Goal: Information Seeking & Learning: Learn about a topic

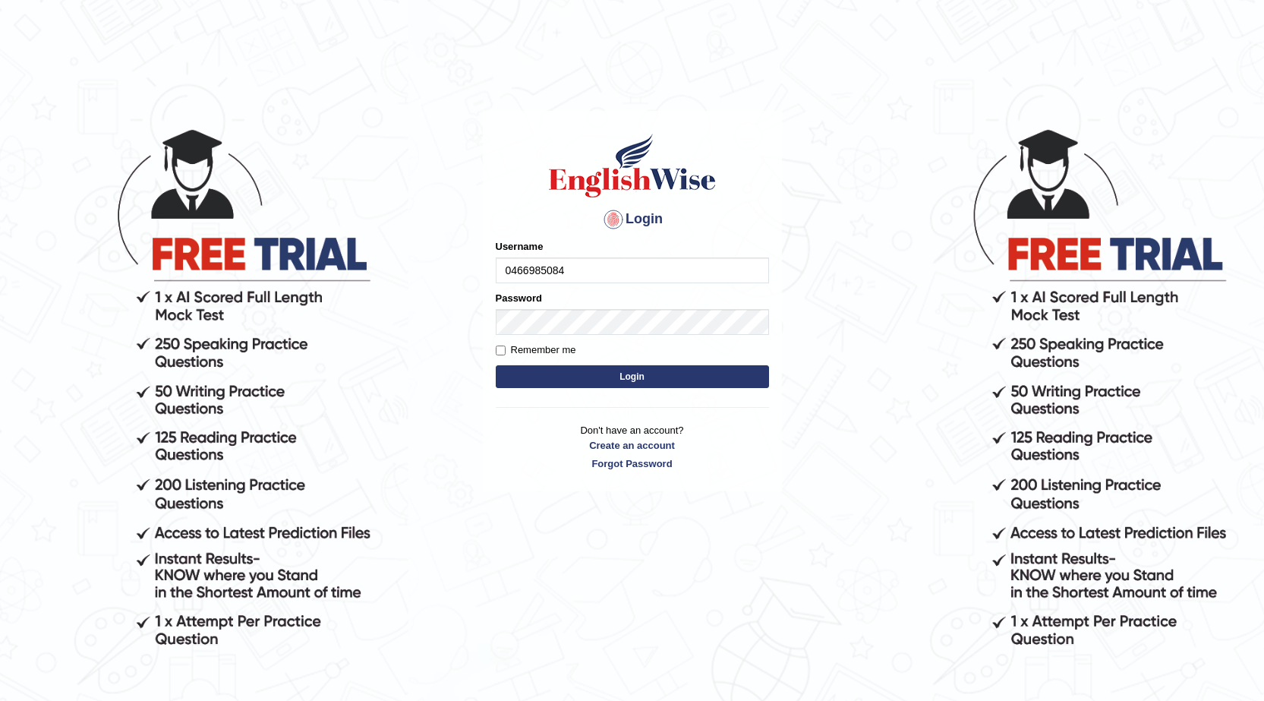
type input "0466985084"
click at [623, 368] on button "Login" at bounding box center [632, 376] width 273 height 23
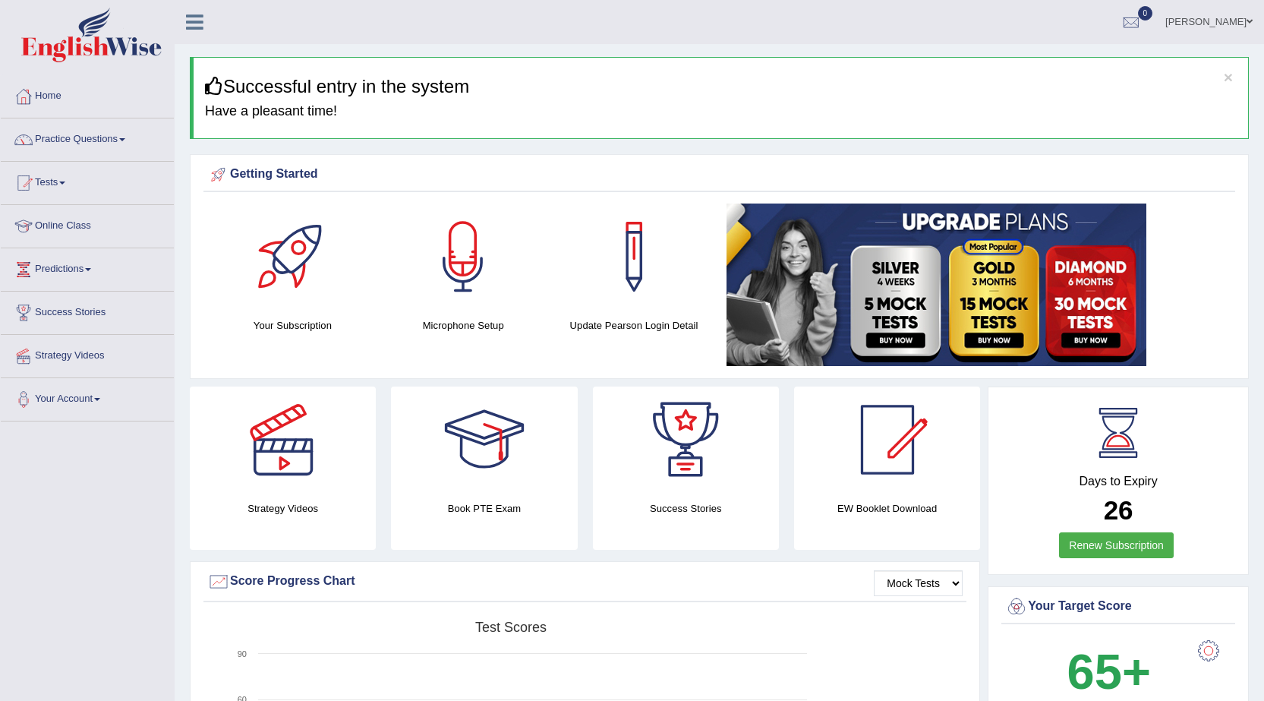
click at [127, 135] on link "Practice Questions" at bounding box center [87, 137] width 173 height 38
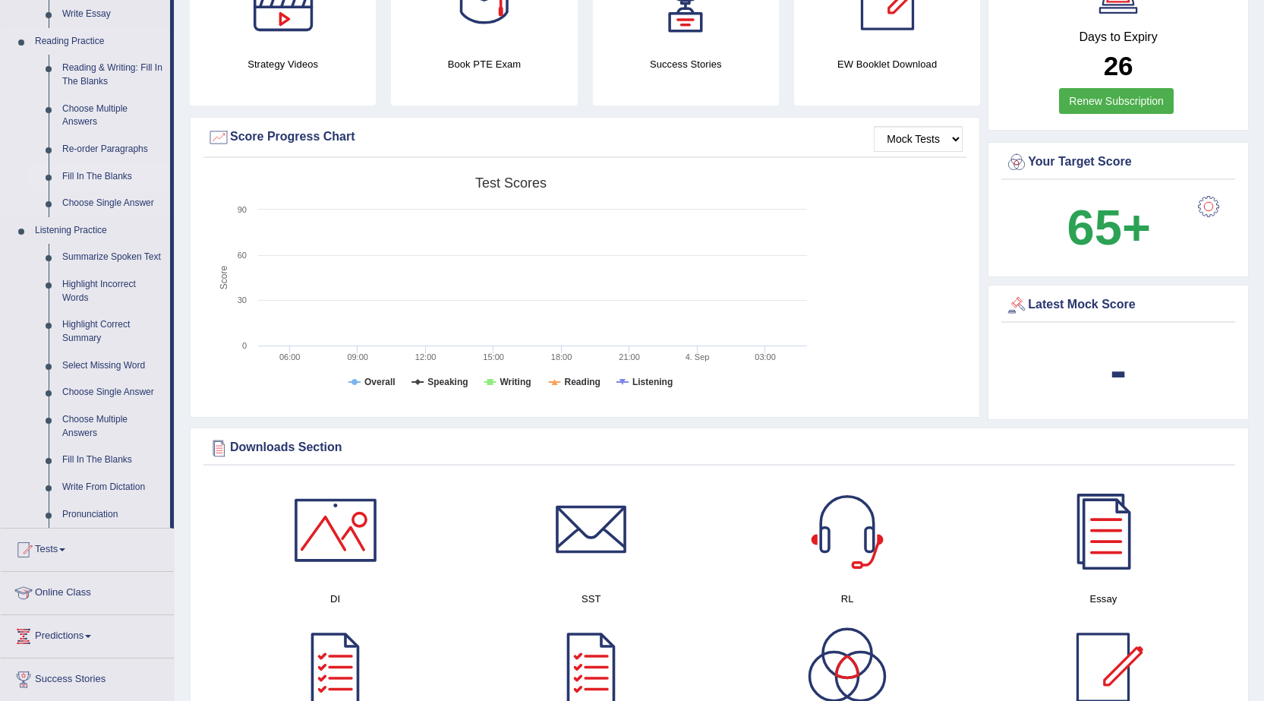
scroll to position [532, 0]
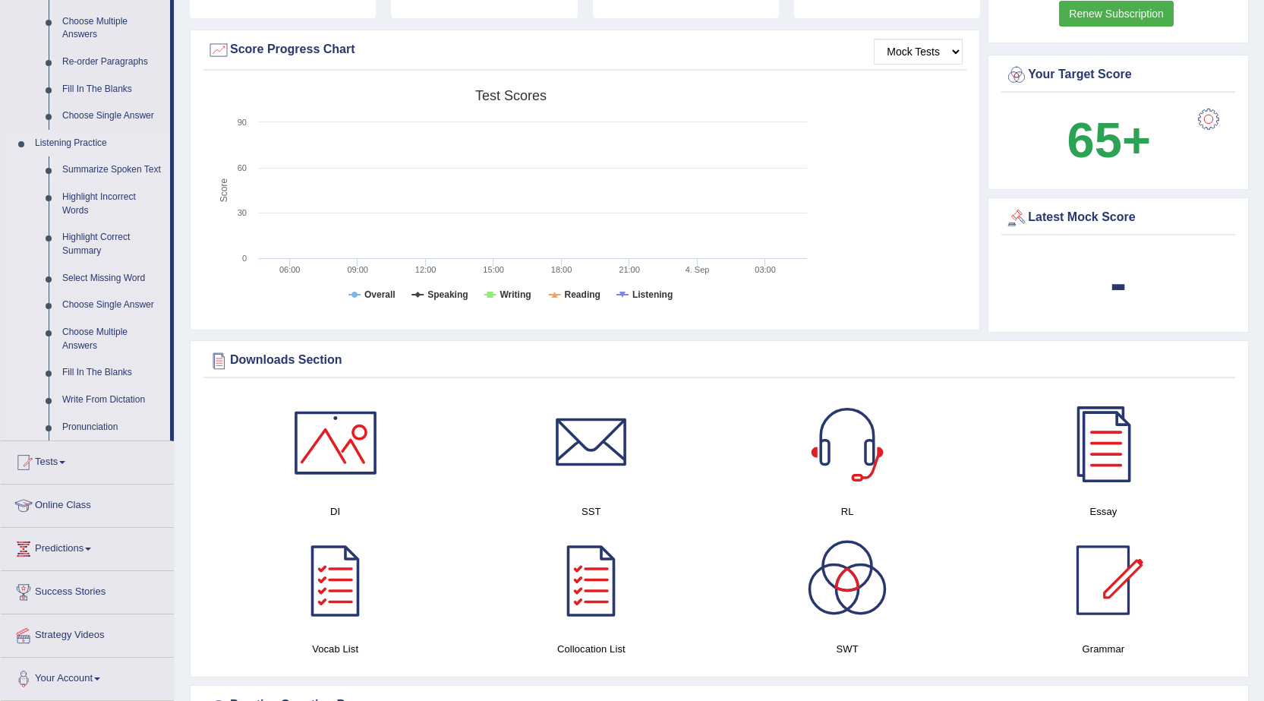
click at [94, 165] on link "Summarize Spoken Text" at bounding box center [112, 169] width 115 height 27
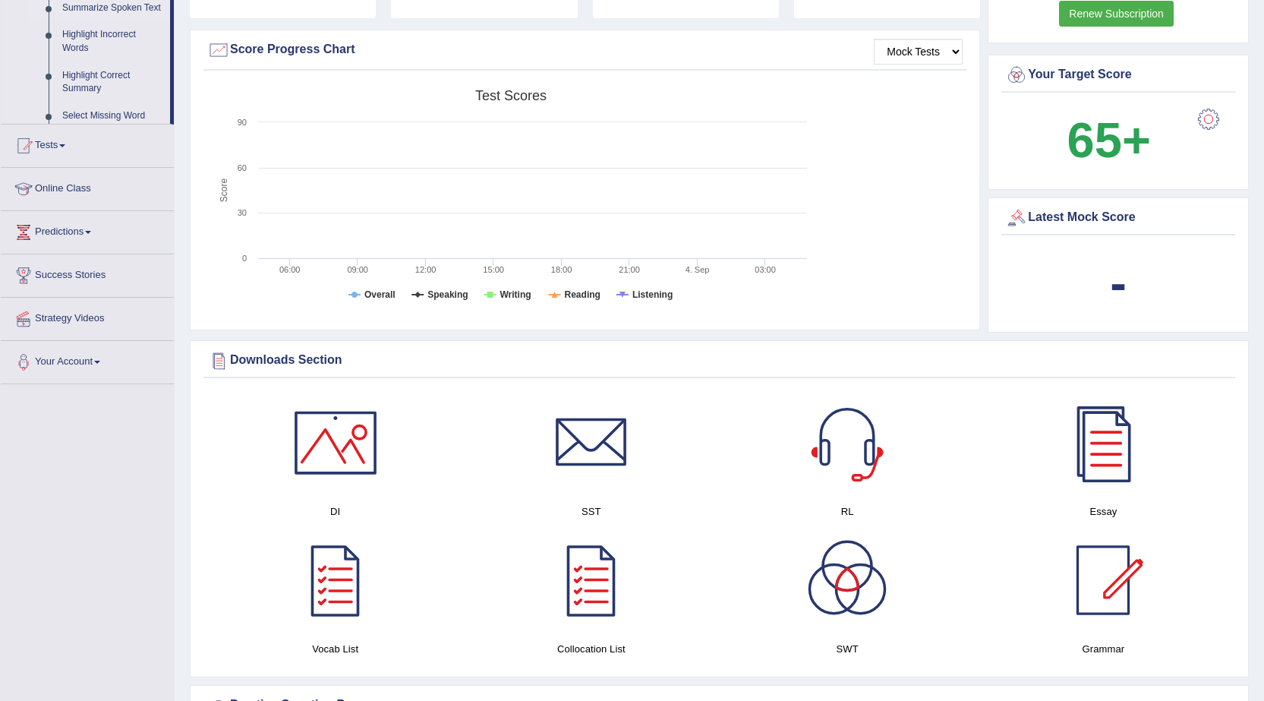
scroll to position [190, 0]
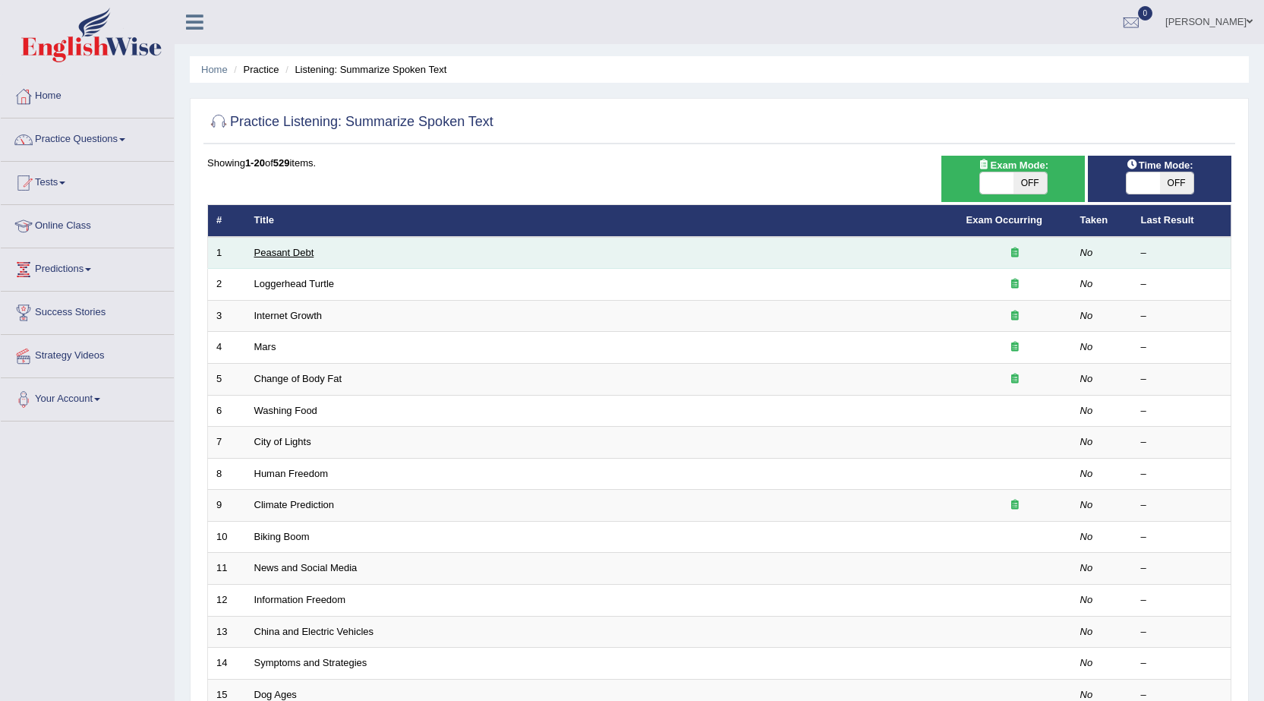
click at [298, 251] on link "Peasant Debt" at bounding box center [284, 252] width 60 height 11
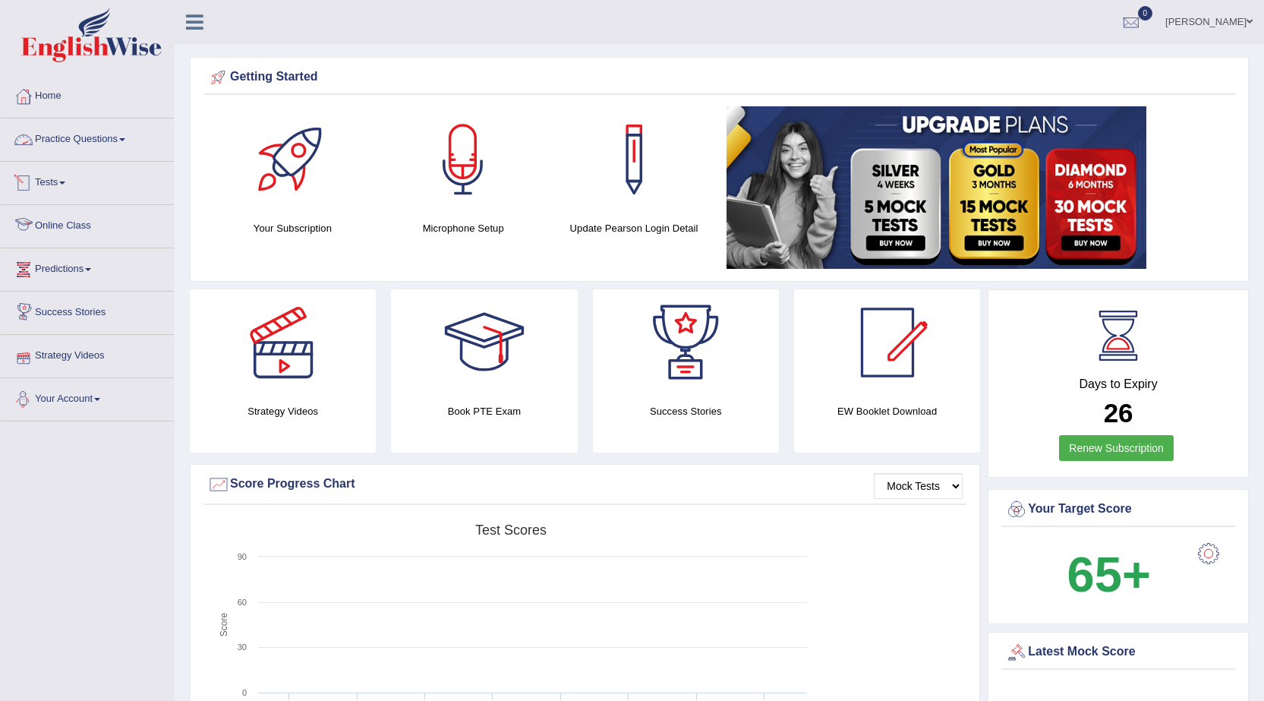
click at [117, 137] on link "Practice Questions" at bounding box center [87, 137] width 173 height 38
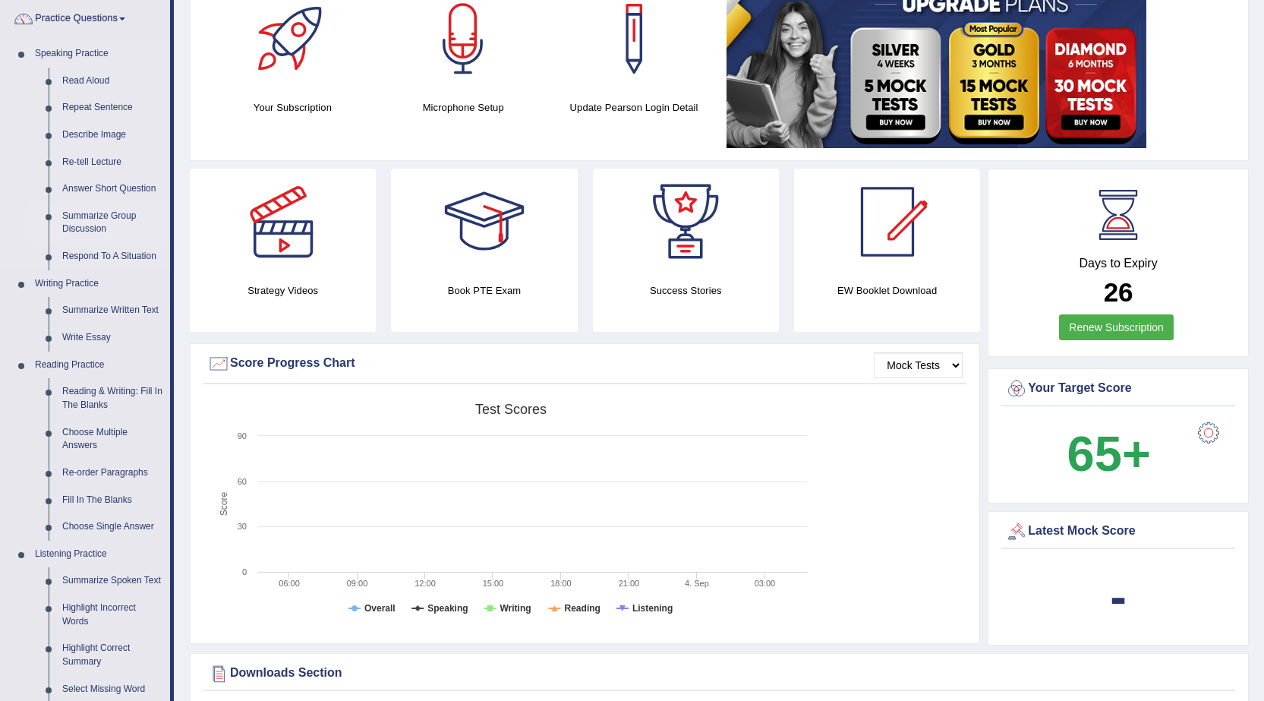
scroll to position [152, 0]
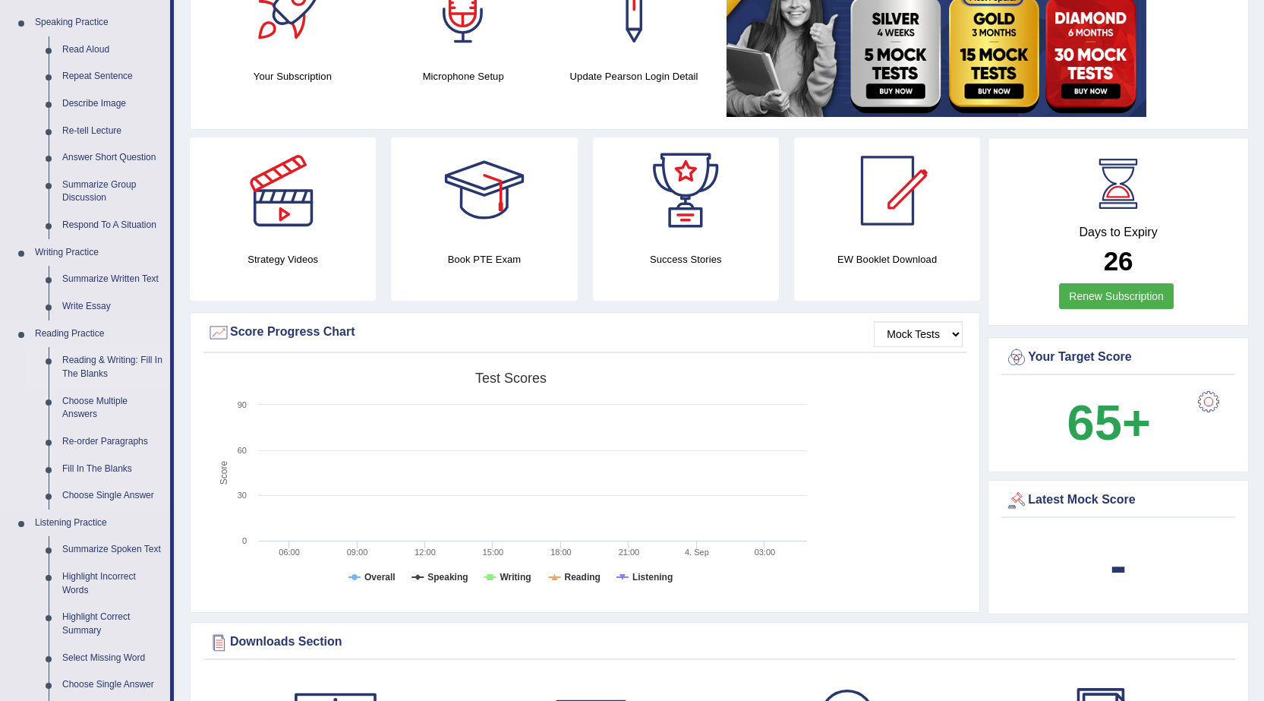
click at [109, 357] on link "Reading & Writing: Fill In The Blanks" at bounding box center [112, 367] width 115 height 40
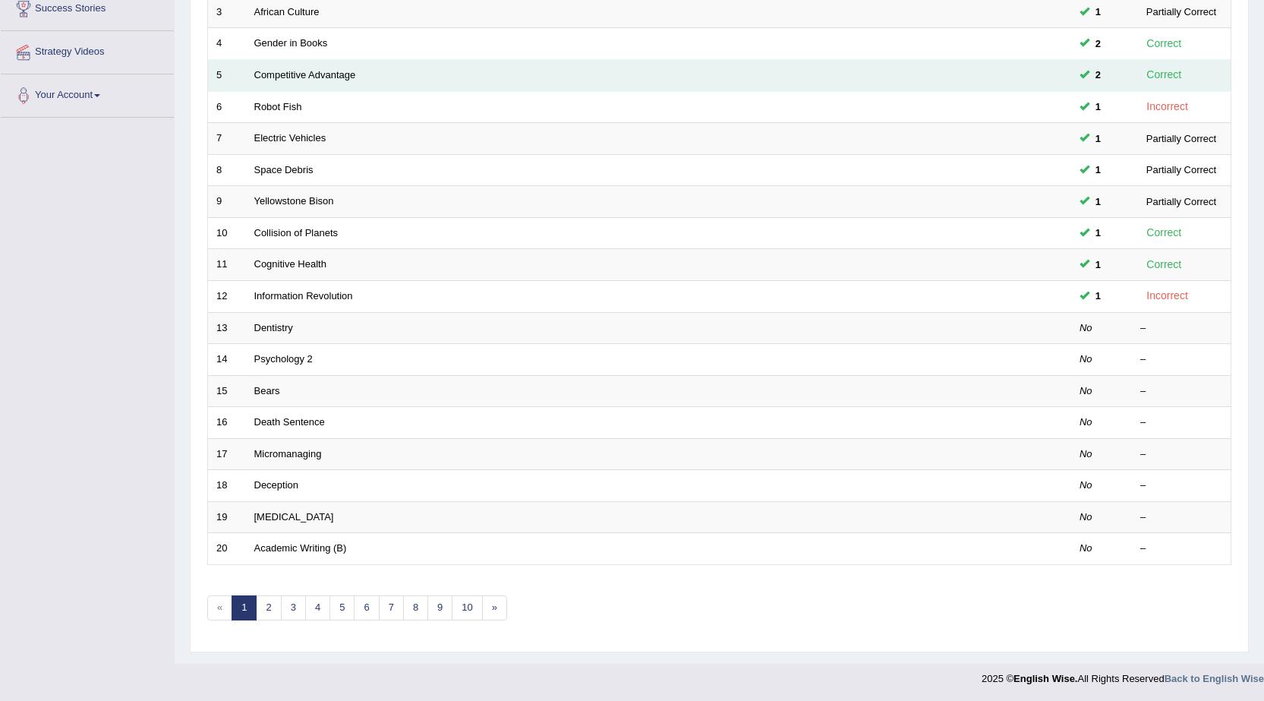
scroll to position [305, 0]
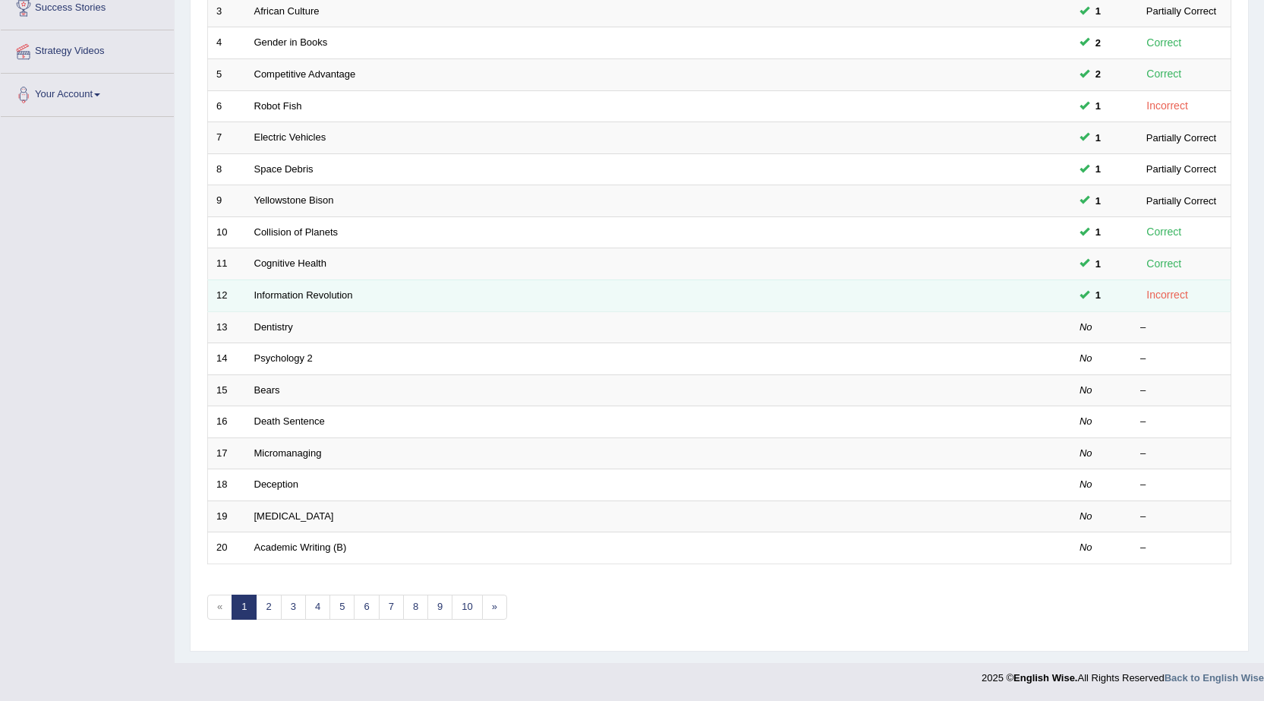
click at [453, 286] on td "Information Revolution" at bounding box center [602, 295] width 712 height 32
click at [316, 291] on link "Information Revolution" at bounding box center [303, 294] width 99 height 11
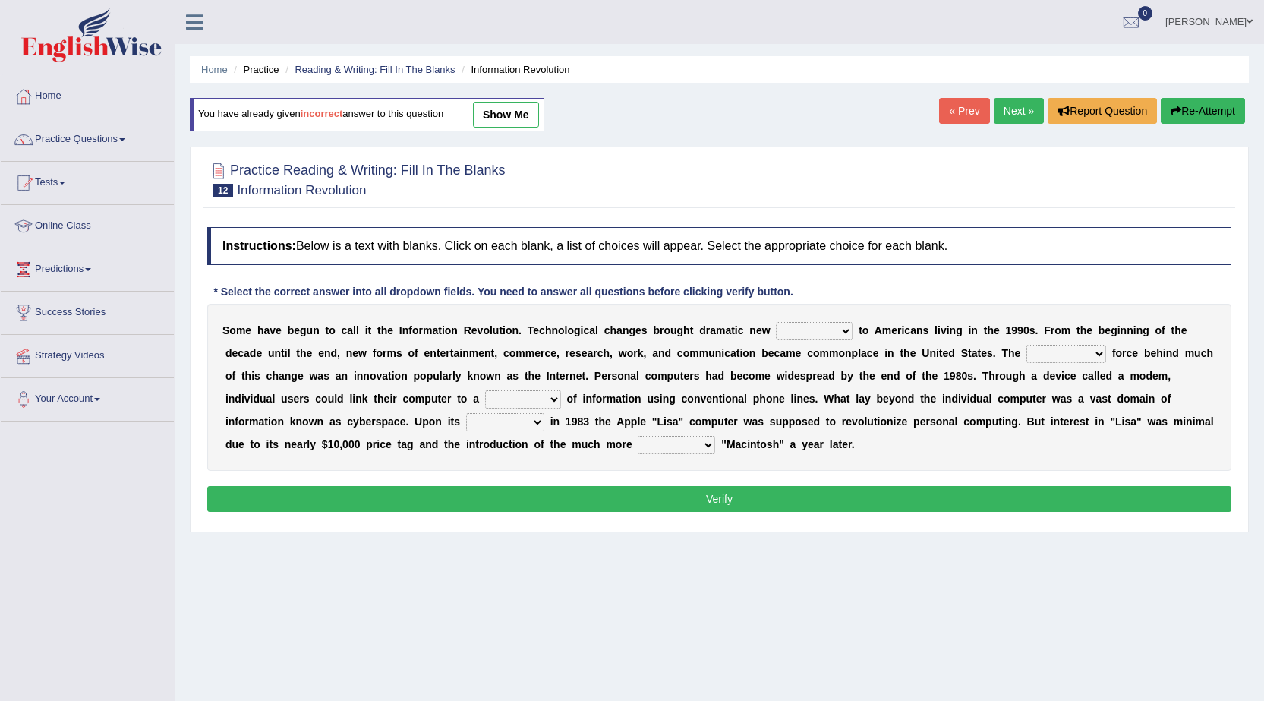
click at [846, 330] on select "challenges puzzles options confusion" at bounding box center [814, 331] width 77 height 18
select select "challenges"
click at [776, 322] on select "challenges puzzles options confusion" at bounding box center [814, 331] width 77 height 18
click at [831, 308] on div "S o m e h a v e b e g u n t o c a l l i t t h e I n f o r m a t i o n R e v o l…" at bounding box center [719, 387] width 1024 height 167
click at [1099, 355] on select "unremitting uninspiring driving insinuating" at bounding box center [1067, 354] width 80 height 18
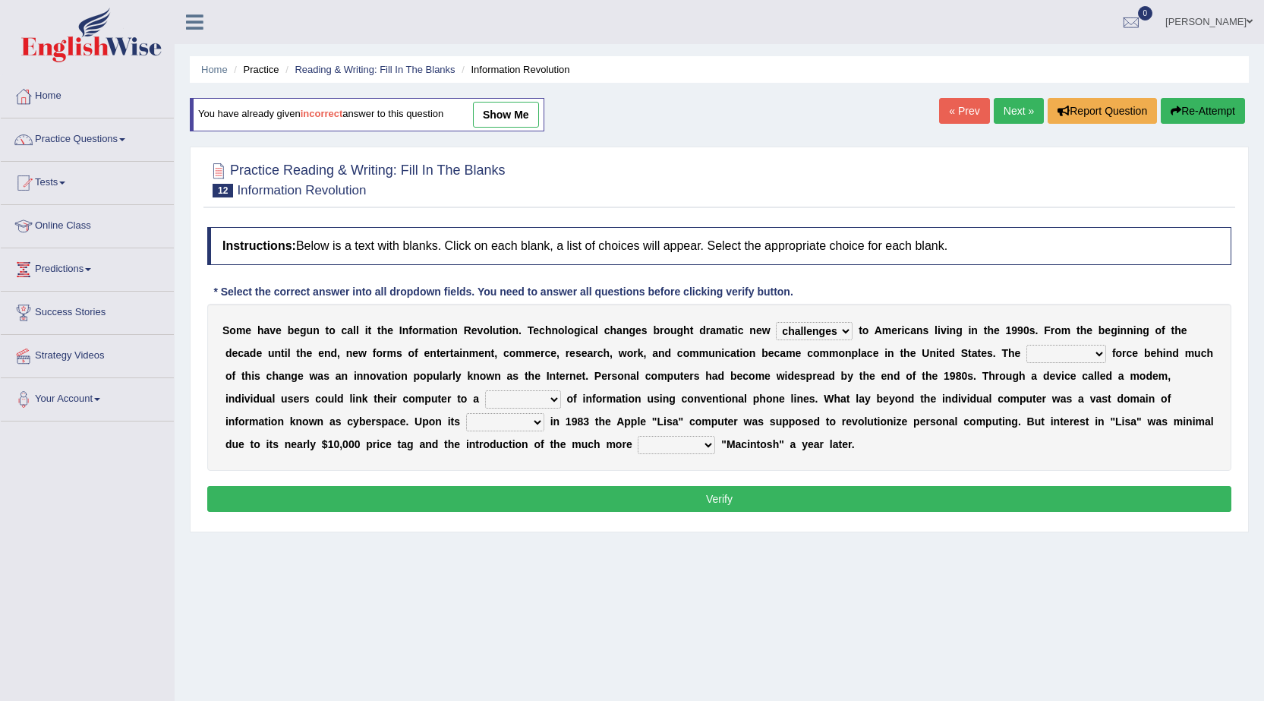
select select "uninspiring"
click at [1027, 345] on select "unremitting uninspiring driving insinuating" at bounding box center [1067, 354] width 80 height 18
click at [556, 396] on select "magnitude bulk wealth volume" at bounding box center [523, 399] width 76 height 18
select select "wealth"
click at [485, 390] on select "magnitude bulk wealth volume" at bounding box center [523, 399] width 76 height 18
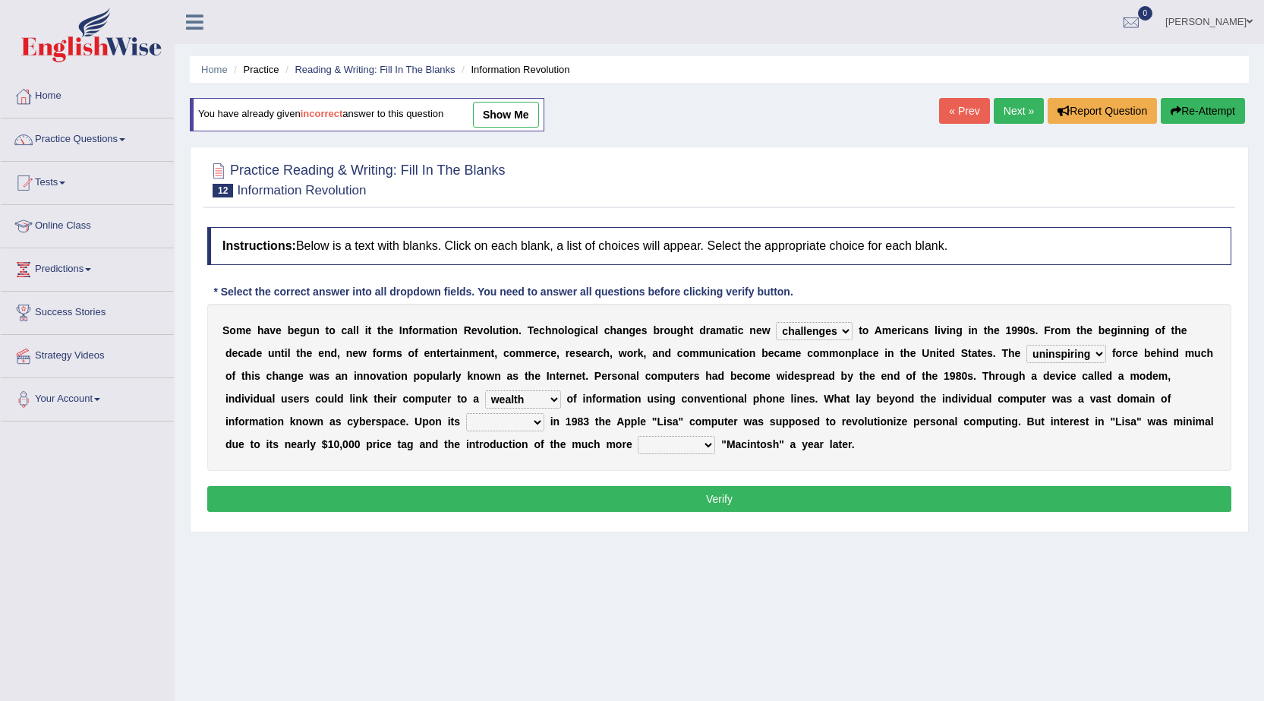
click at [528, 419] on select "relief release publication emission" at bounding box center [505, 422] width 78 height 18
select select "publication"
click at [466, 413] on select "relief release publication emission" at bounding box center [505, 422] width 78 height 18
click at [705, 446] on select "convenient affordable advanced formidable" at bounding box center [676, 445] width 77 height 18
click at [638, 436] on select "convenient affordable advanced formidable" at bounding box center [676, 445] width 77 height 18
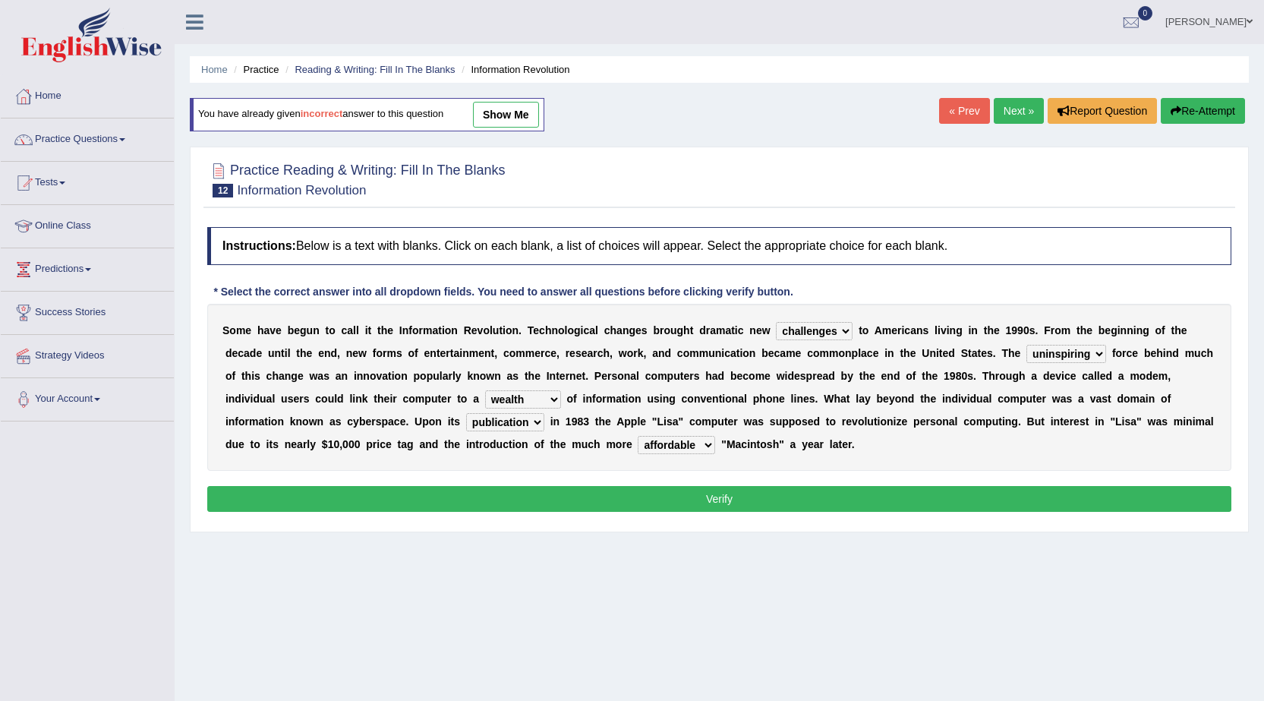
click at [702, 446] on select "convenient affordable advanced formidable" at bounding box center [676, 445] width 77 height 18
select select "convenient"
click at [638, 436] on select "convenient affordable advanced formidable" at bounding box center [676, 445] width 77 height 18
click at [721, 501] on button "Verify" at bounding box center [719, 499] width 1024 height 26
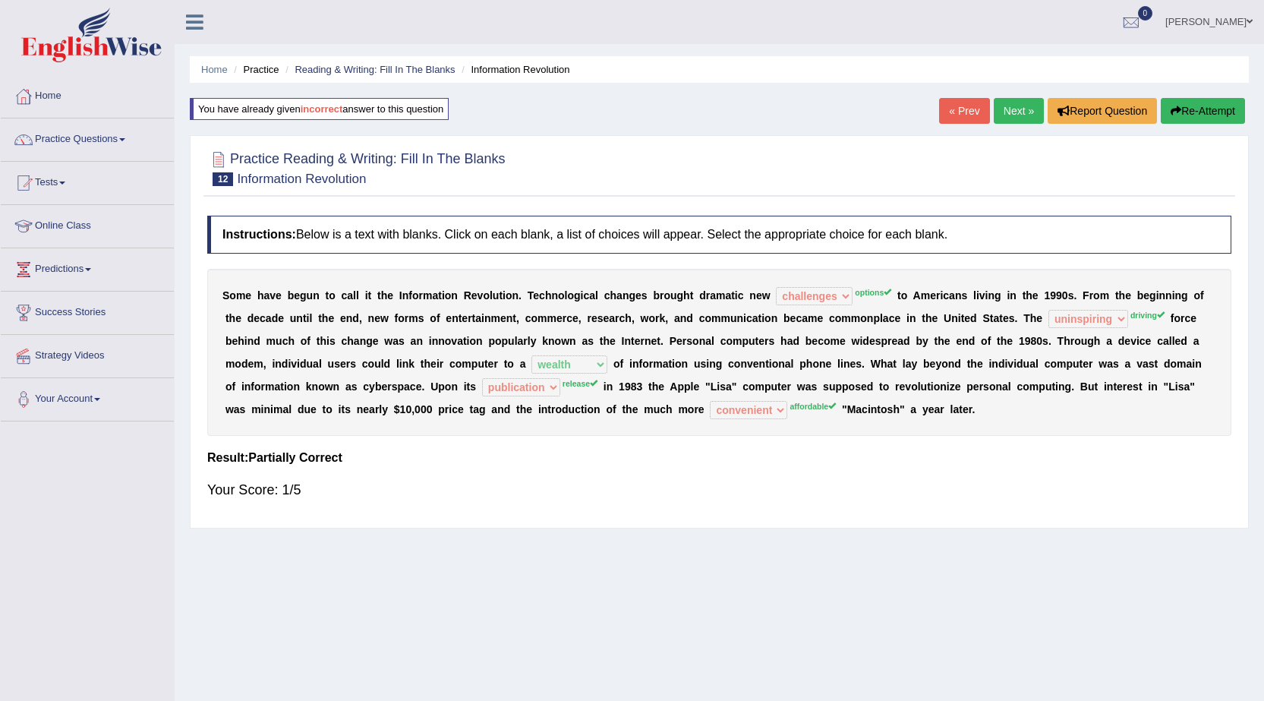
click at [996, 109] on link "Next »" at bounding box center [1019, 111] width 50 height 26
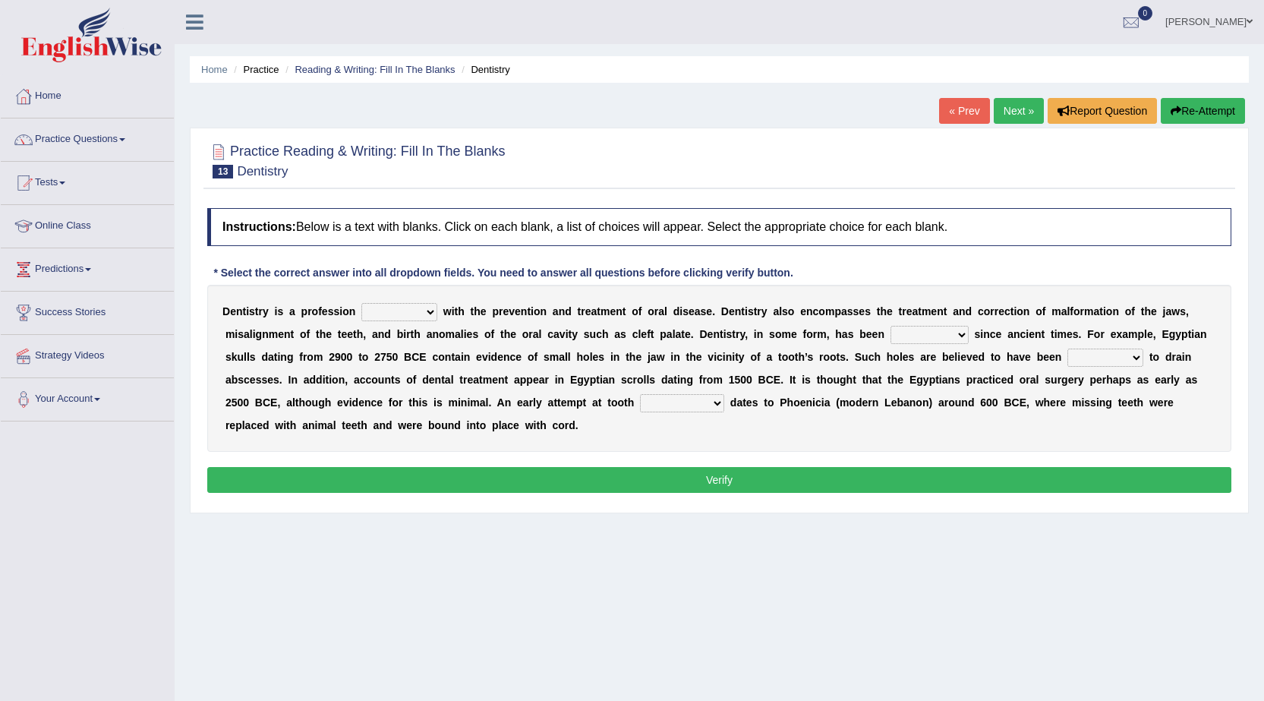
click at [429, 313] on select "agreed dealt concerned taken" at bounding box center [399, 312] width 76 height 18
select select "dealt"
click at [361, 303] on select "agreed dealt concerned taken" at bounding box center [399, 312] width 76 height 18
click at [963, 328] on select "criticized replaced practiced abandoned" at bounding box center [930, 335] width 78 height 18
select select "abandoned"
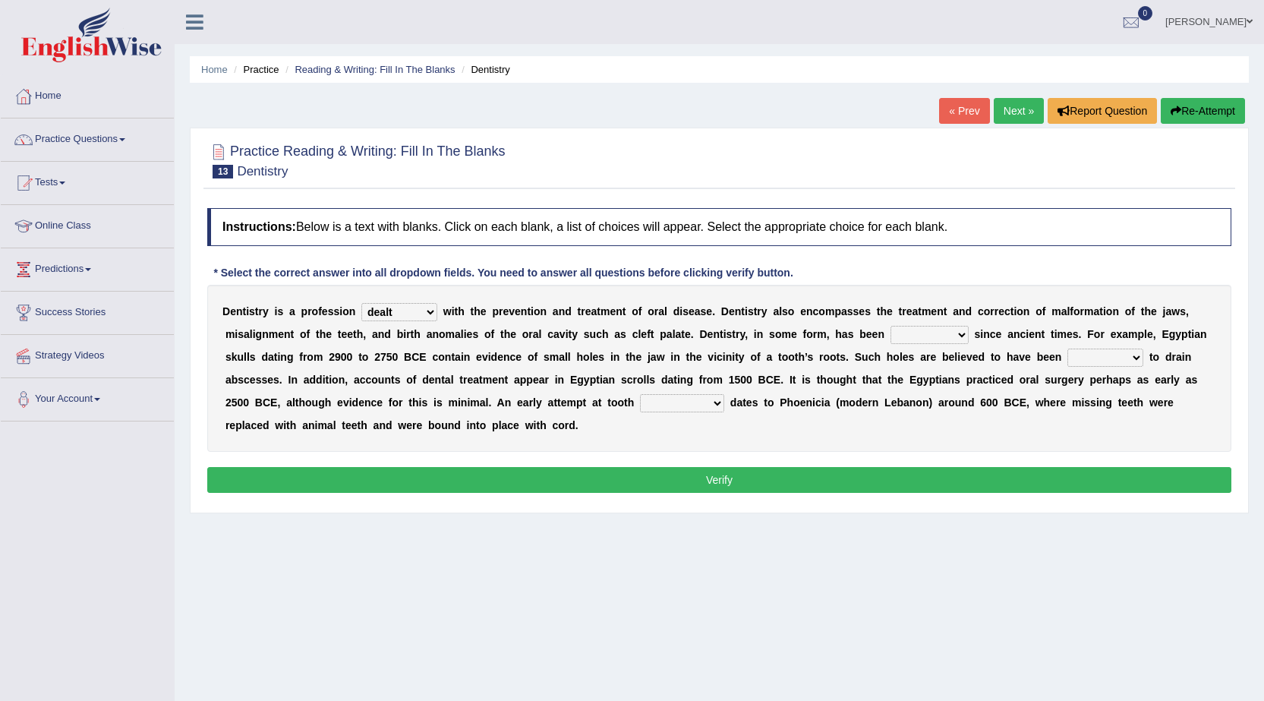
click at [891, 326] on select "criticized replaced practiced abandoned" at bounding box center [930, 335] width 78 height 18
click at [1141, 359] on select "fluctuated laminated drilled sealed" at bounding box center [1106, 358] width 76 height 18
select select "sealed"
click at [1068, 349] on select "fluctuated laminated drilled sealed" at bounding box center [1106, 358] width 76 height 18
click at [714, 402] on select "reparation sacrament restitution replacement" at bounding box center [682, 403] width 84 height 18
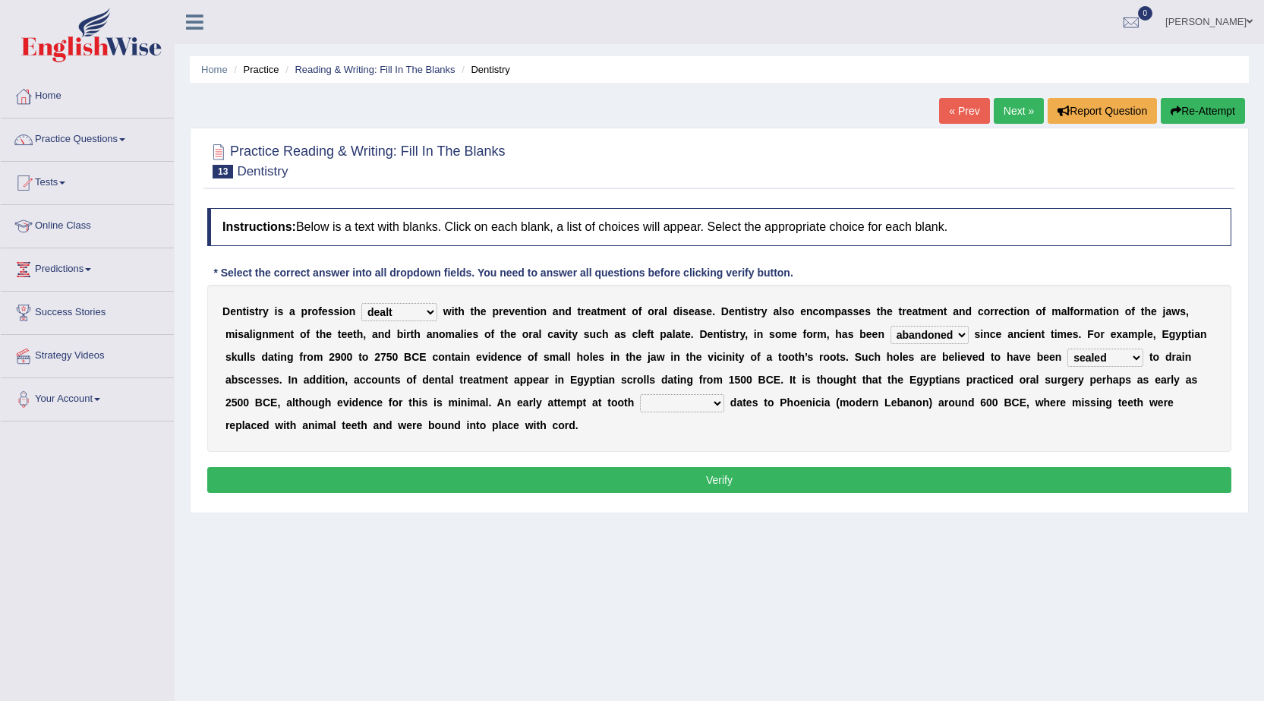
select select "replacement"
click at [640, 394] on select "reparation sacrament restitution replacement" at bounding box center [682, 403] width 84 height 18
click at [715, 480] on button "Verify" at bounding box center [719, 480] width 1024 height 26
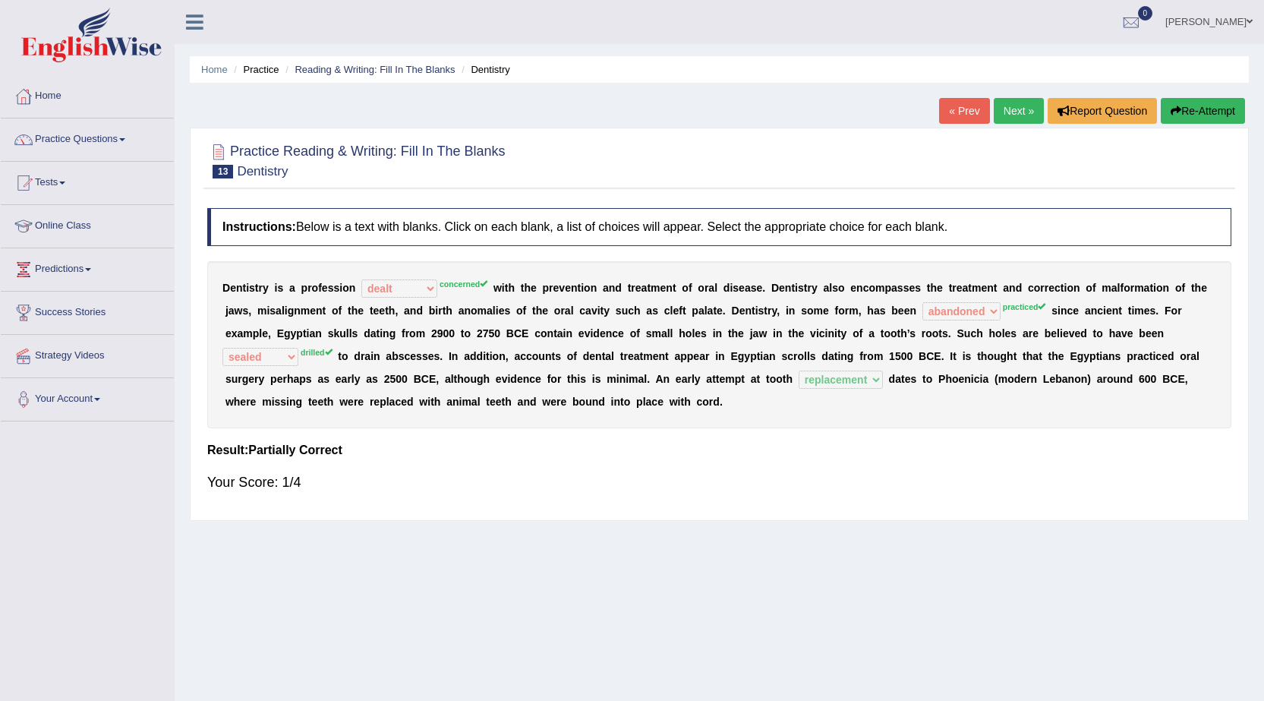
click at [1011, 109] on link "Next »" at bounding box center [1019, 111] width 50 height 26
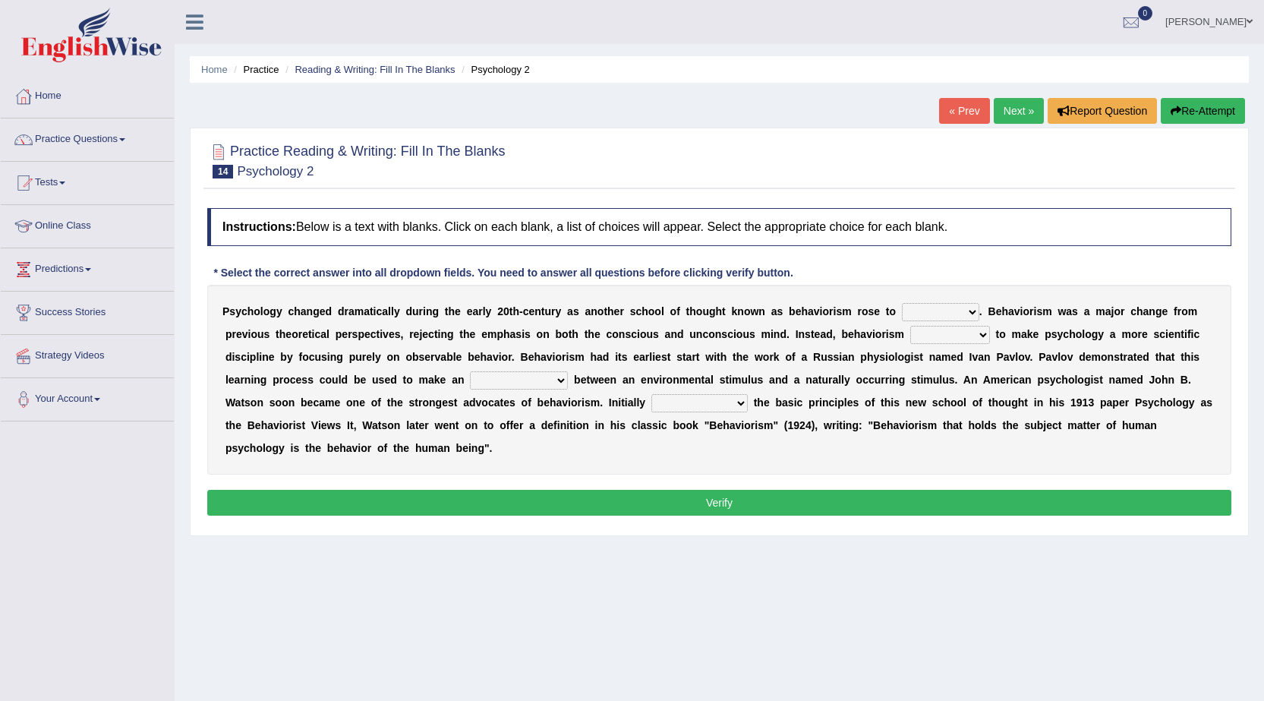
click at [973, 305] on select "dominance temptation challenge temper" at bounding box center [940, 312] width 77 height 18
select select "dominance"
click at [902, 303] on select "dominance temptation challenge temper" at bounding box center [940, 312] width 77 height 18
click at [964, 305] on select "dominance temptation challenge temper" at bounding box center [940, 312] width 77 height 18
click at [960, 276] on div "Instructions: Below is a text with blanks. Click on each blank, a list of choic…" at bounding box center [720, 363] width 1032 height 327
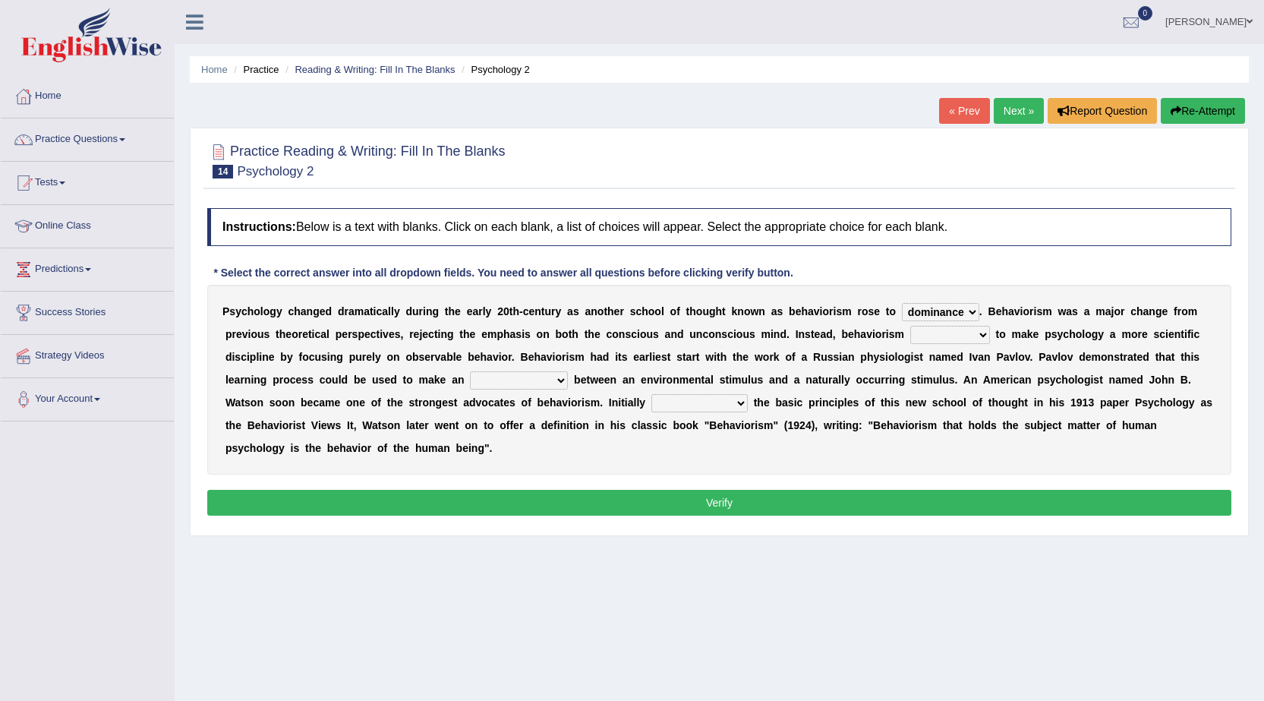
click at [974, 332] on select "reproached reproved strove rewove" at bounding box center [951, 335] width 80 height 18
select select "reproved"
click at [911, 326] on select "reproached reproved strove rewove" at bounding box center [951, 335] width 80 height 18
click at [560, 374] on select "acclimatization association union combination" at bounding box center [519, 380] width 98 height 18
select select "combination"
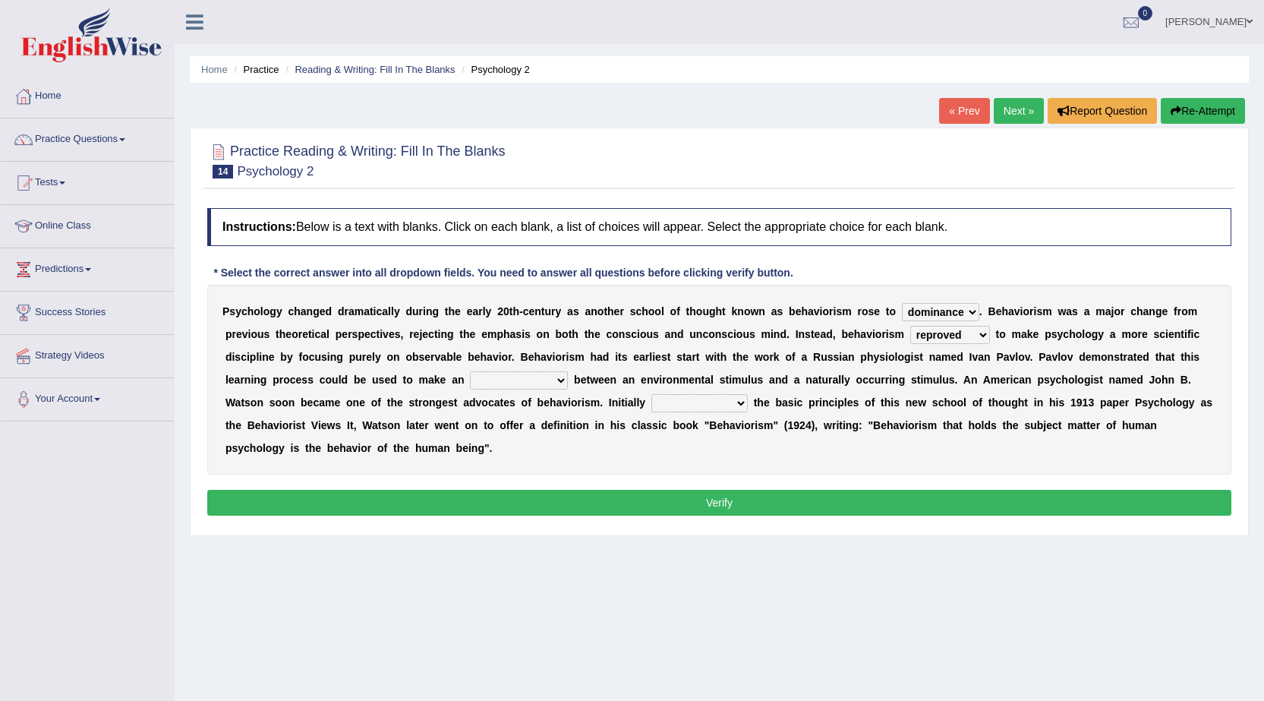
click at [470, 371] on select "acclimatization association union combination" at bounding box center [519, 380] width 98 height 18
click at [736, 402] on select "questioning foreshortening unburdening outlining" at bounding box center [700, 403] width 96 height 18
click at [652, 394] on select "questioning foreshortening unburdening outlining" at bounding box center [700, 403] width 96 height 18
click at [736, 403] on select "questioning foreshortening unburdening outlining" at bounding box center [700, 403] width 96 height 18
select select "outlining"
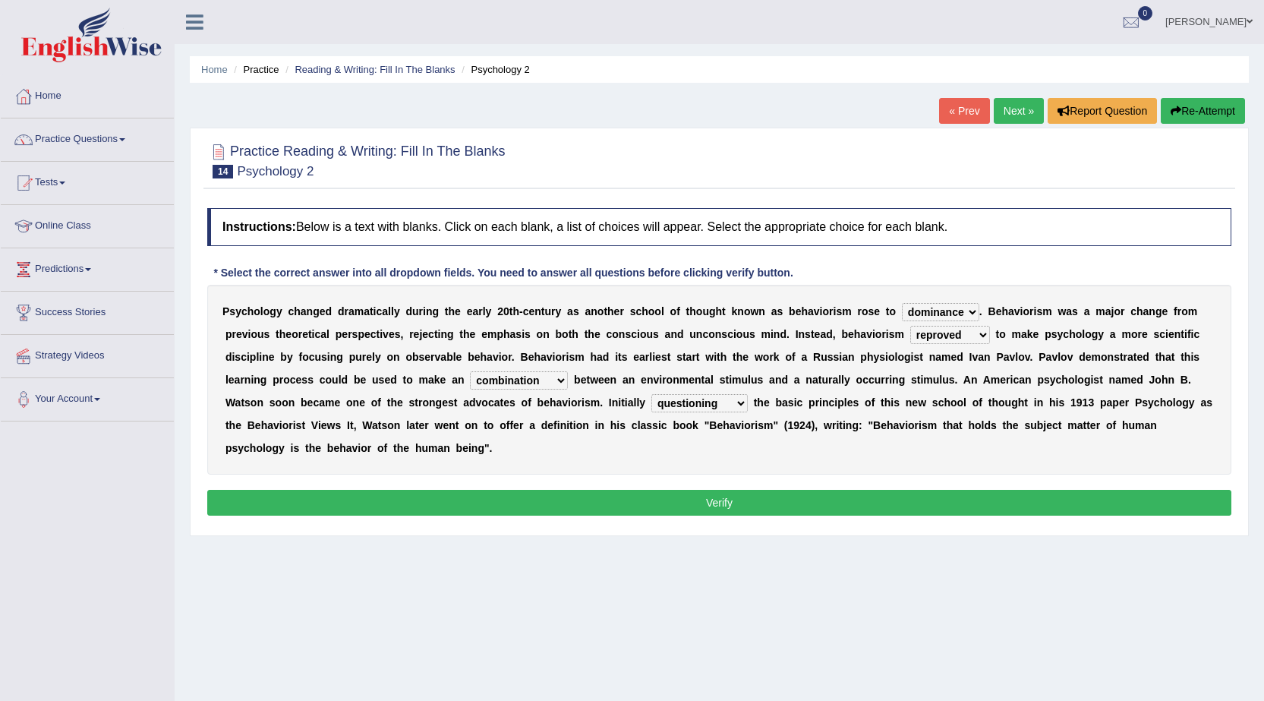
click at [652, 394] on select "questioning foreshortening unburdening outlining" at bounding box center [700, 403] width 96 height 18
click at [724, 503] on button "Verify" at bounding box center [719, 503] width 1024 height 26
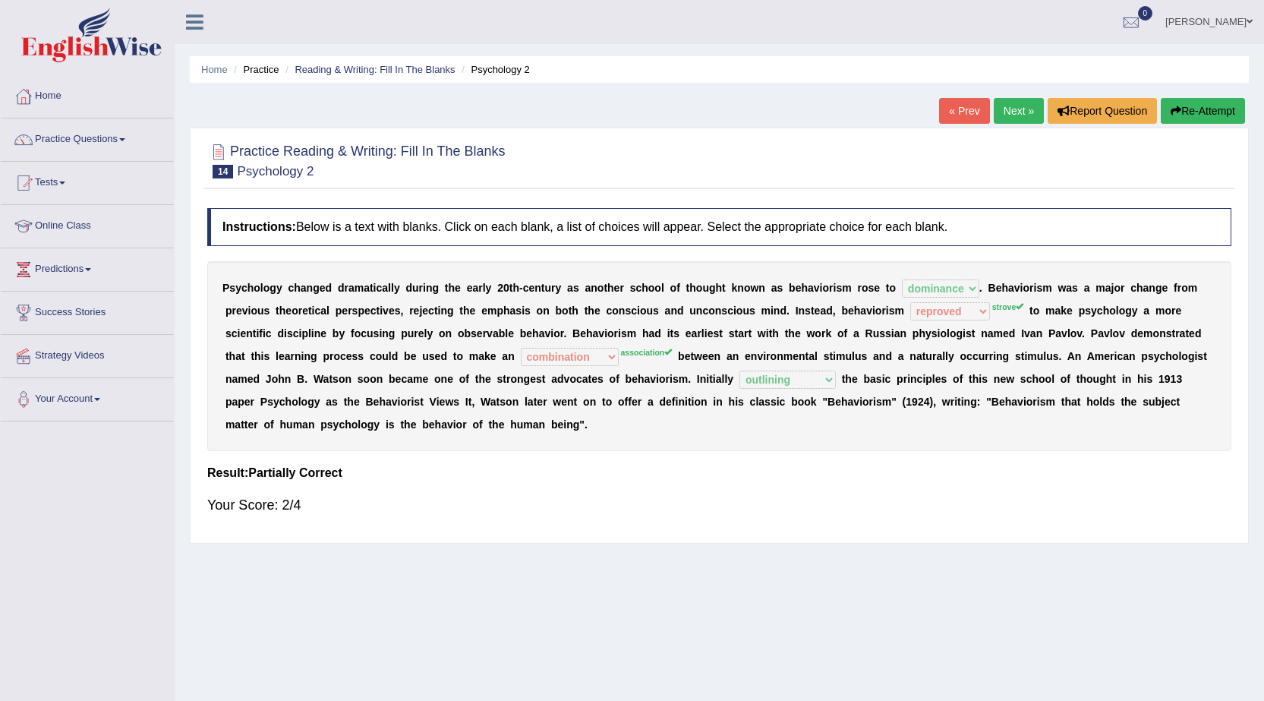
click at [1018, 111] on link "Next »" at bounding box center [1019, 111] width 50 height 26
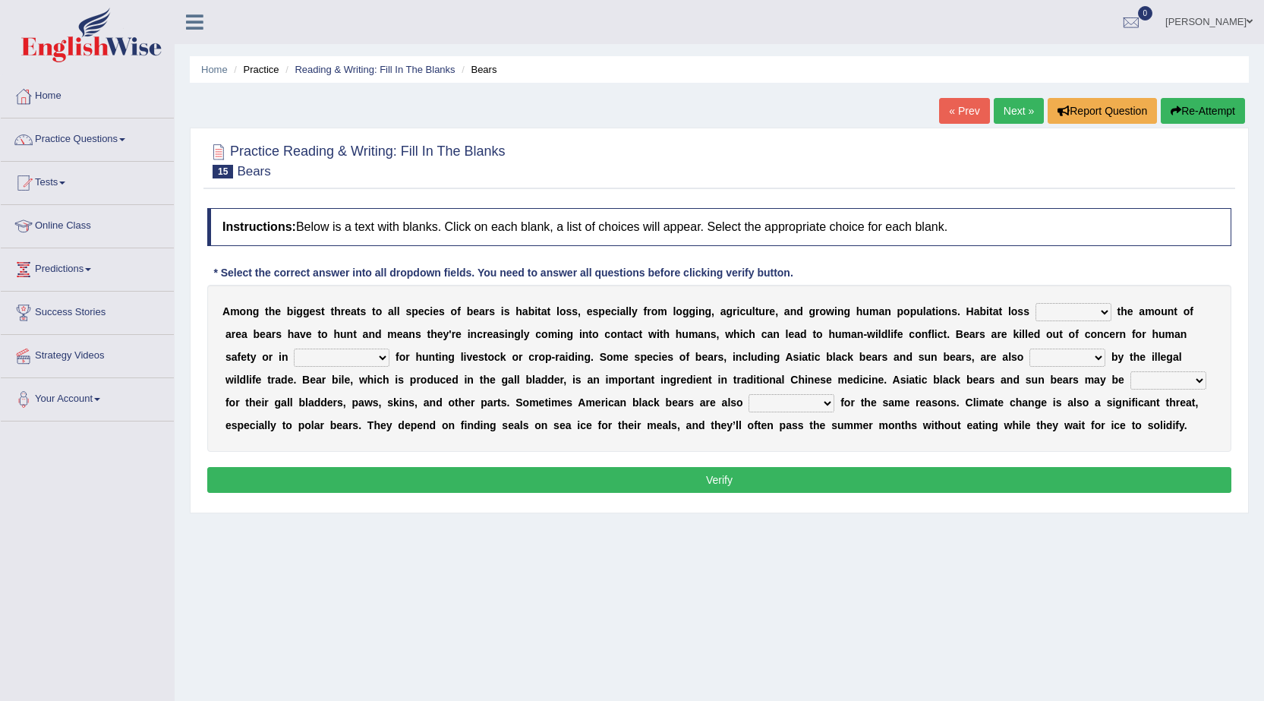
click at [1101, 310] on select "increases reduces complies interacts" at bounding box center [1074, 312] width 76 height 18
select select "interacts"
click at [1036, 303] on select "increases reduces complies interacts" at bounding box center [1074, 312] width 76 height 18
click at [376, 349] on select "coalition retaliation appreciation disinformation" at bounding box center [342, 358] width 96 height 18
select select "coalition"
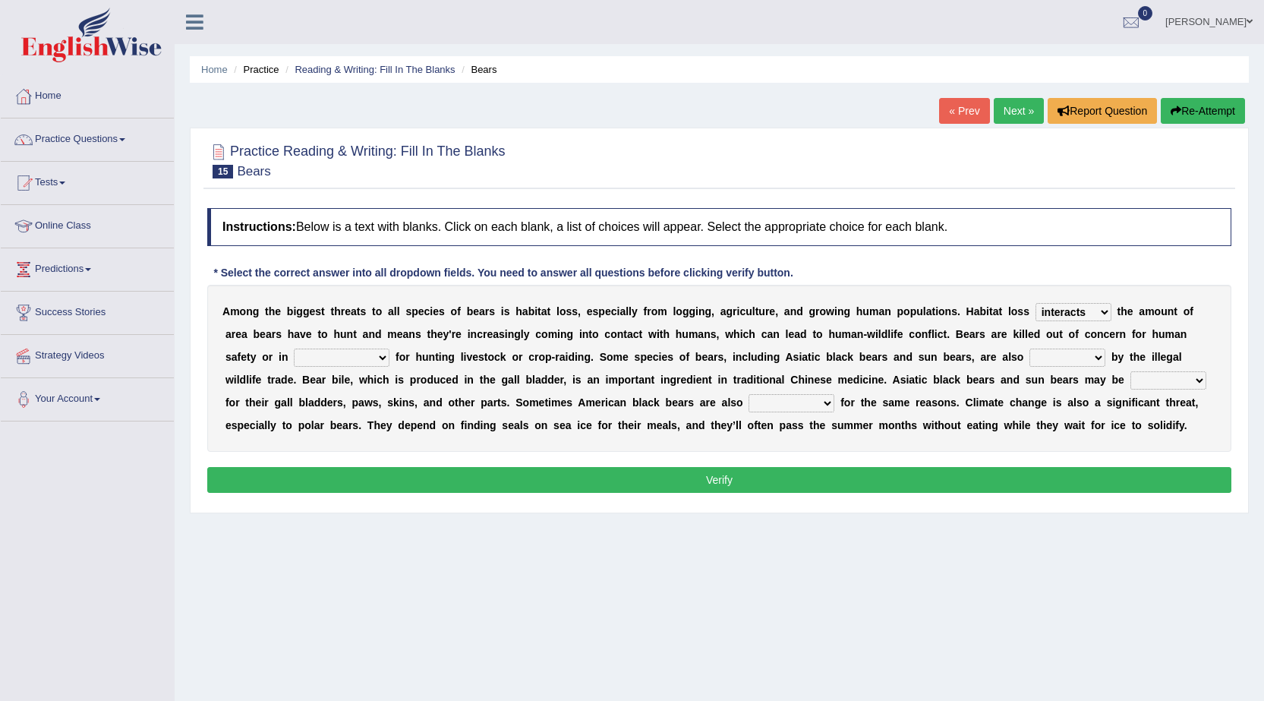
click at [294, 349] on select "coalition retaliation appreciation disinformation" at bounding box center [342, 358] width 96 height 18
click at [1092, 358] on select "protected prohibited fattened threatened" at bounding box center [1068, 358] width 76 height 18
select select "protected"
click at [1030, 349] on select "protected prohibited fattened threatened" at bounding box center [1068, 358] width 76 height 18
click at [822, 400] on select "begot foreseen encountered targeted" at bounding box center [792, 403] width 86 height 18
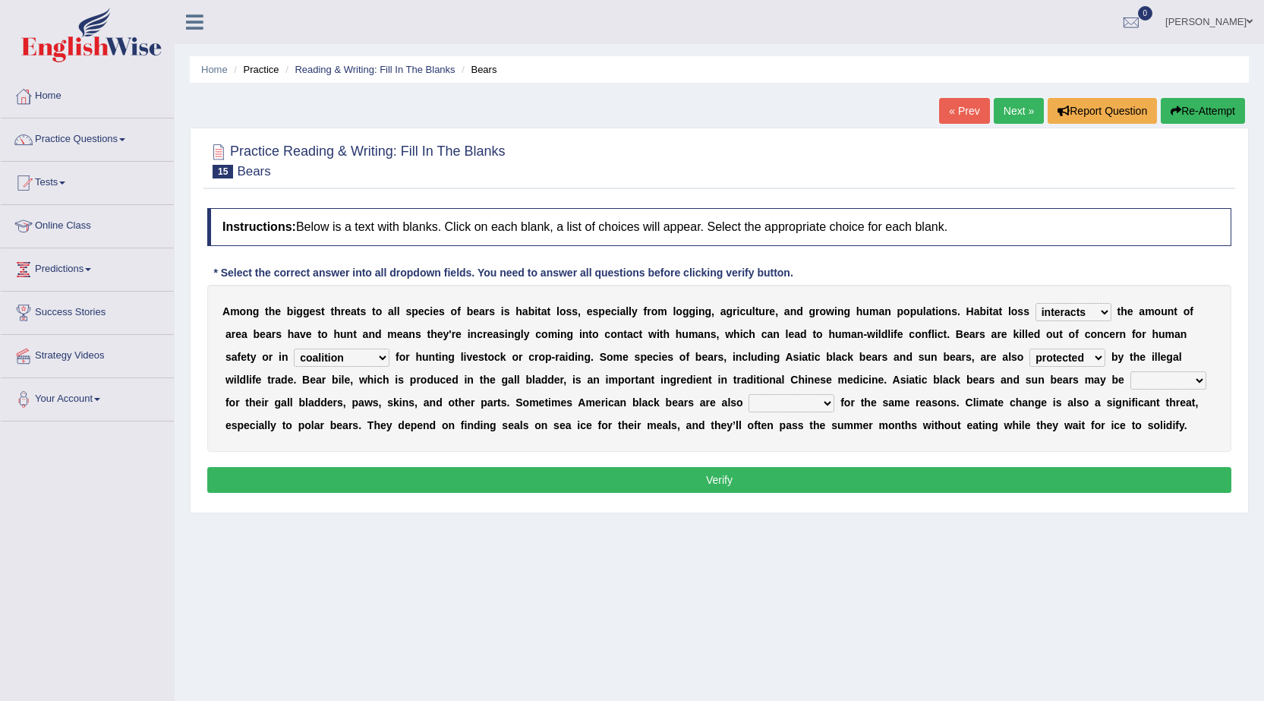
select select "targeted"
click at [749, 394] on select "begot foreseen encountered targeted" at bounding box center [792, 403] width 86 height 18
click at [1191, 379] on select "poached squelched coached blenched" at bounding box center [1169, 380] width 76 height 18
select select "poached"
click at [1131, 371] on select "poached squelched coached blenched" at bounding box center [1169, 380] width 76 height 18
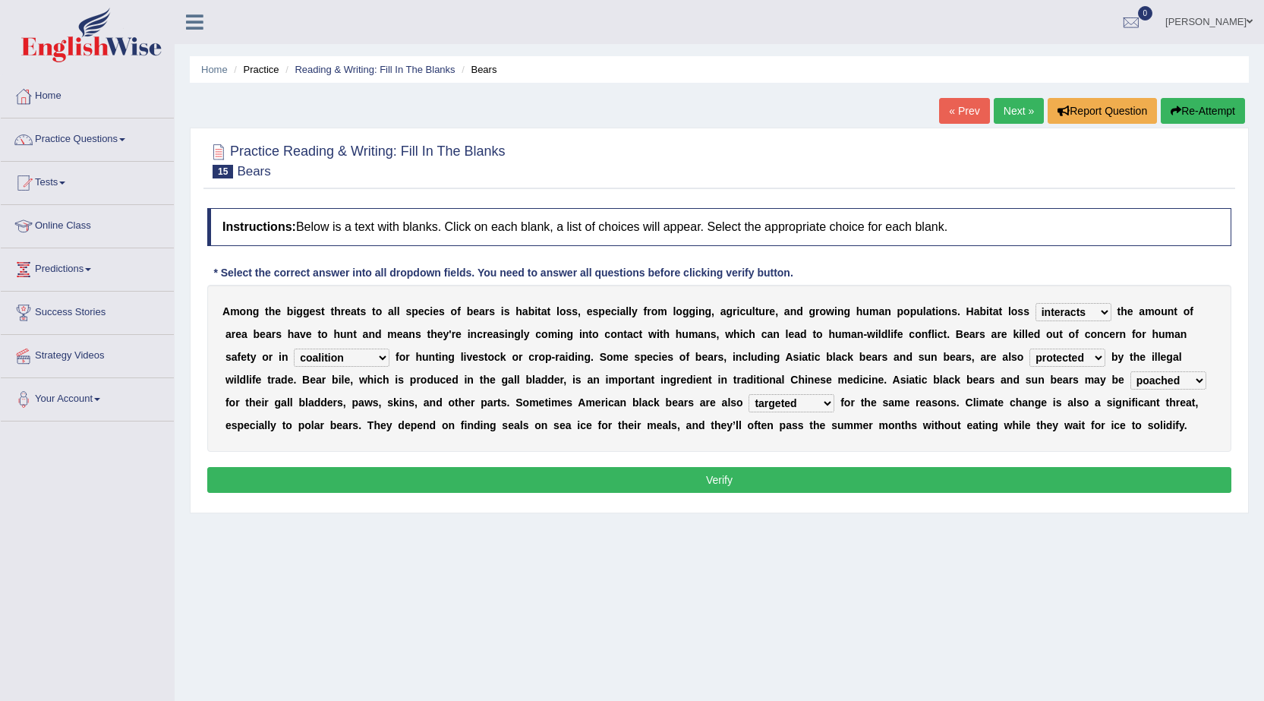
click at [1075, 481] on button "Verify" at bounding box center [719, 480] width 1024 height 26
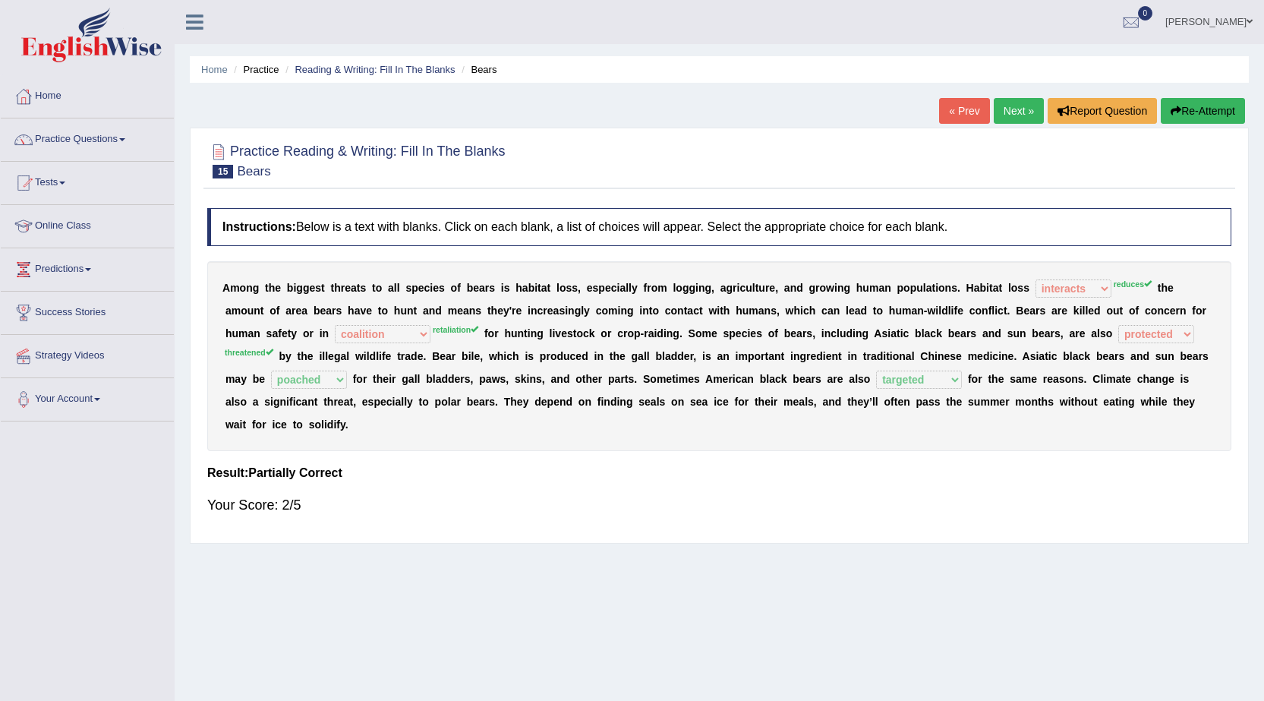
click at [1005, 96] on div "Home Practice Reading & Writing: Fill In The Blanks Bears « Prev Next » Report …" at bounding box center [720, 379] width 1090 height 759
click at [1017, 111] on link "Next »" at bounding box center [1019, 111] width 50 height 26
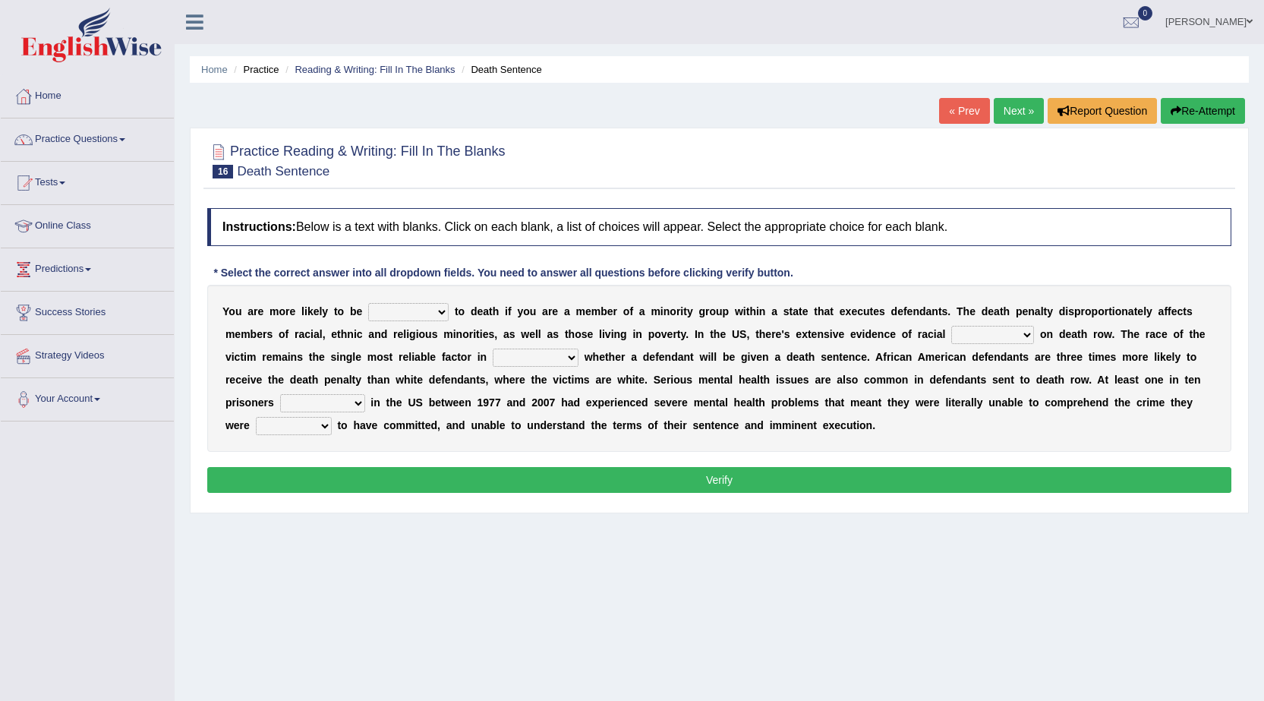
click at [440, 311] on select "penalized blamed complained sentenced" at bounding box center [408, 312] width 80 height 18
click at [301, 342] on div "Y o u a r e m o r e l i k e l y t o b e penalized blamed complained sentenced t…" at bounding box center [719, 368] width 1024 height 167
click at [437, 308] on select "penalized blamed complained sentenced" at bounding box center [408, 312] width 80 height 18
select select "blamed"
click at [368, 303] on select "penalized blamed complained sentenced" at bounding box center [408, 312] width 80 height 18
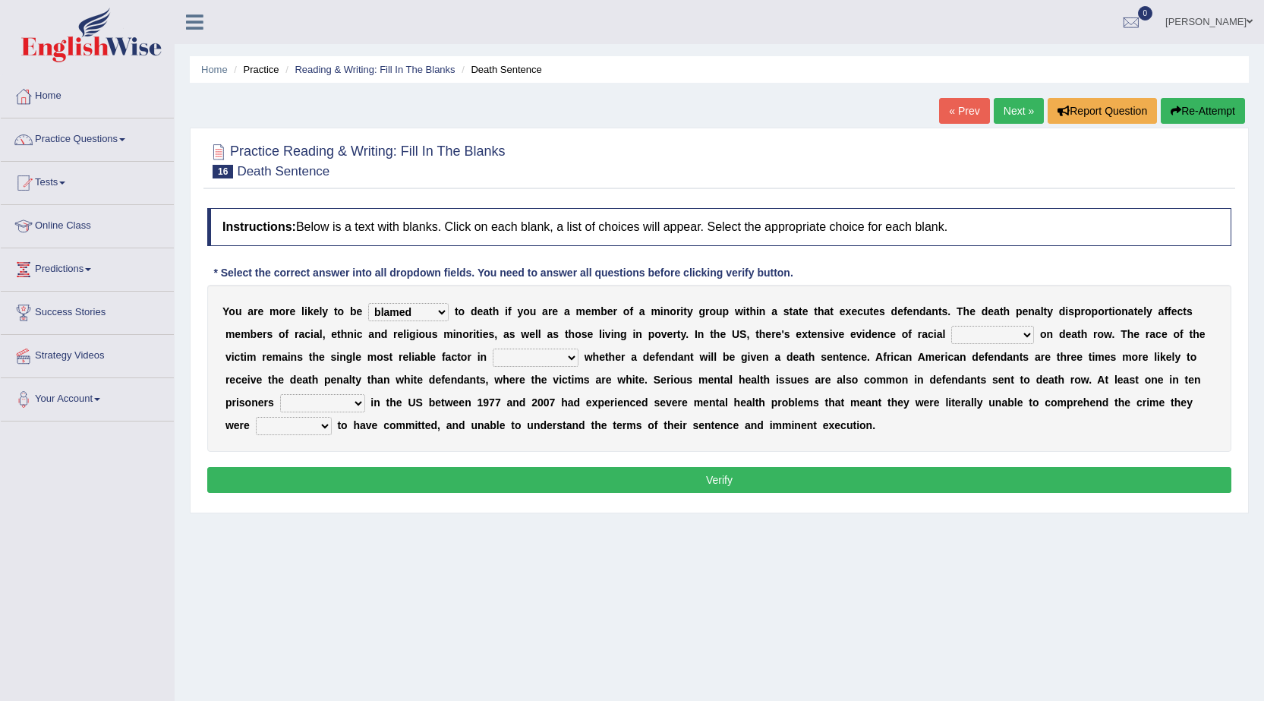
click at [1022, 333] on select "bias equality appearance background" at bounding box center [993, 335] width 83 height 18
select select "bias"
click at [952, 326] on select "bias equality appearance background" at bounding box center [993, 335] width 83 height 18
click at [540, 357] on select "determining adjoining undermining examining" at bounding box center [536, 358] width 86 height 18
select select "determining"
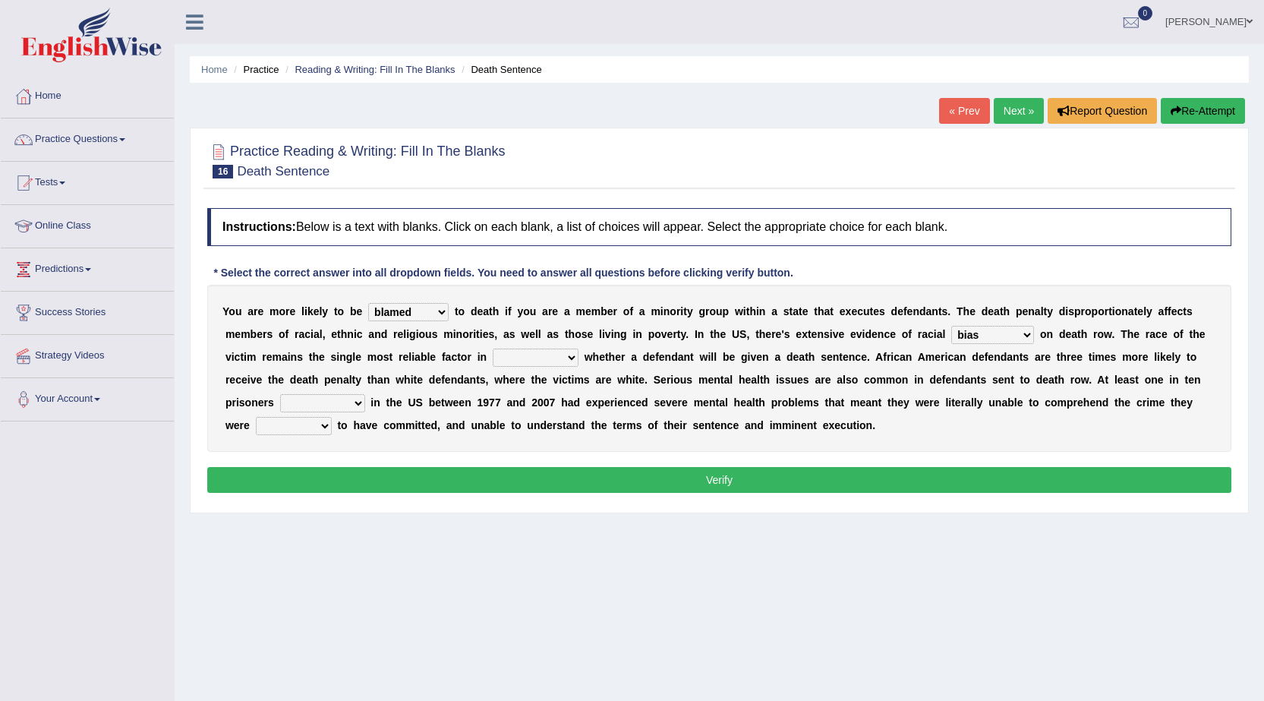
click at [493, 349] on select "determining adjoining undermining examining" at bounding box center [536, 358] width 86 height 18
click at [355, 395] on select "electrocuted persecuted executed captured" at bounding box center [322, 403] width 85 height 18
select select "persecuted"
click at [280, 394] on select "electrocuted persecuted executed captured" at bounding box center [322, 403] width 85 height 18
click at [319, 427] on select "alleged acclaimed persuaded claimed" at bounding box center [294, 426] width 76 height 18
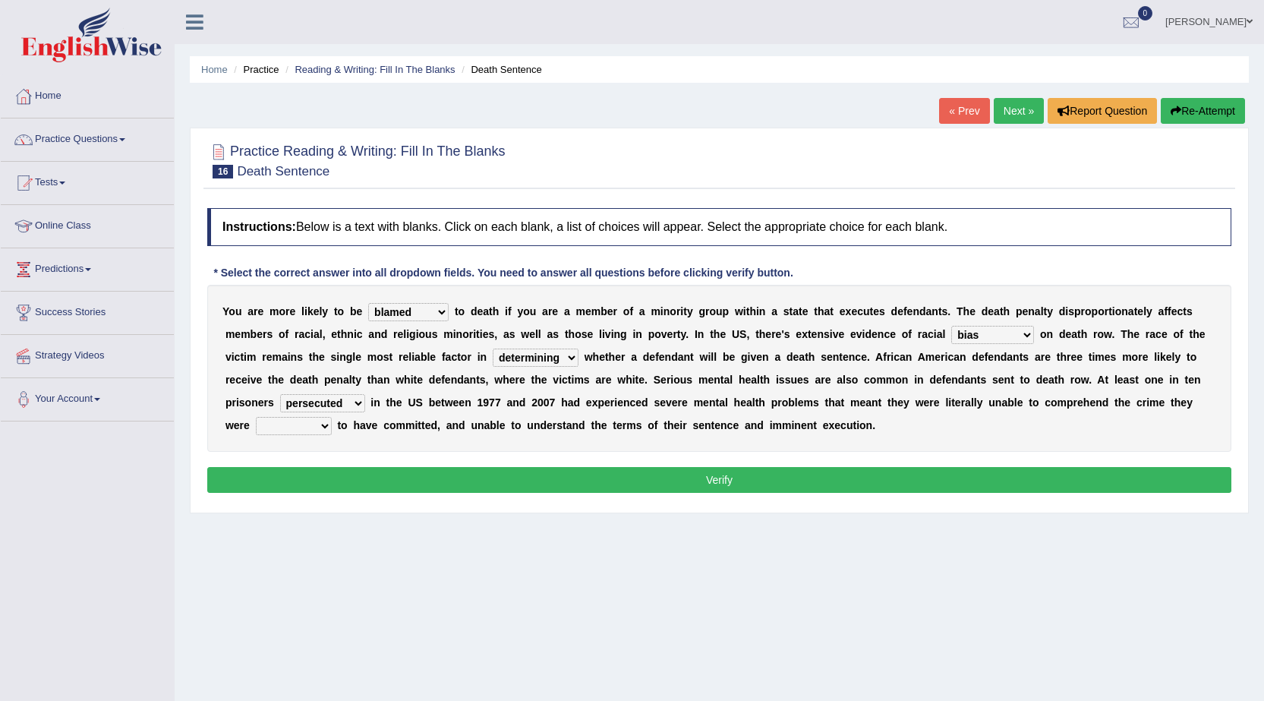
select select "persuaded"
click at [256, 417] on select "alleged acclaimed persuaded claimed" at bounding box center [294, 426] width 76 height 18
click at [352, 398] on select "electrocuted persecuted executed captured" at bounding box center [322, 403] width 85 height 18
select select "captured"
click at [280, 394] on select "electrocuted persecuted executed captured" at bounding box center [322, 403] width 85 height 18
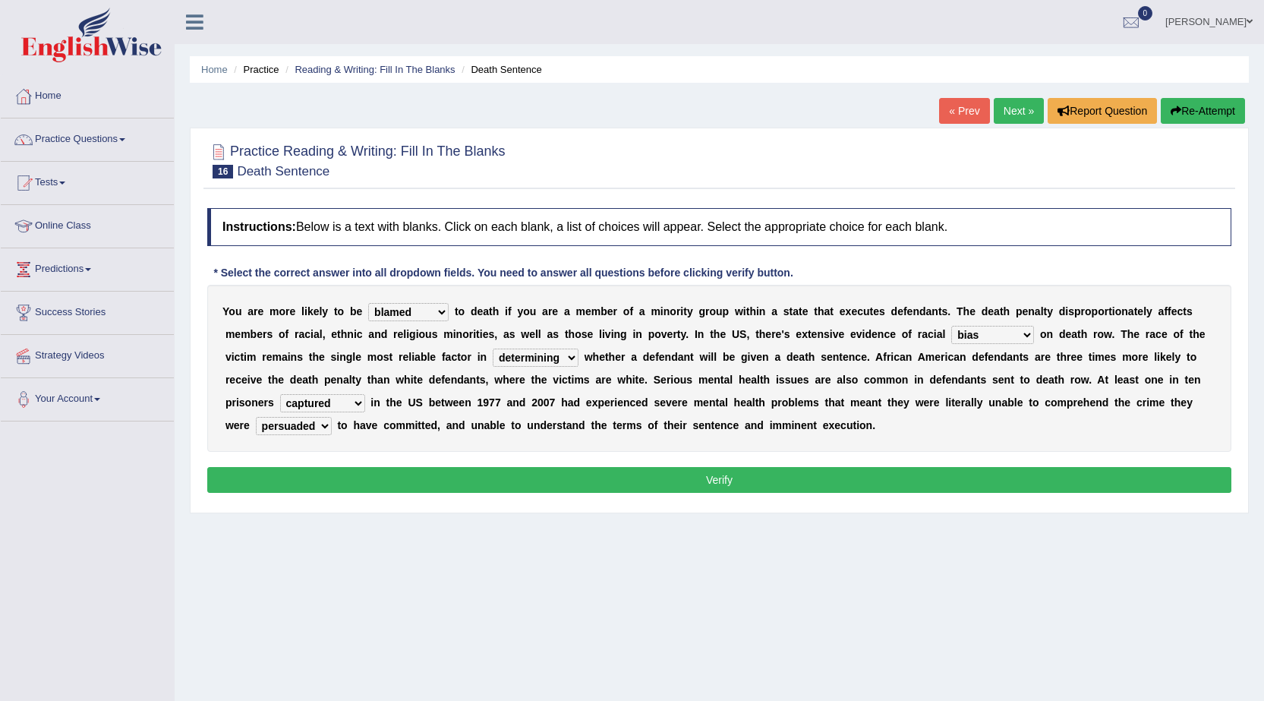
click at [373, 483] on button "Verify" at bounding box center [719, 480] width 1024 height 26
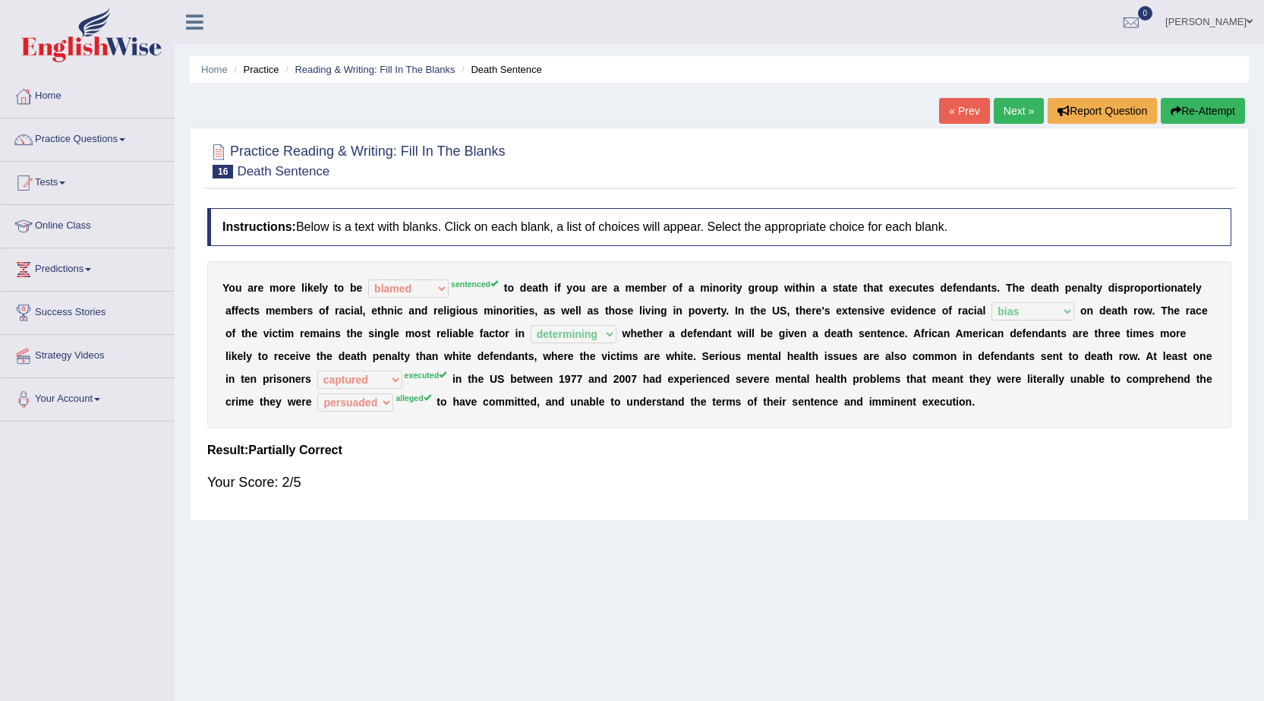
click at [1020, 111] on link "Next »" at bounding box center [1019, 111] width 50 height 26
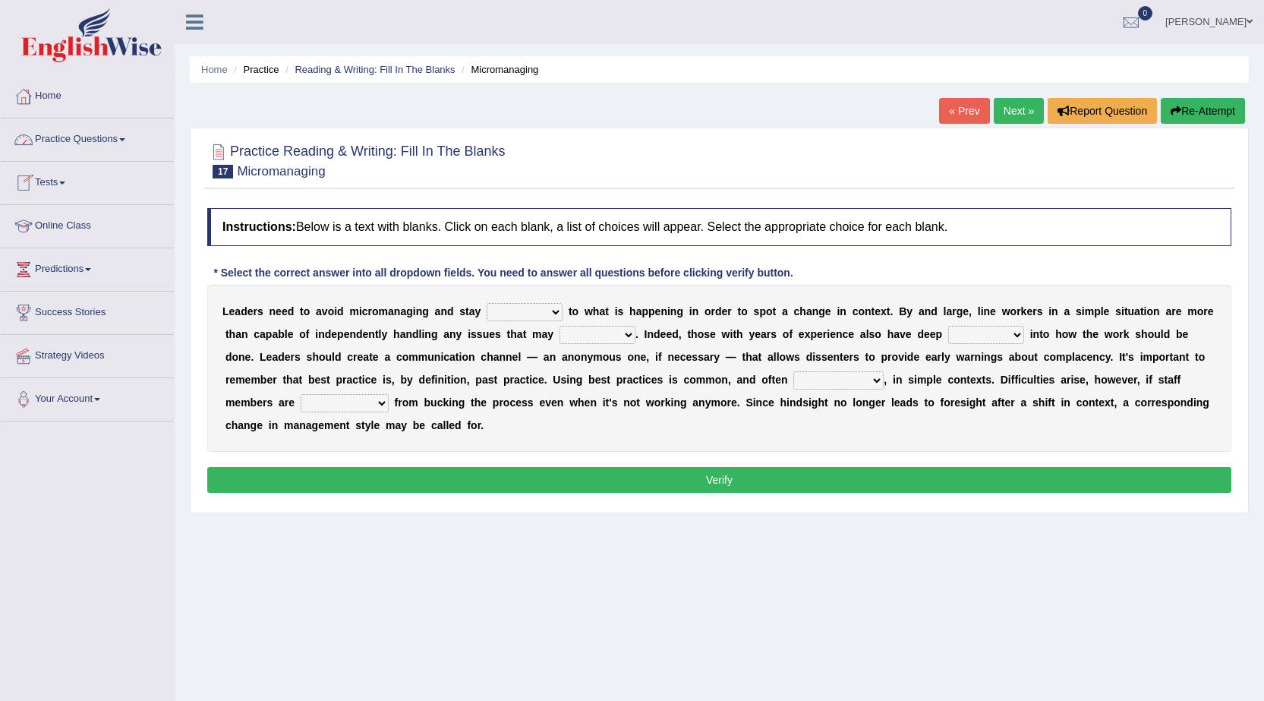
click at [111, 136] on link "Practice Questions" at bounding box center [87, 137] width 173 height 38
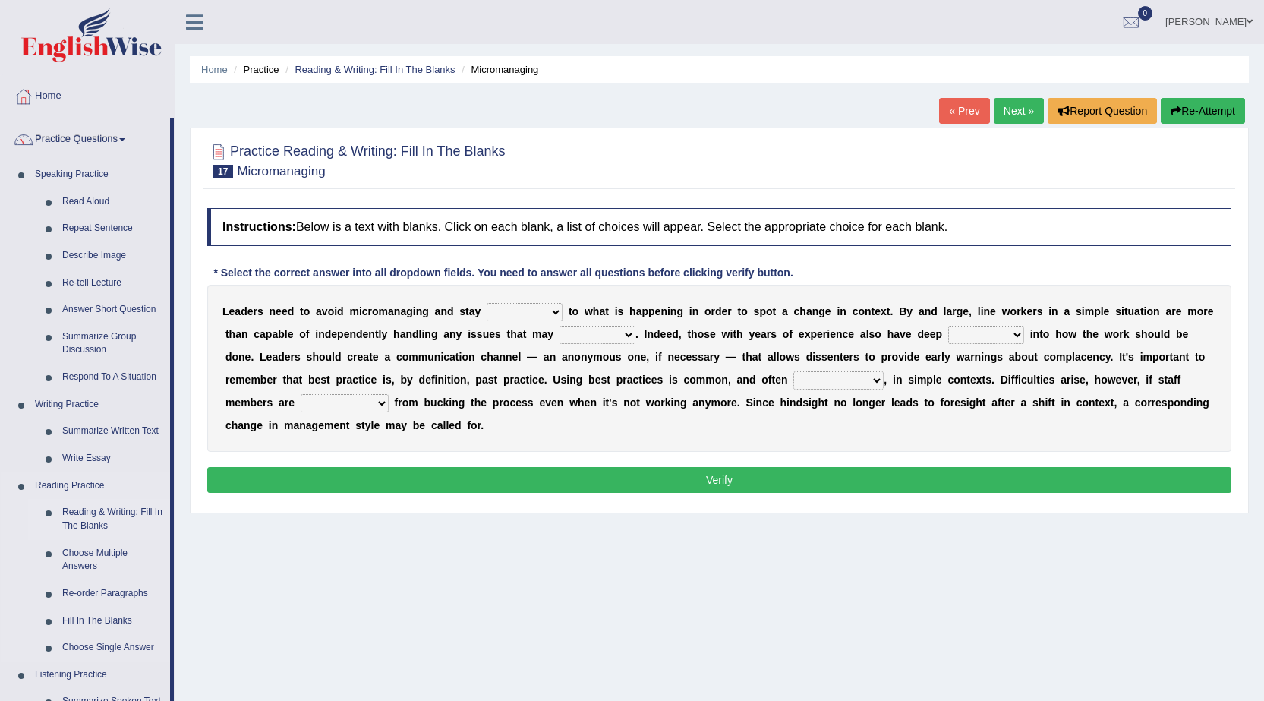
click at [98, 508] on link "Reading & Writing: Fill In The Blanks" at bounding box center [112, 519] width 115 height 40
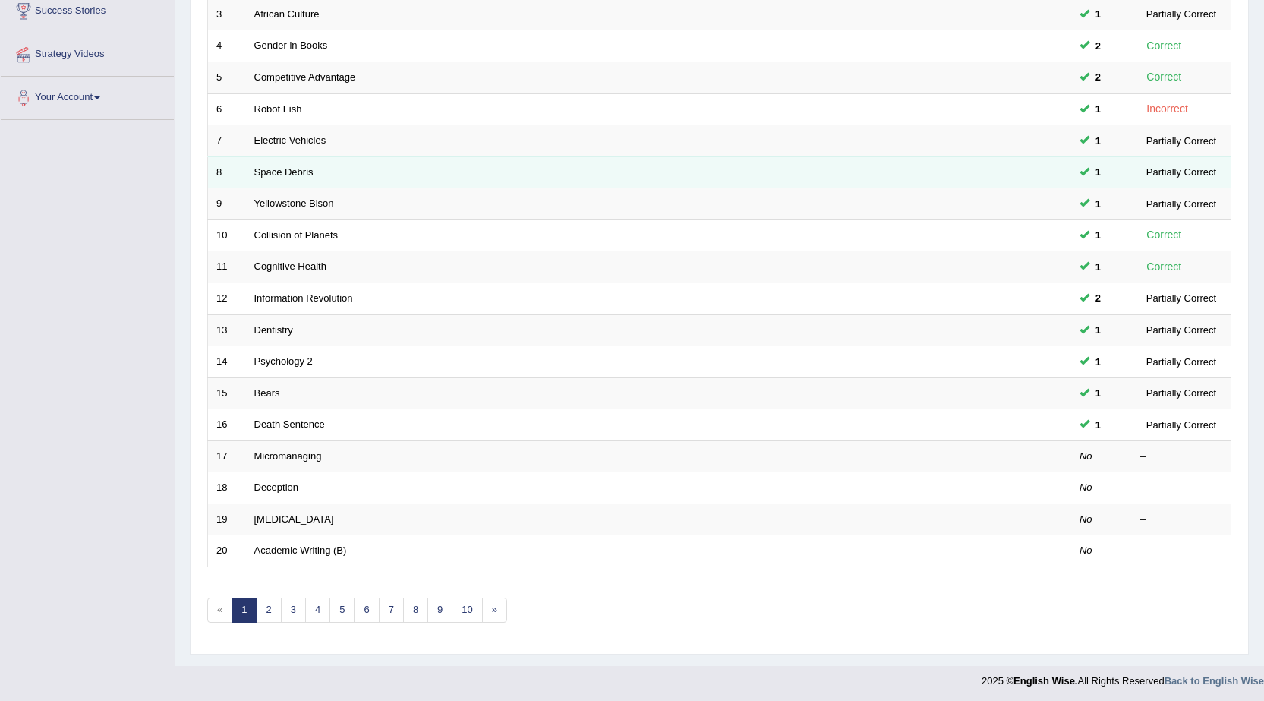
scroll to position [305, 0]
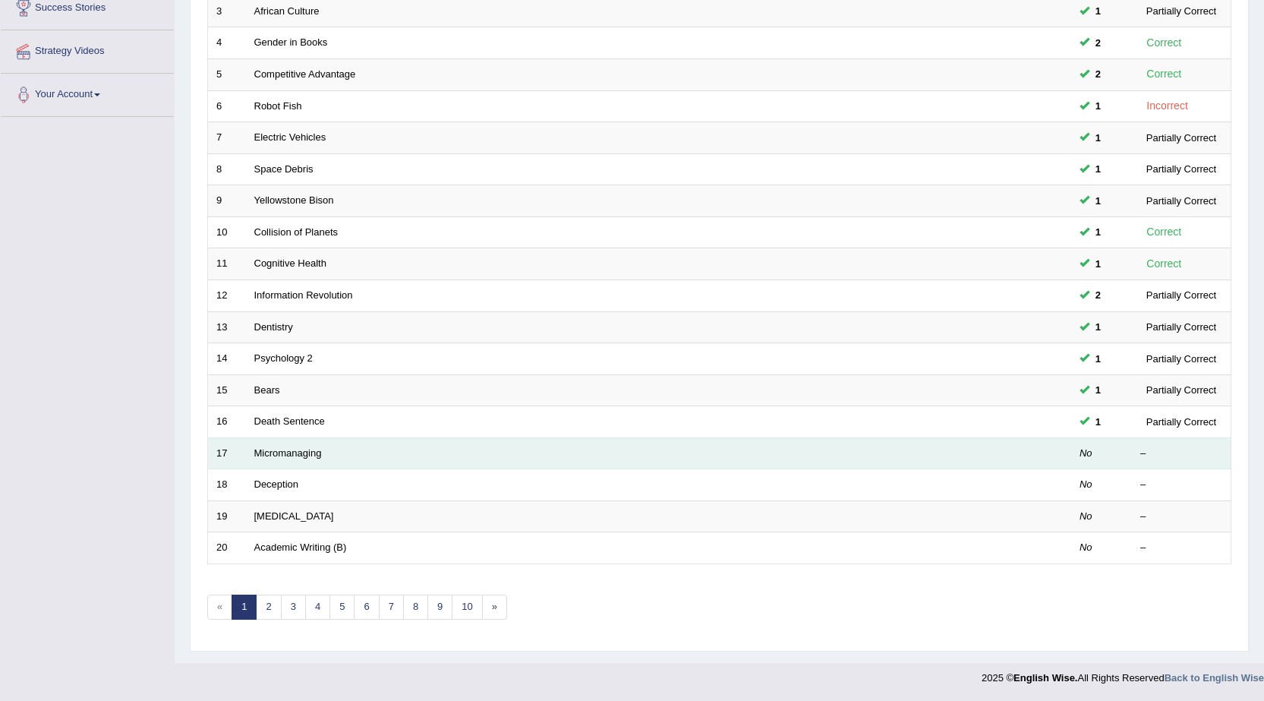
click at [1043, 443] on td at bounding box center [1015, 453] width 114 height 32
click at [288, 453] on link "Micromanaging" at bounding box center [288, 452] width 68 height 11
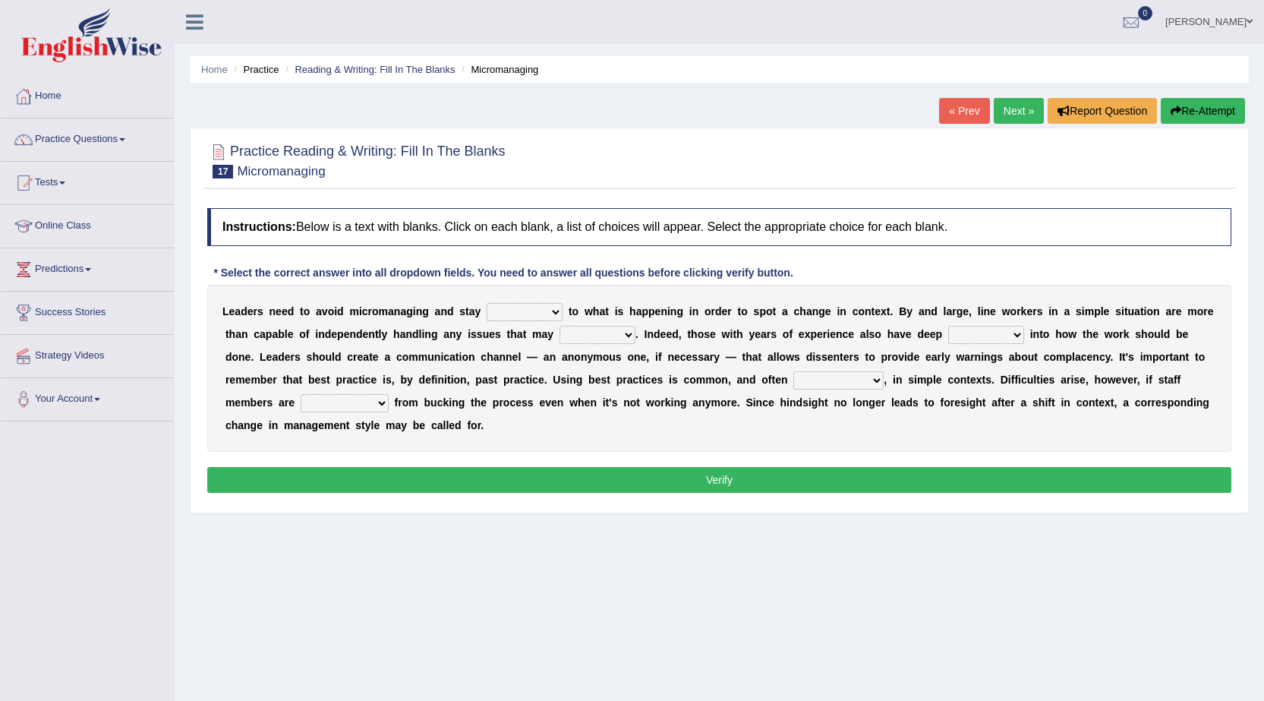
click at [557, 313] on select "complied connected precise concise" at bounding box center [525, 312] width 76 height 18
select select "connected"
click at [487, 303] on select "complied connected precise concise" at bounding box center [525, 312] width 76 height 18
click at [630, 336] on select "apprise rise encounter arise" at bounding box center [598, 335] width 76 height 18
select select "encounter"
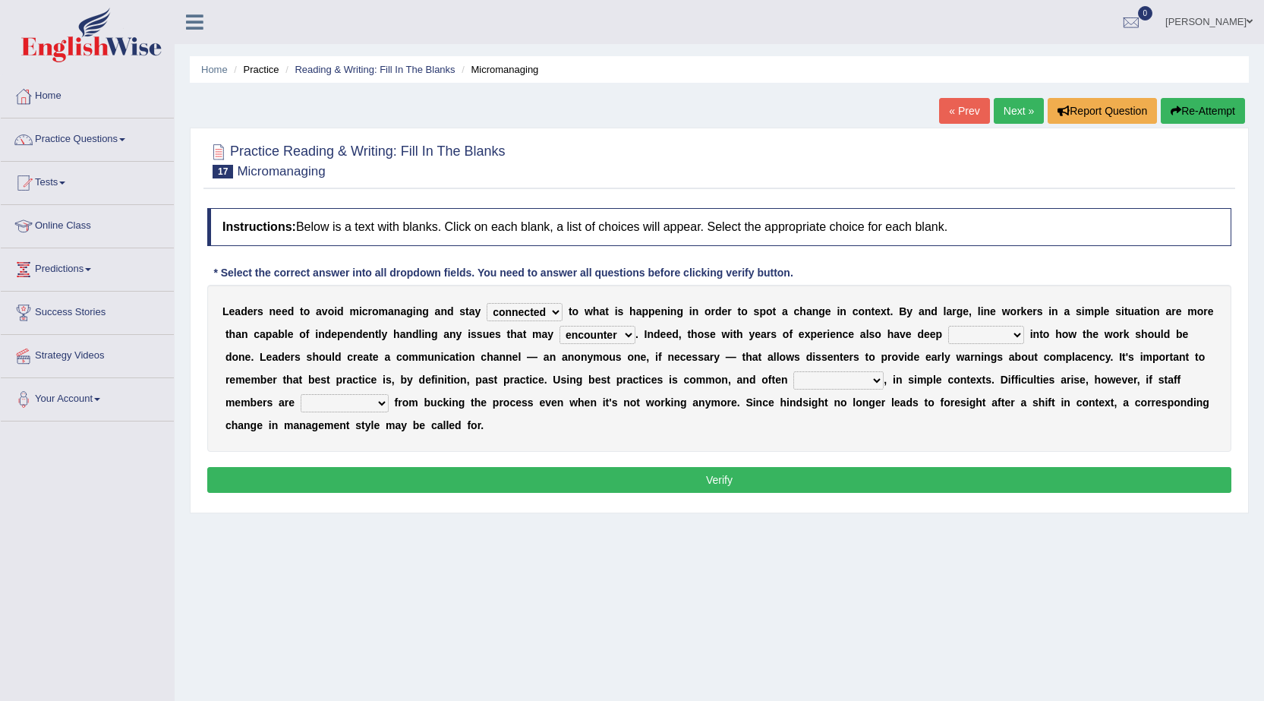
click at [560, 326] on select "apprise rise encounter arise" at bounding box center [598, 335] width 76 height 18
click at [1012, 333] on select "incursion insight indignity indication" at bounding box center [986, 335] width 76 height 18
select select "indignity"
click at [948, 326] on select "incursion insight indignity indication" at bounding box center [986, 335] width 76 height 18
click at [877, 380] on select "inappropriate apprehensive appropriate forbidden" at bounding box center [839, 380] width 90 height 18
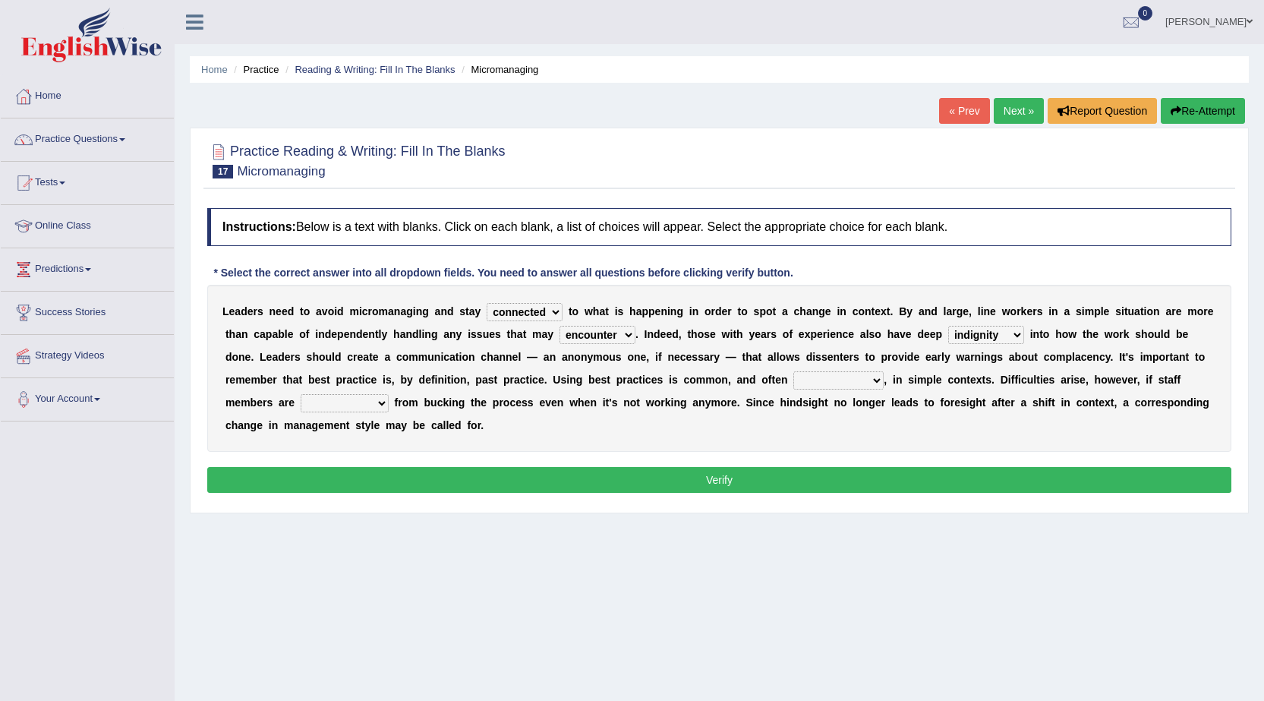
select select "apprehensive"
click at [794, 371] on select "inappropriate apprehensive appropriate forbidden" at bounding box center [839, 380] width 90 height 18
click at [550, 307] on select "complied connected precise concise" at bounding box center [525, 312] width 76 height 18
click at [622, 344] on select "apprise rise encounter arise" at bounding box center [598, 335] width 76 height 18
click at [737, 439] on div "L e a d e r s n e e d t o a v o i d m i c r o m a n a g i n g a n d s t a y com…" at bounding box center [719, 368] width 1024 height 167
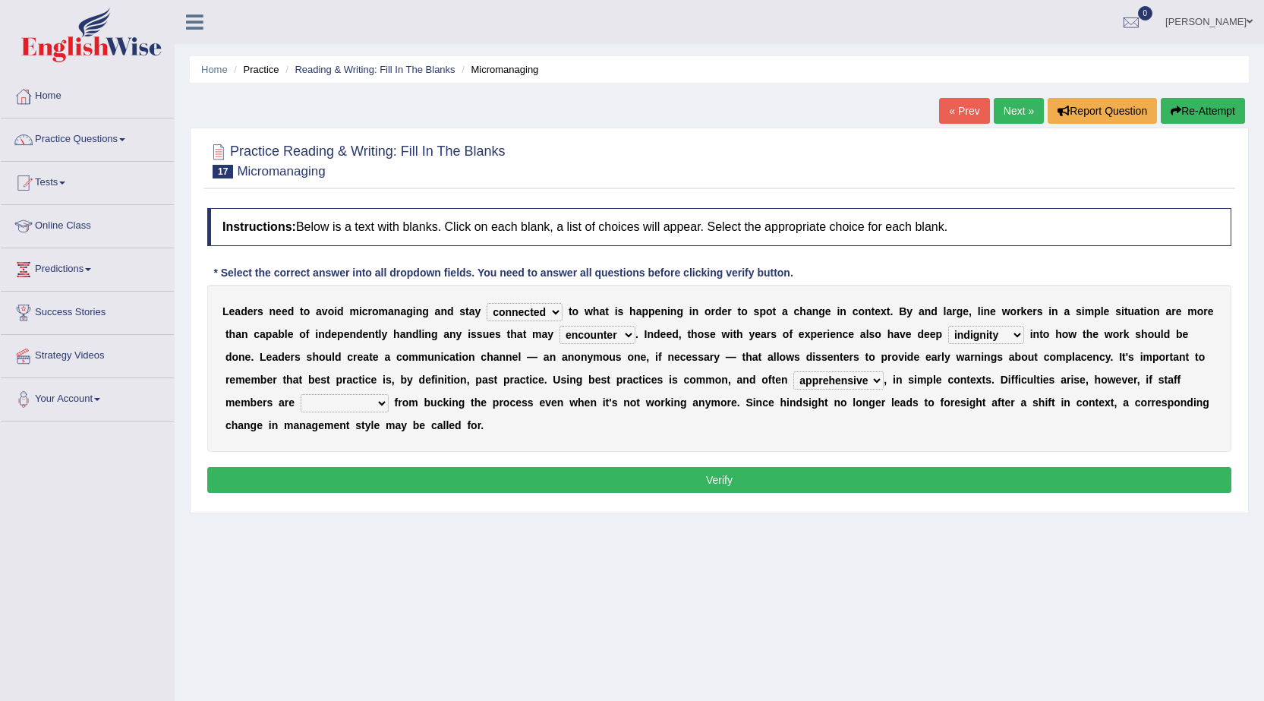
click at [375, 402] on select "disarranged disinclined discouraged disintegrated" at bounding box center [345, 403] width 88 height 18
click at [398, 434] on div "L e a d e r s n e e d t o a v o i d m i c r o m a n a g i n g a n d s t a y com…" at bounding box center [719, 368] width 1024 height 167
click at [376, 406] on select "disarranged disinclined discouraged disintegrated" at bounding box center [345, 403] width 88 height 18
select select "discouraged"
click at [301, 394] on select "disarranged disinclined discouraged disintegrated" at bounding box center [345, 403] width 88 height 18
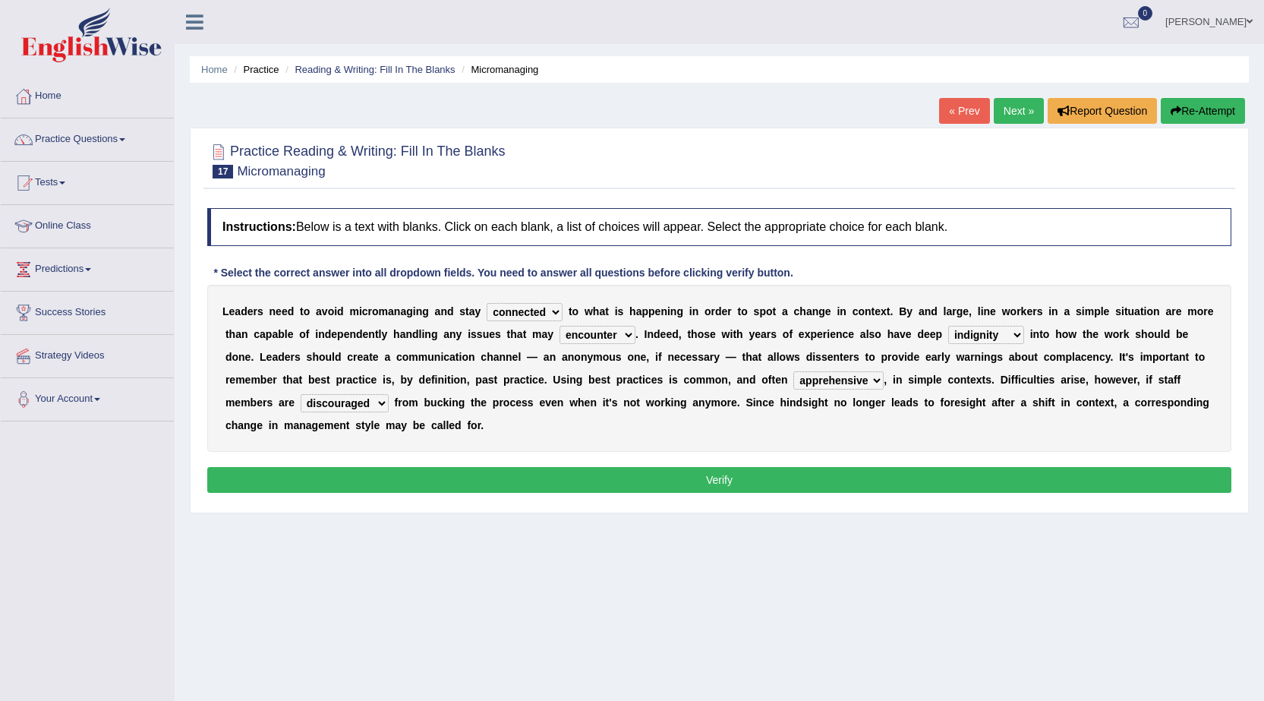
click at [519, 488] on button "Verify" at bounding box center [719, 480] width 1024 height 26
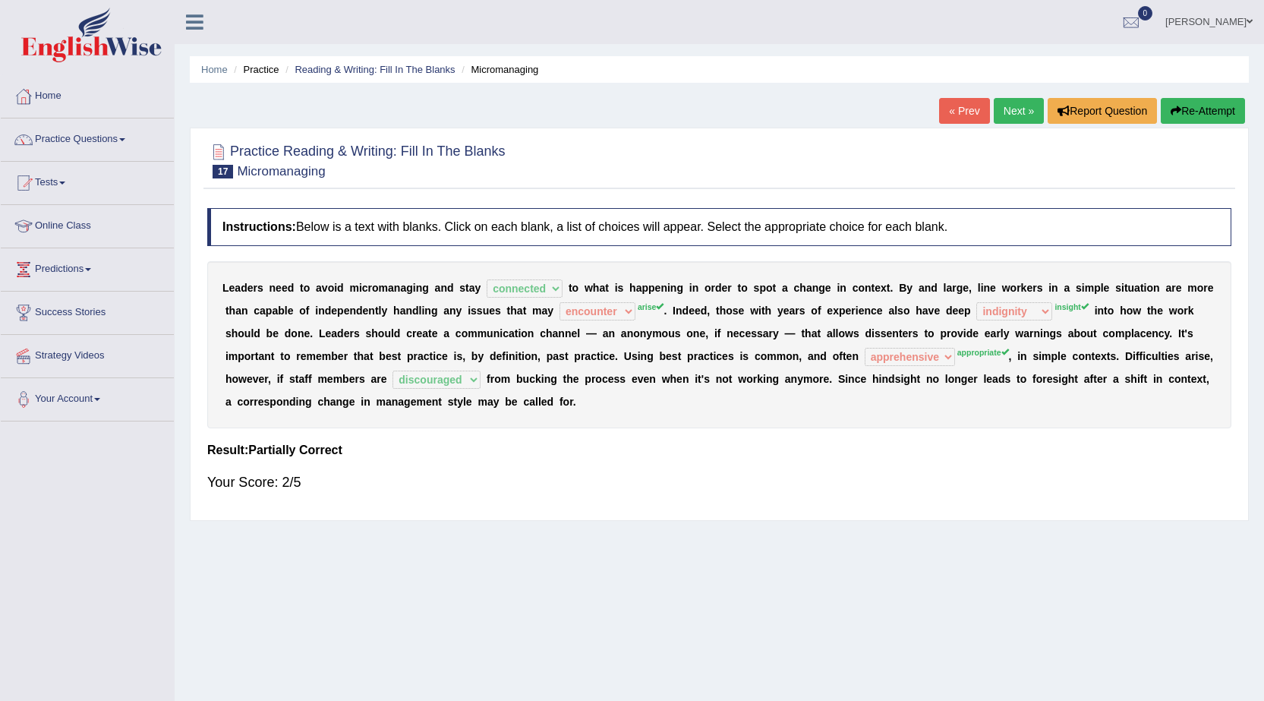
click at [1013, 109] on link "Next »" at bounding box center [1019, 111] width 50 height 26
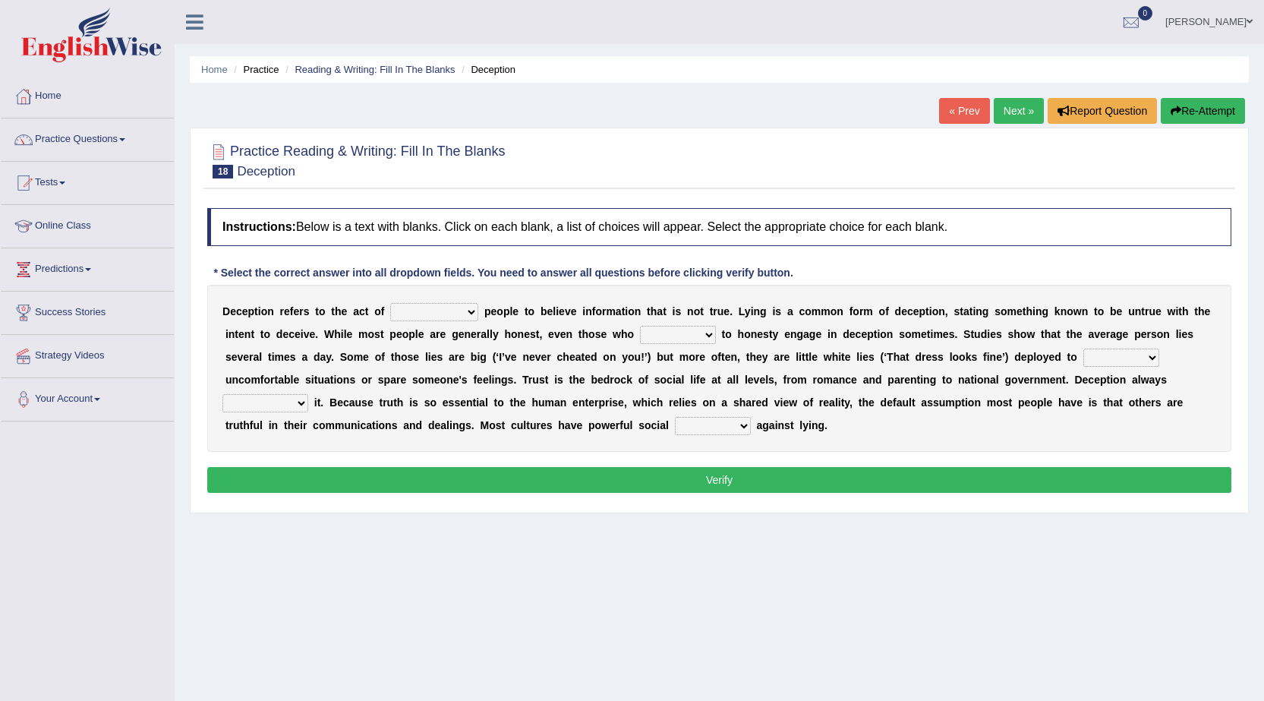
click at [472, 306] on select "discouraging forbidding detecting encouraging" at bounding box center [434, 312] width 88 height 18
select select "encouraging"
click at [390, 303] on select "discouraging forbidding detecting encouraging" at bounding box center [434, 312] width 88 height 18
click at [712, 330] on select "describe prescribe inscribe subscribe" at bounding box center [678, 335] width 76 height 18
select select "prescribe"
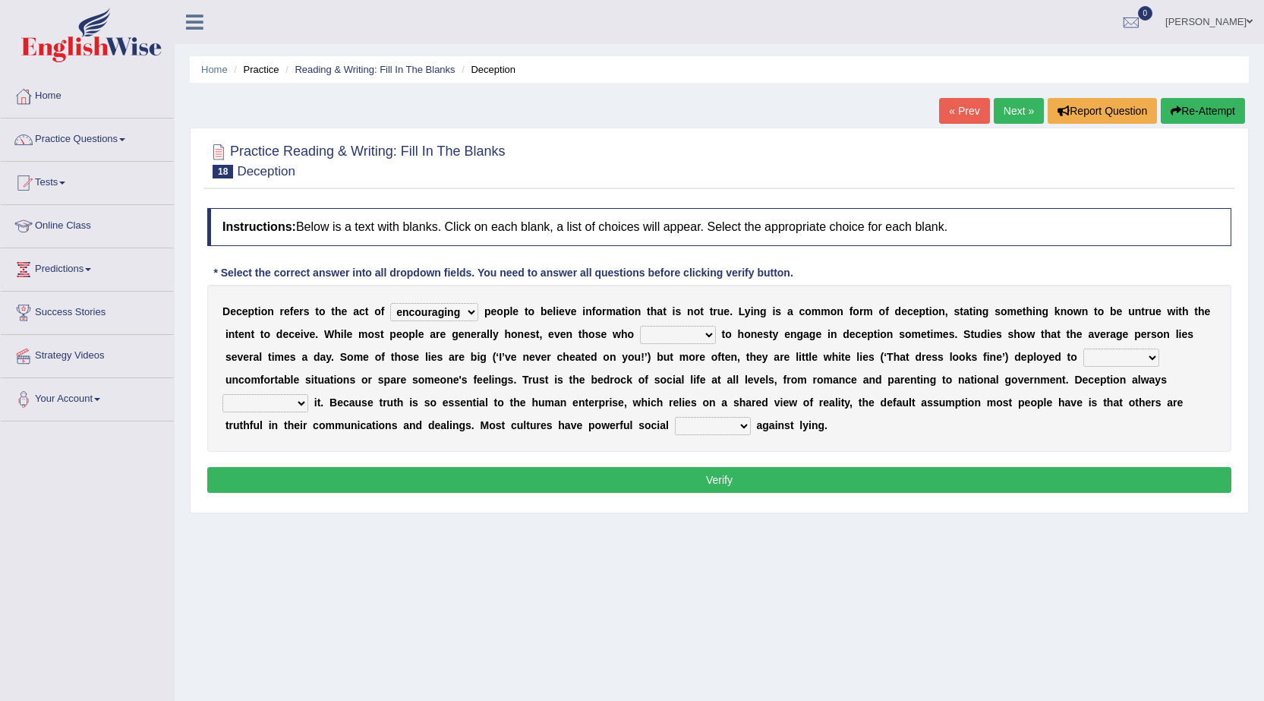
click at [640, 326] on select "describe prescribe inscribe subscribe" at bounding box center [678, 335] width 76 height 18
click at [1124, 366] on select "contest illuminate disguise avoid" at bounding box center [1122, 358] width 76 height 18
select select "avoid"
click at [1084, 349] on select "contest illuminate disguise avoid" at bounding box center [1122, 358] width 76 height 18
click at [301, 405] on select "undermines underscores undertakes underwrites" at bounding box center [266, 403] width 86 height 18
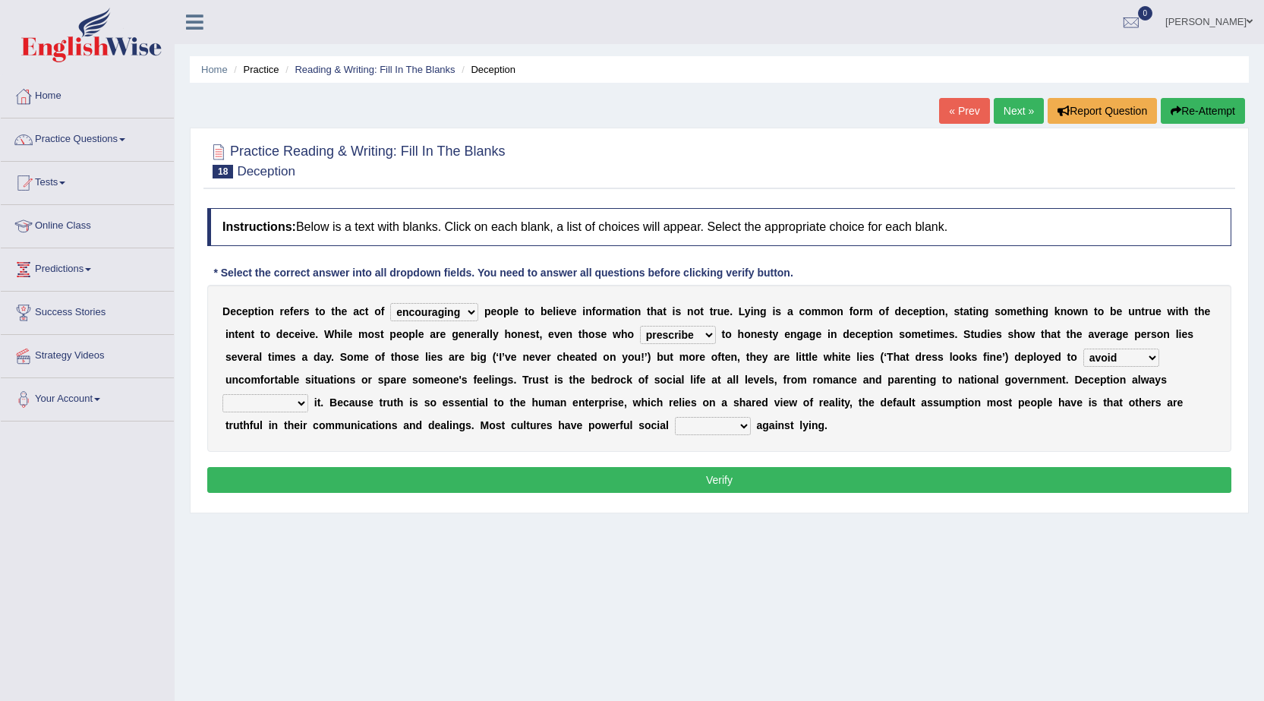
select select "undertakes"
click at [223, 394] on select "undermines underscores undertakes underwrites" at bounding box center [266, 403] width 86 height 18
click at [744, 425] on select "ejections sanctions fractions inductions" at bounding box center [713, 426] width 76 height 18
select select "inductions"
click at [675, 417] on select "ejections sanctions fractions inductions" at bounding box center [713, 426] width 76 height 18
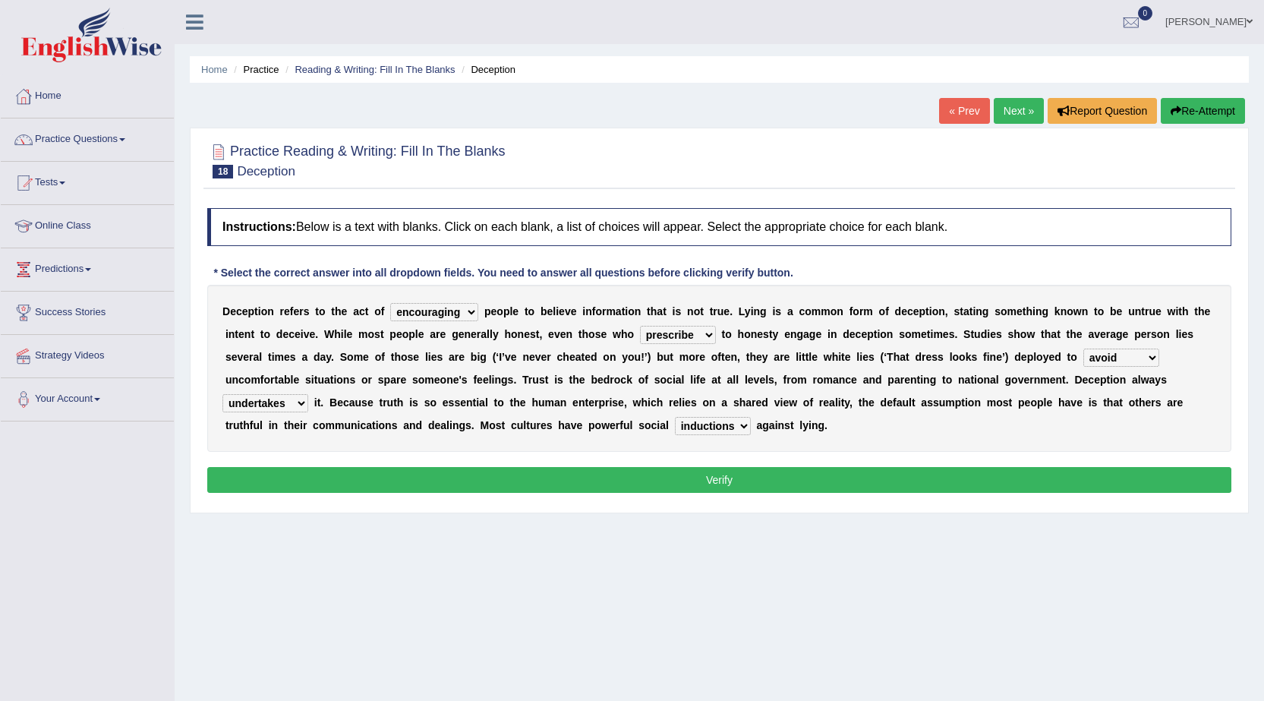
click at [729, 474] on button "Verify" at bounding box center [719, 480] width 1024 height 26
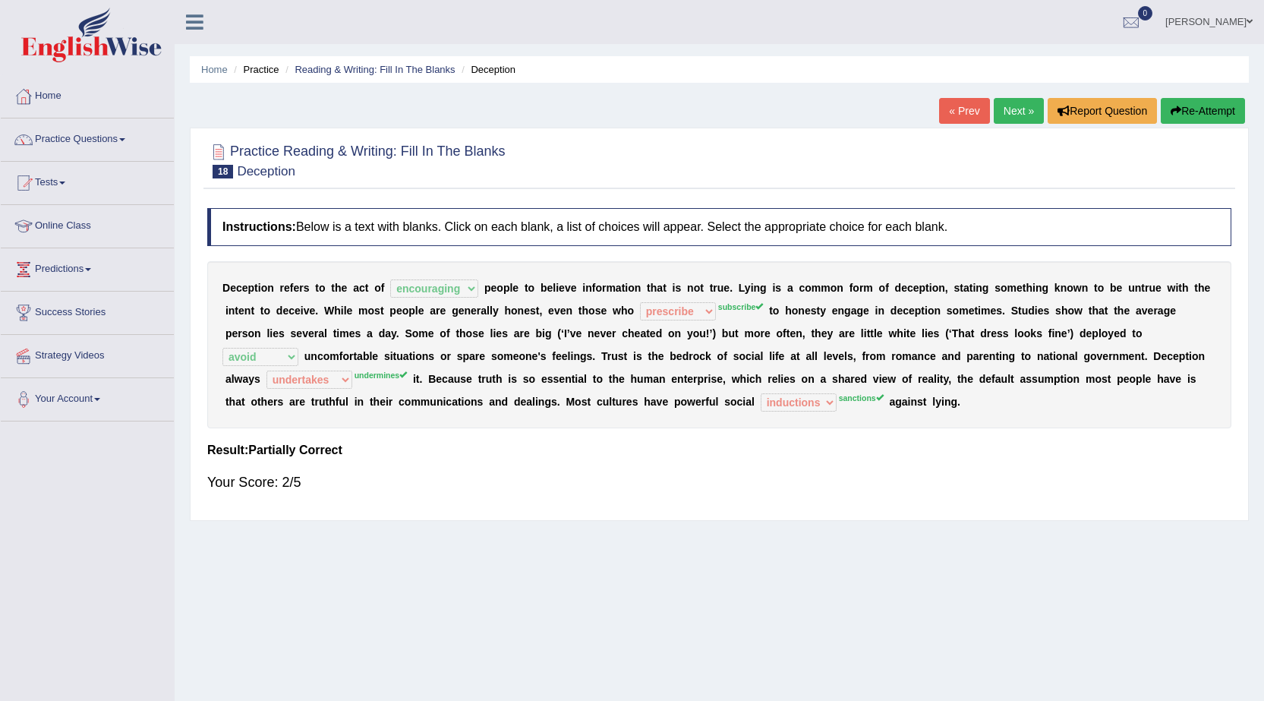
click at [1011, 103] on link "Next »" at bounding box center [1019, 111] width 50 height 26
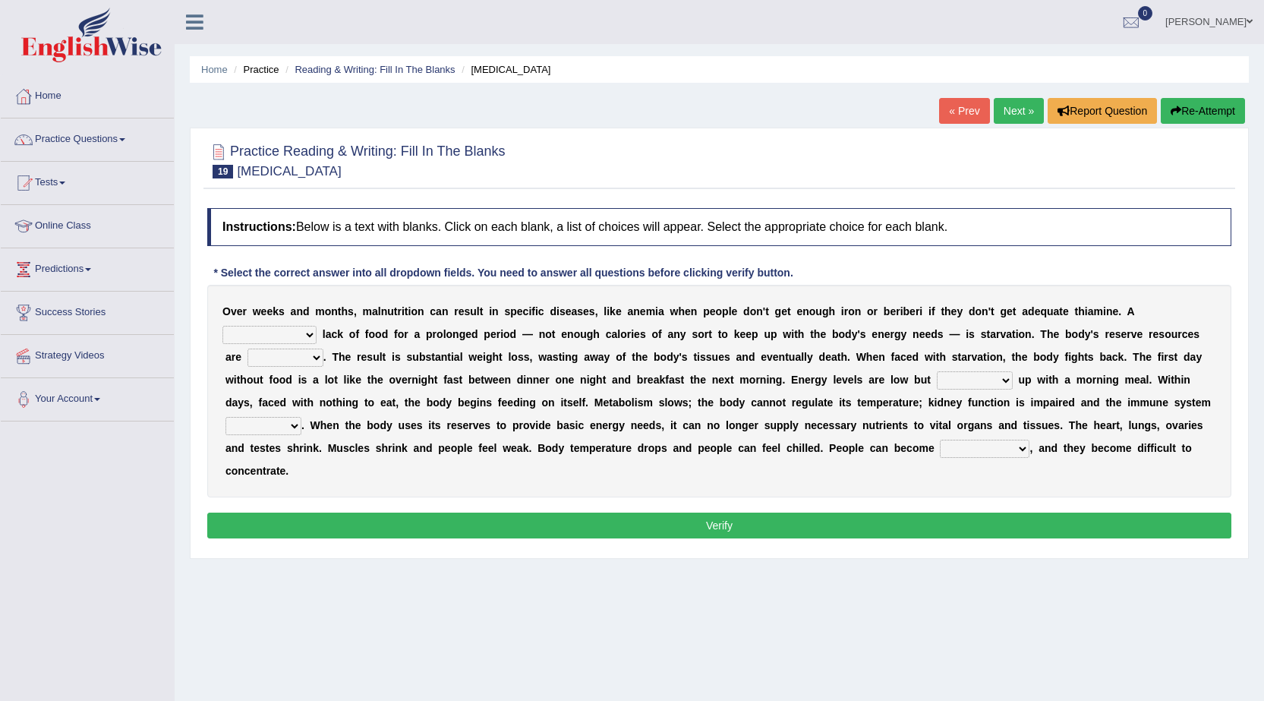
click at [308, 330] on select "severe distinguishing proper distinctive" at bounding box center [270, 335] width 94 height 18
click at [371, 366] on div "O v e r w e e k s a n d m o n t h s , m a l n u t r i t i o n c a n r e s u l t…" at bounding box center [719, 391] width 1024 height 213
click at [306, 328] on select "severe distinguishing proper distinctive" at bounding box center [270, 335] width 94 height 18
select select "distinguishing"
click at [223, 326] on select "severe distinguishing proper distinctive" at bounding box center [270, 335] width 94 height 18
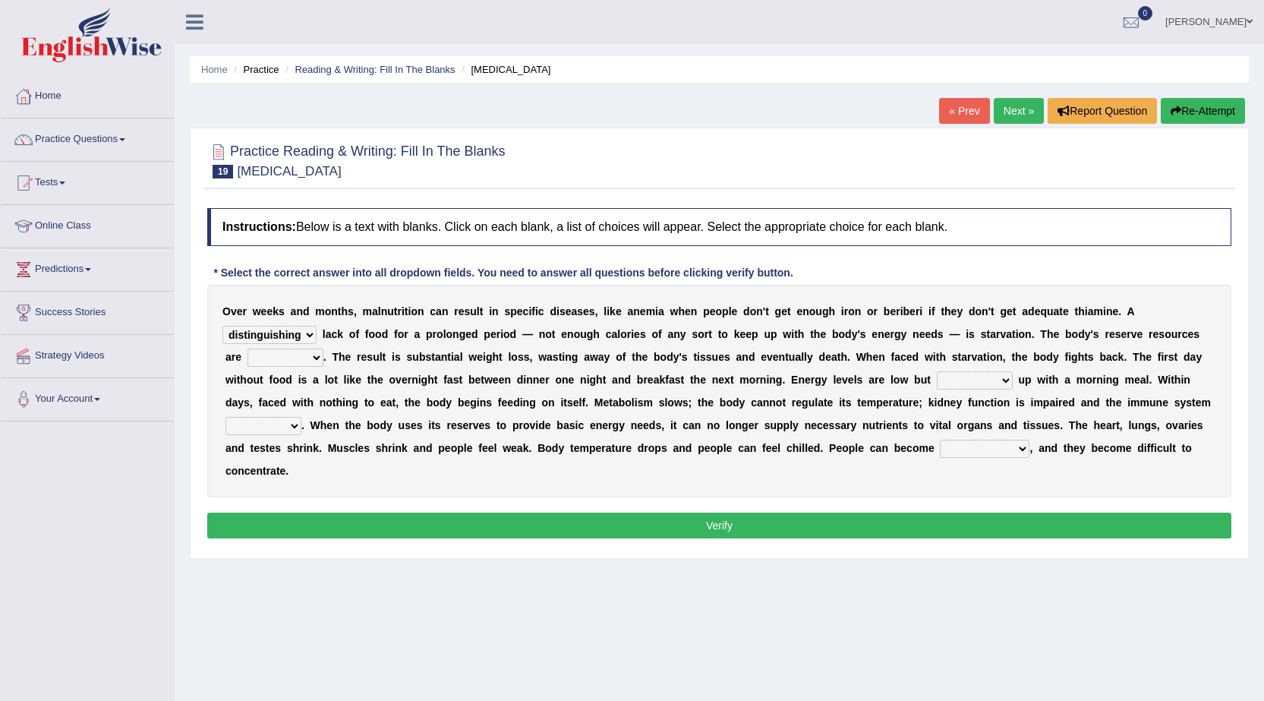
click at [311, 358] on select "obsoleted depleted pelleted deleted" at bounding box center [286, 358] width 76 height 18
select select "obsoleted"
click at [248, 349] on select "obsoleted depleted pelleted deleted" at bounding box center [286, 358] width 76 height 18
click at [992, 379] on select "feed come chill pick" at bounding box center [975, 380] width 76 height 18
select select "come"
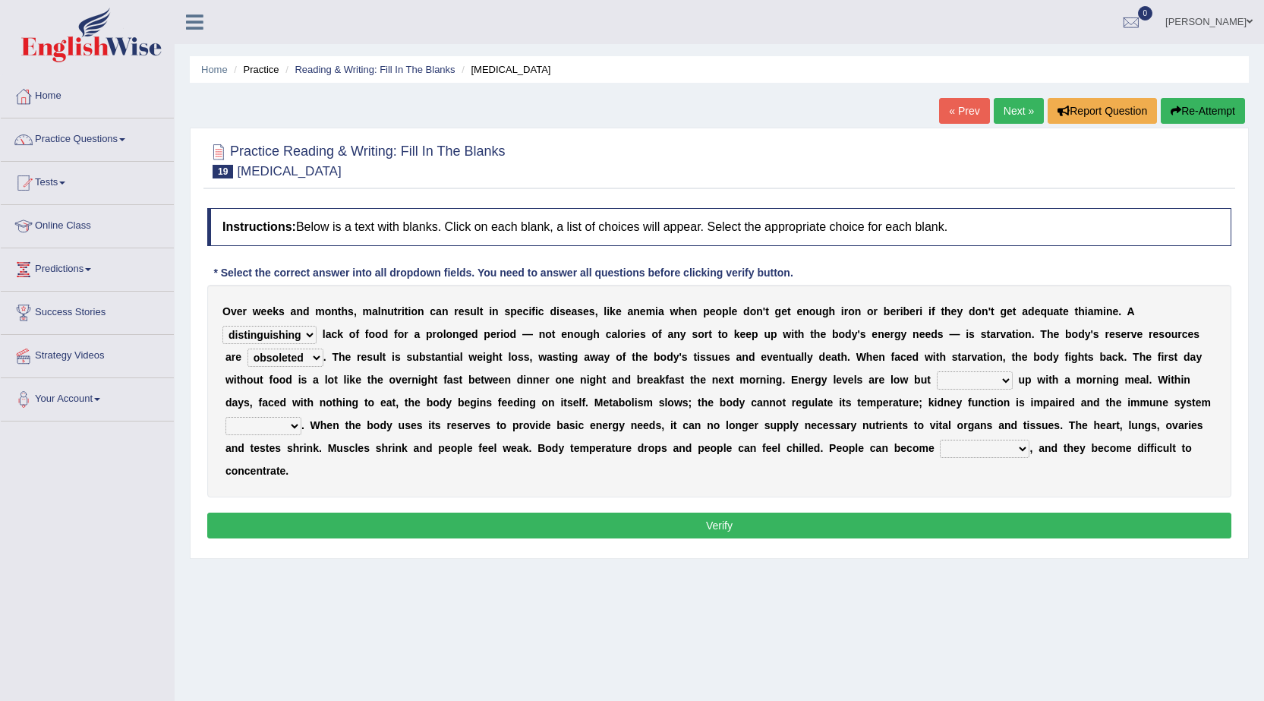
click at [937, 371] on select "feed come chill pick" at bounding box center [975, 380] width 76 height 18
click at [289, 424] on select "deepens deafens weakens surpasses" at bounding box center [264, 426] width 76 height 18
select select "weakens"
click at [226, 417] on select "deepens deafens weakens surpasses" at bounding box center [264, 426] width 76 height 18
click at [995, 453] on select "irritable commutable indisputable transportable" at bounding box center [985, 449] width 90 height 18
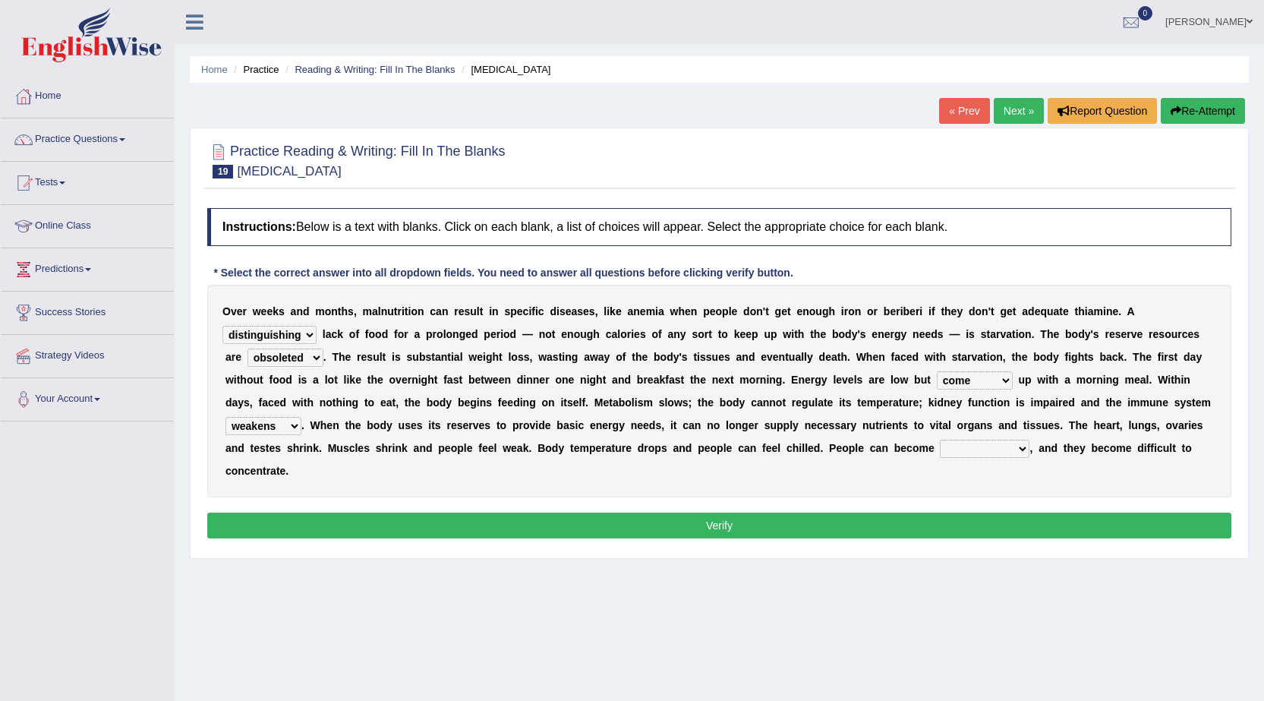
select select "indisputable"
click at [940, 440] on select "irritable commutable indisputable transportable" at bounding box center [985, 449] width 90 height 18
click at [904, 516] on button "Verify" at bounding box center [719, 526] width 1024 height 26
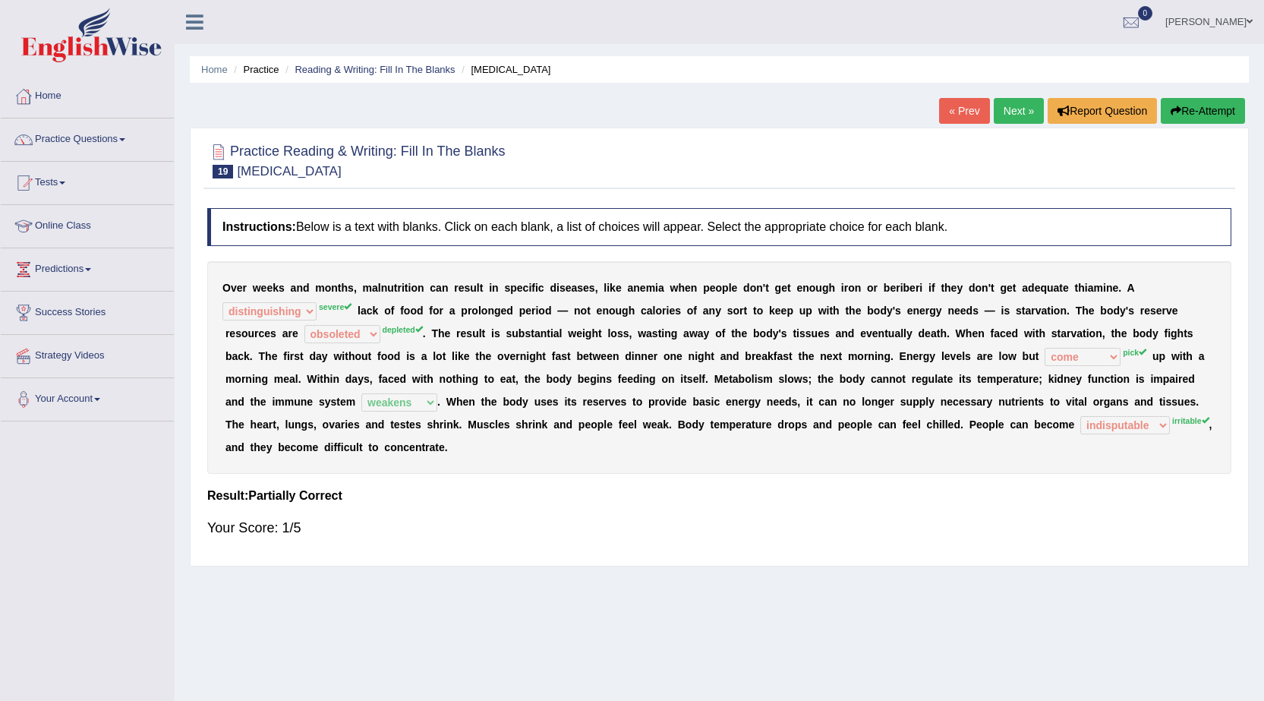
click at [1011, 113] on link "Next »" at bounding box center [1019, 111] width 50 height 26
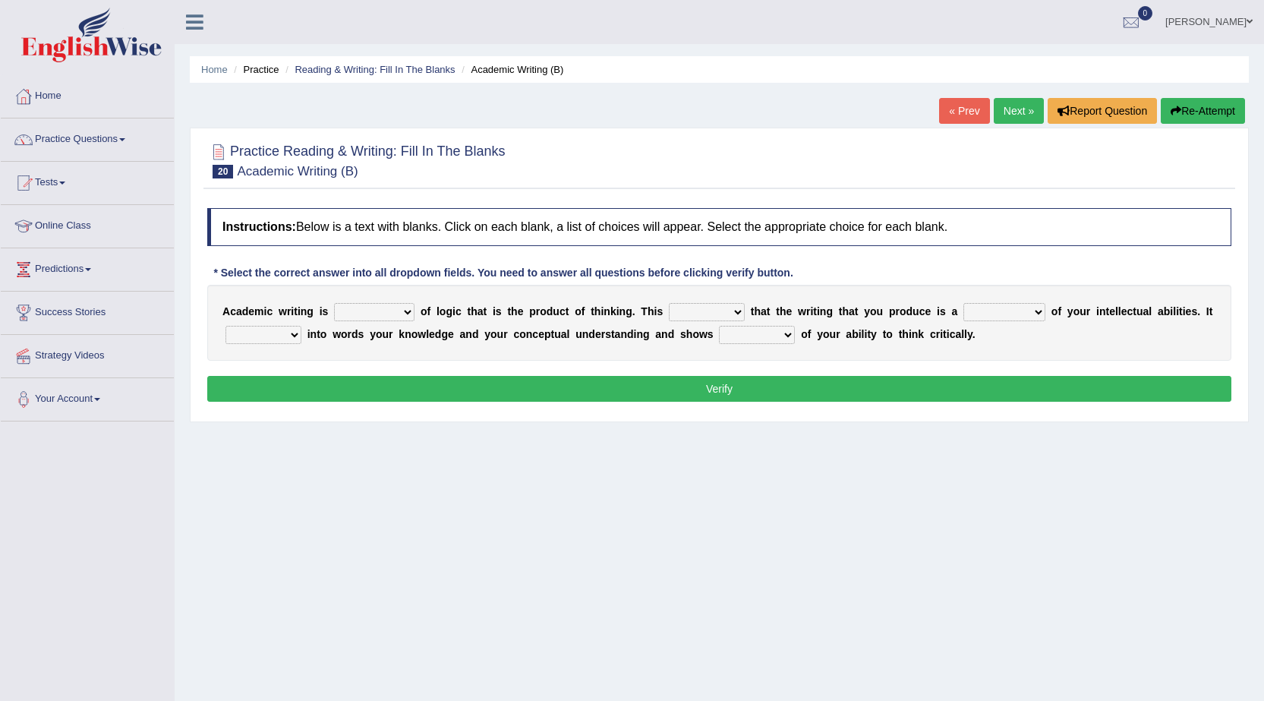
click at [407, 308] on select "expectation entitlement expression exchange" at bounding box center [374, 312] width 80 height 18
select select "expectation"
click at [334, 303] on select "expectation entitlement expression exchange" at bounding box center [374, 312] width 80 height 18
click at [737, 311] on select "means questions stipulates answers" at bounding box center [707, 312] width 76 height 18
select select "stipulates"
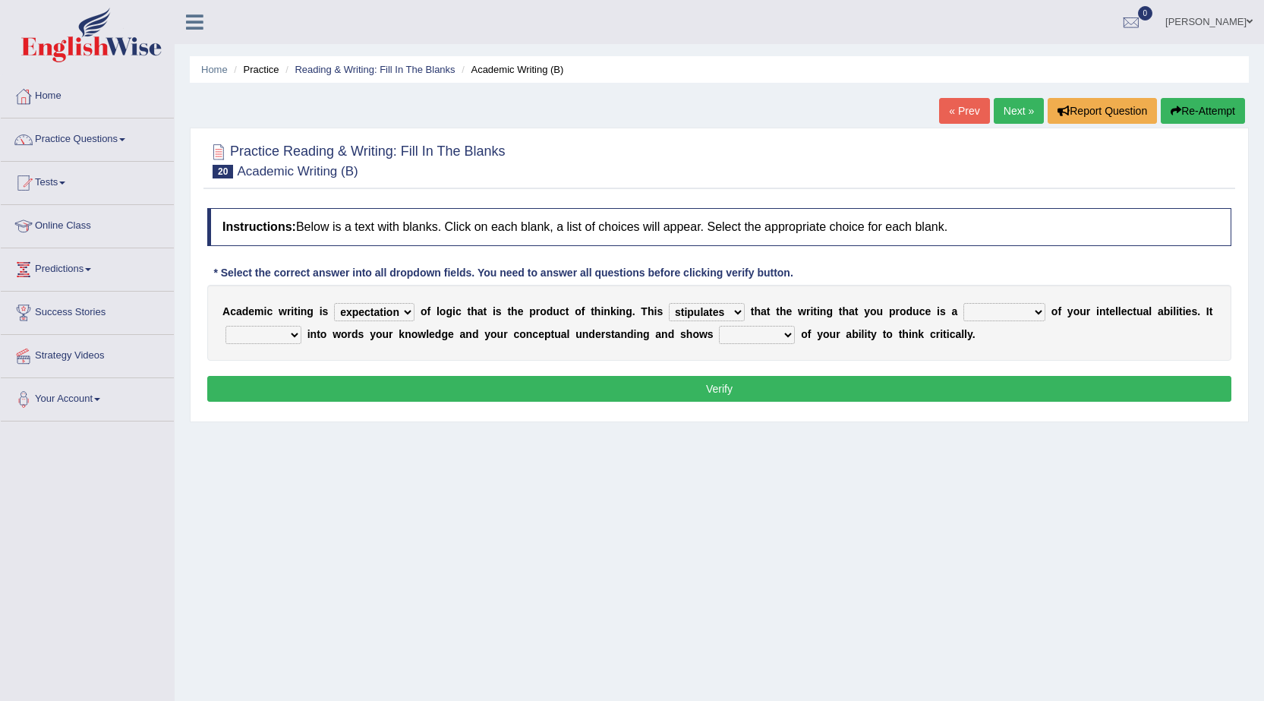
click at [669, 303] on select "means questions stipulates answers" at bounding box center [707, 312] width 76 height 18
click at [1026, 311] on select "redundancy mission credit reflection" at bounding box center [1005, 312] width 82 height 18
select select "reflection"
click at [964, 303] on select "redundancy mission credit reflection" at bounding box center [1005, 312] width 82 height 18
click at [294, 335] on select "enriches shows allows puts" at bounding box center [264, 335] width 76 height 18
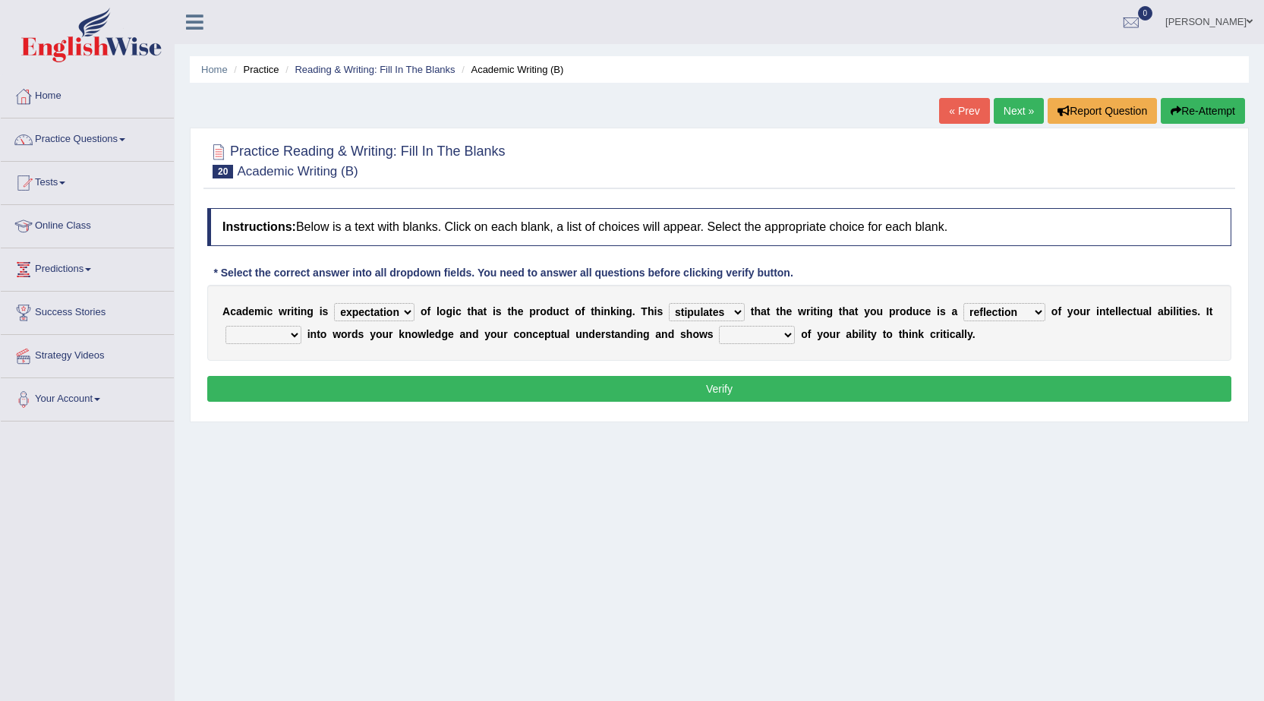
select select "puts"
click at [226, 326] on select "enriches shows allows puts" at bounding box center [264, 335] width 76 height 18
click at [785, 333] on select "hassle excuse capacity evidence" at bounding box center [757, 335] width 76 height 18
select select "capacity"
click at [719, 326] on select "hassle excuse capacity evidence" at bounding box center [757, 335] width 76 height 18
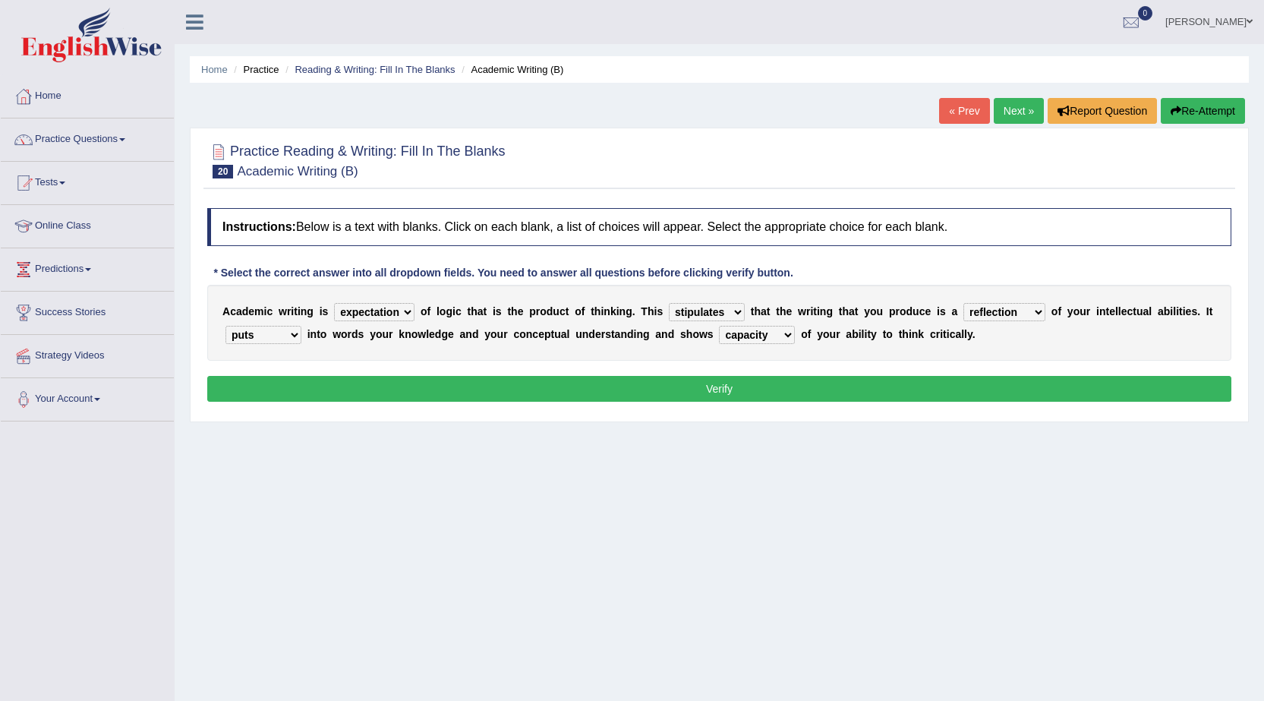
click at [778, 389] on button "Verify" at bounding box center [719, 389] width 1024 height 26
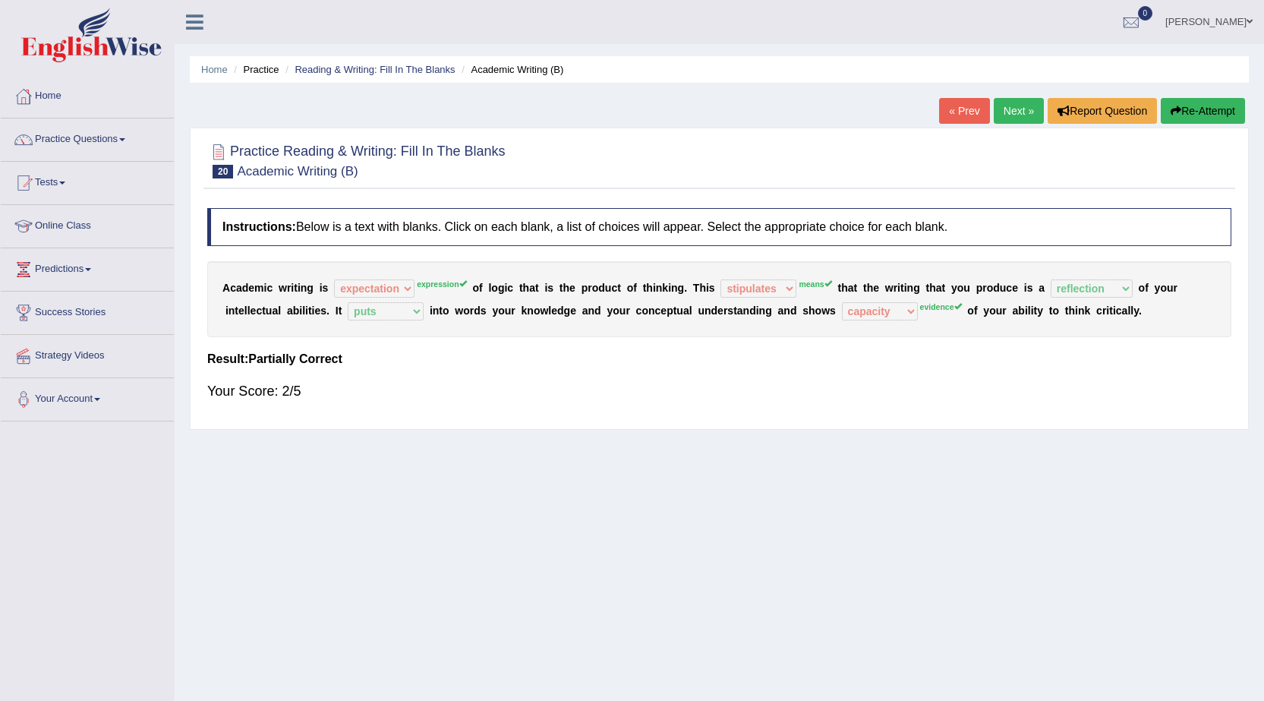
click at [1009, 106] on link "Next »" at bounding box center [1019, 111] width 50 height 26
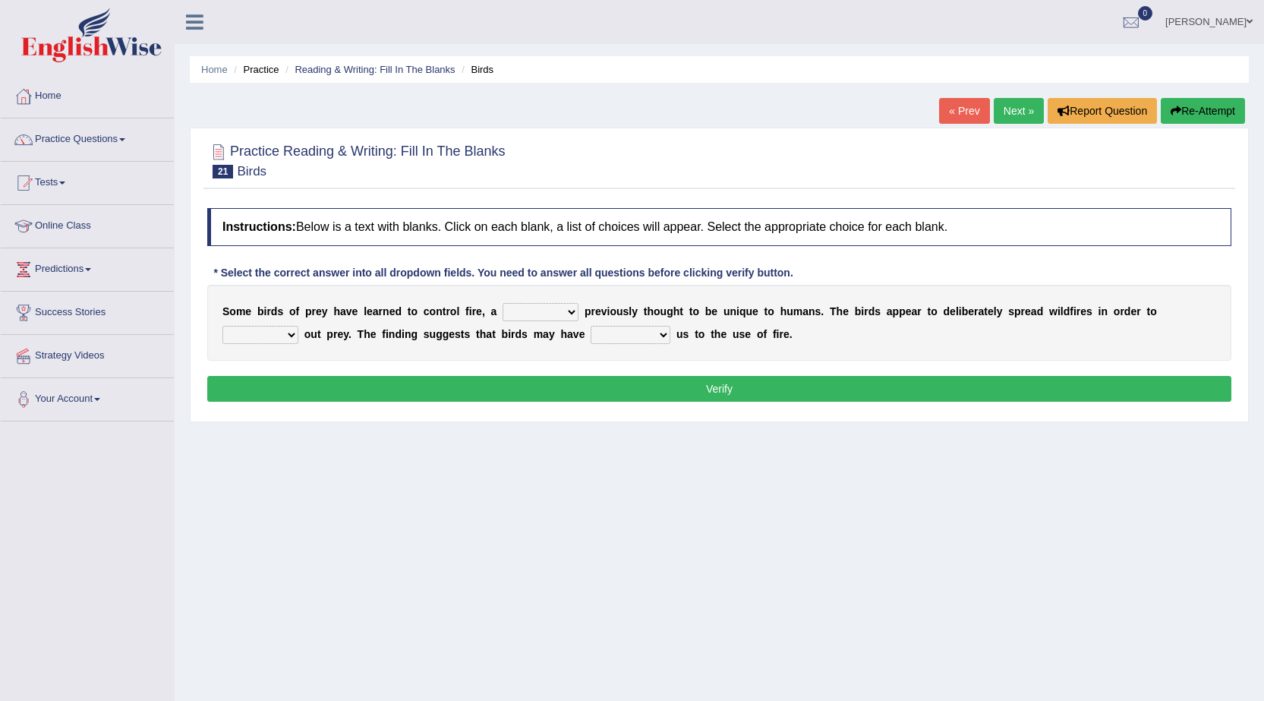
click at [570, 307] on select "question profile tale skill" at bounding box center [541, 312] width 76 height 18
select select "skill"
click at [503, 303] on select "question profile tale skill" at bounding box center [541, 312] width 76 height 18
click at [292, 337] on select "prevent limit span flush" at bounding box center [261, 335] width 76 height 18
select select "prevent"
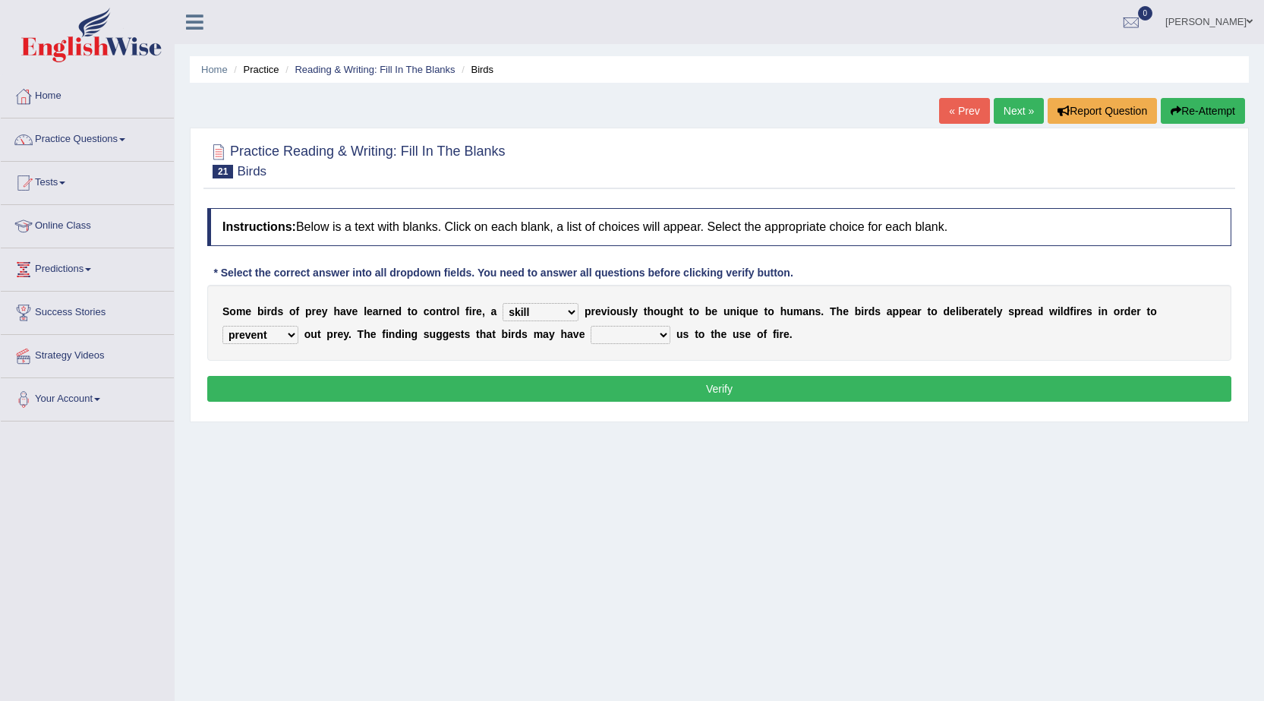
click at [223, 326] on select "prevent limit span flush" at bounding box center [261, 335] width 76 height 18
click at [651, 338] on select "prophesied beaten transmitted forced" at bounding box center [631, 335] width 80 height 18
select select "beaten"
click at [591, 326] on select "prophesied beaten transmitted forced" at bounding box center [631, 335] width 80 height 18
click at [683, 386] on button "Verify" at bounding box center [719, 389] width 1024 height 26
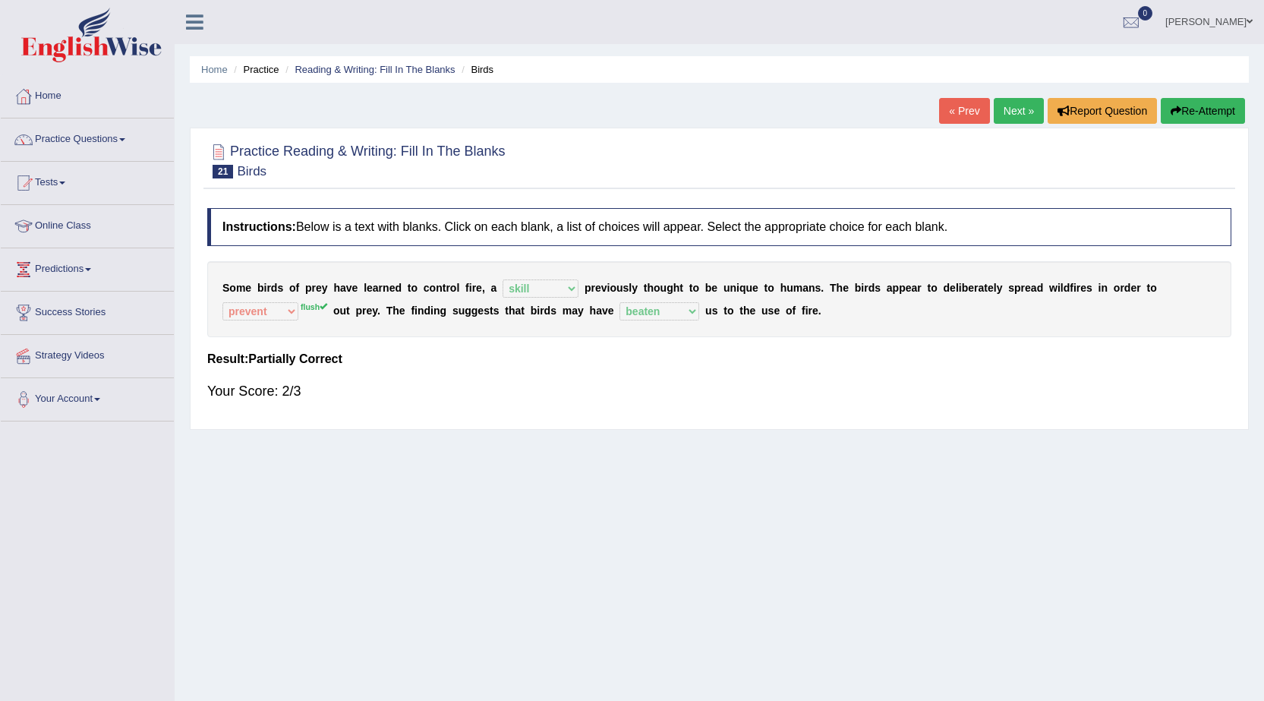
click at [1012, 106] on link "Next »" at bounding box center [1019, 111] width 50 height 26
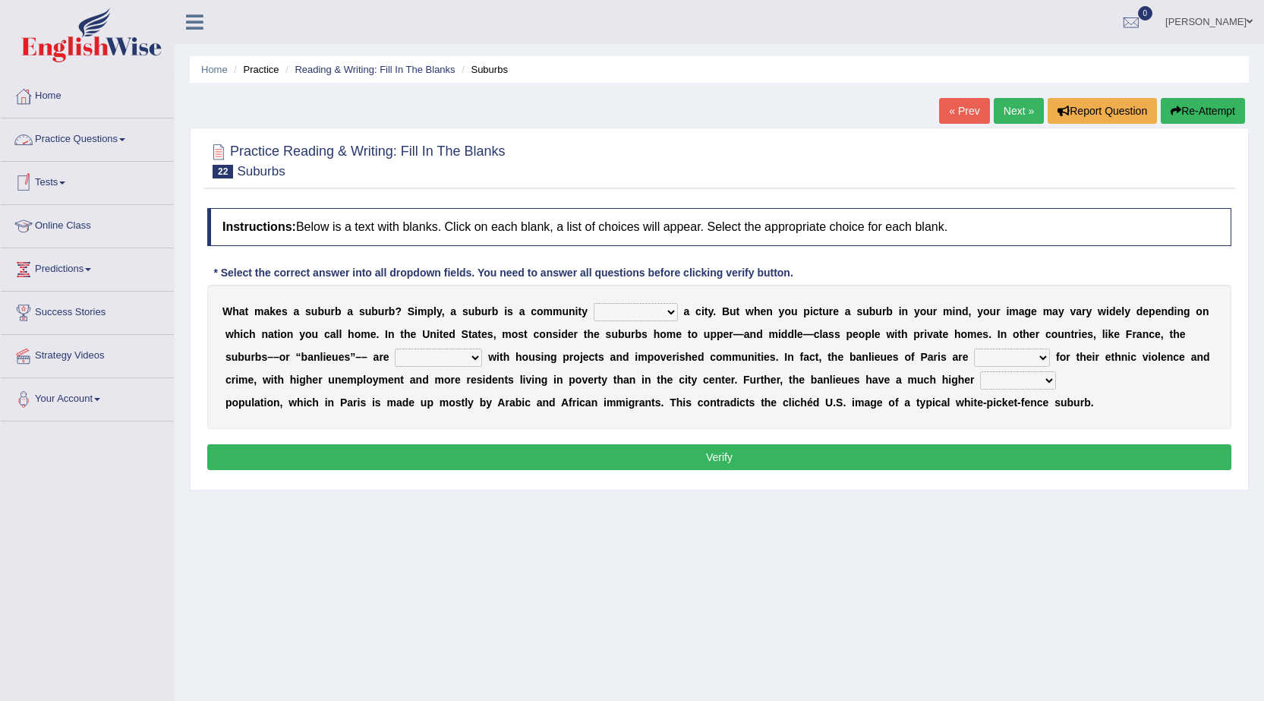
click at [100, 135] on link "Practice Questions" at bounding box center [87, 137] width 173 height 38
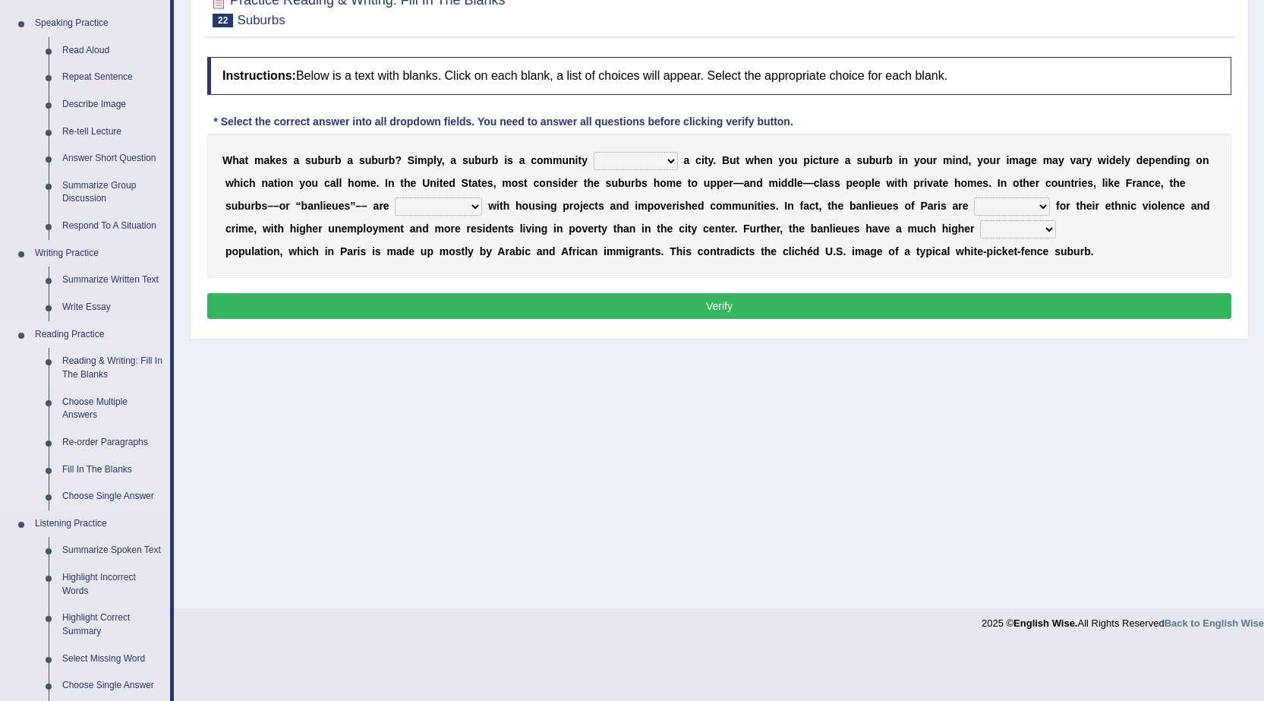
scroll to position [152, 0]
click at [128, 356] on link "Reading & Writing: Fill In The Blanks" at bounding box center [112, 367] width 115 height 40
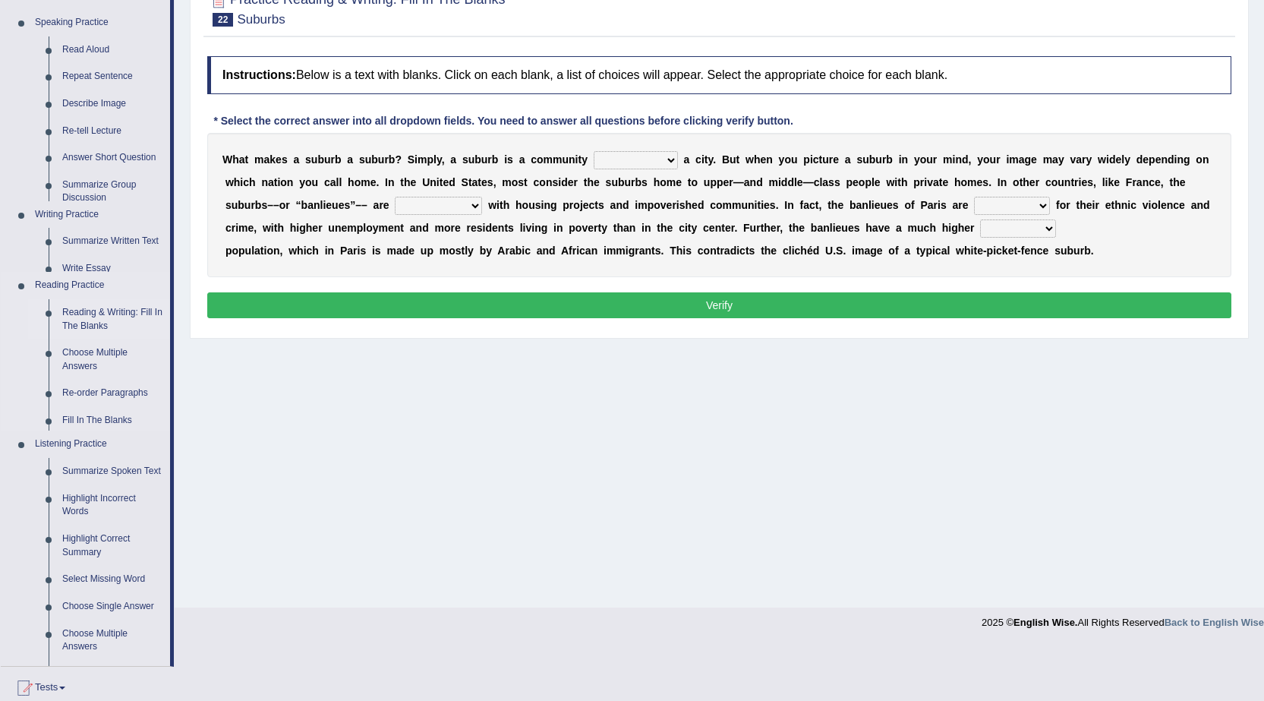
scroll to position [96, 0]
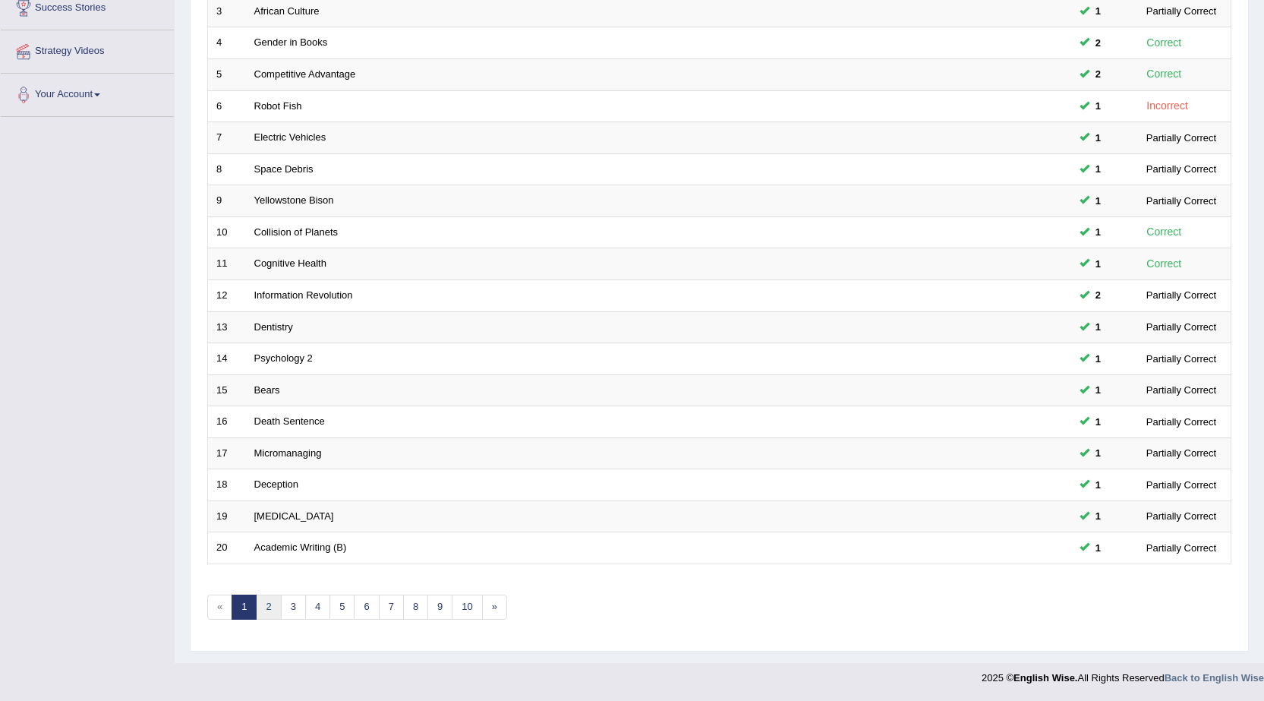
click at [270, 597] on link "2" at bounding box center [268, 607] width 25 height 25
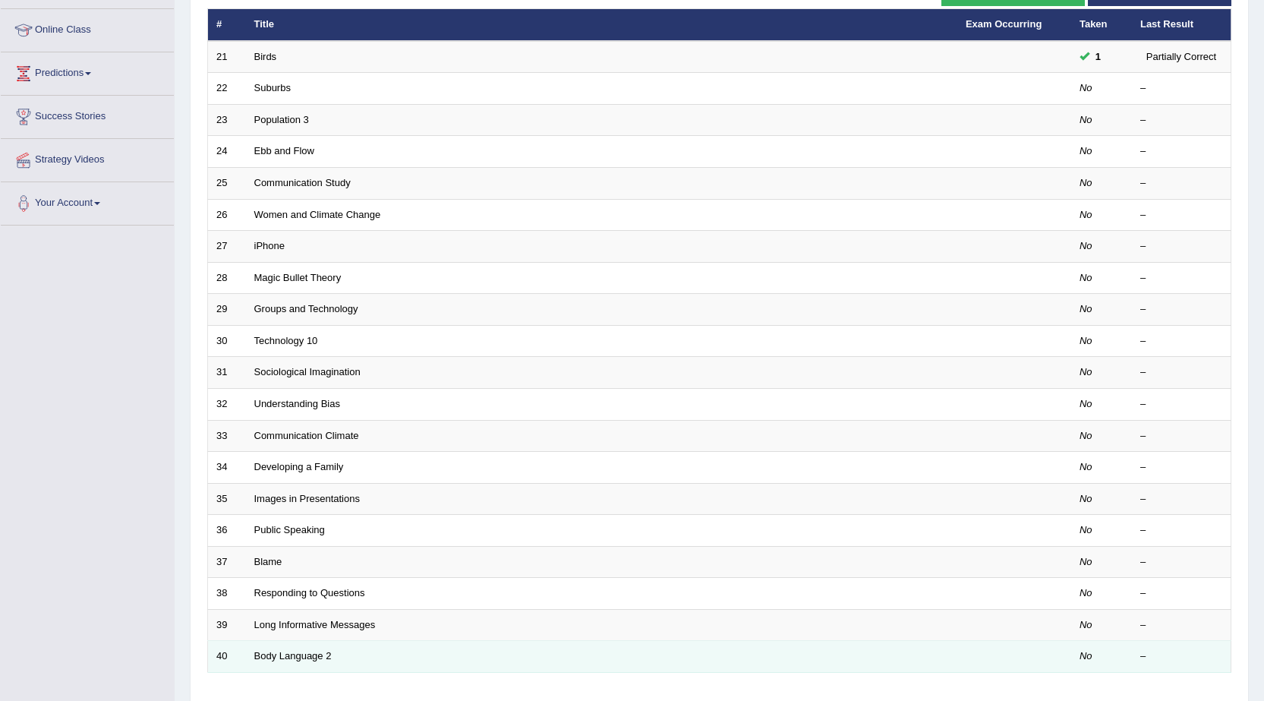
scroll to position [305, 0]
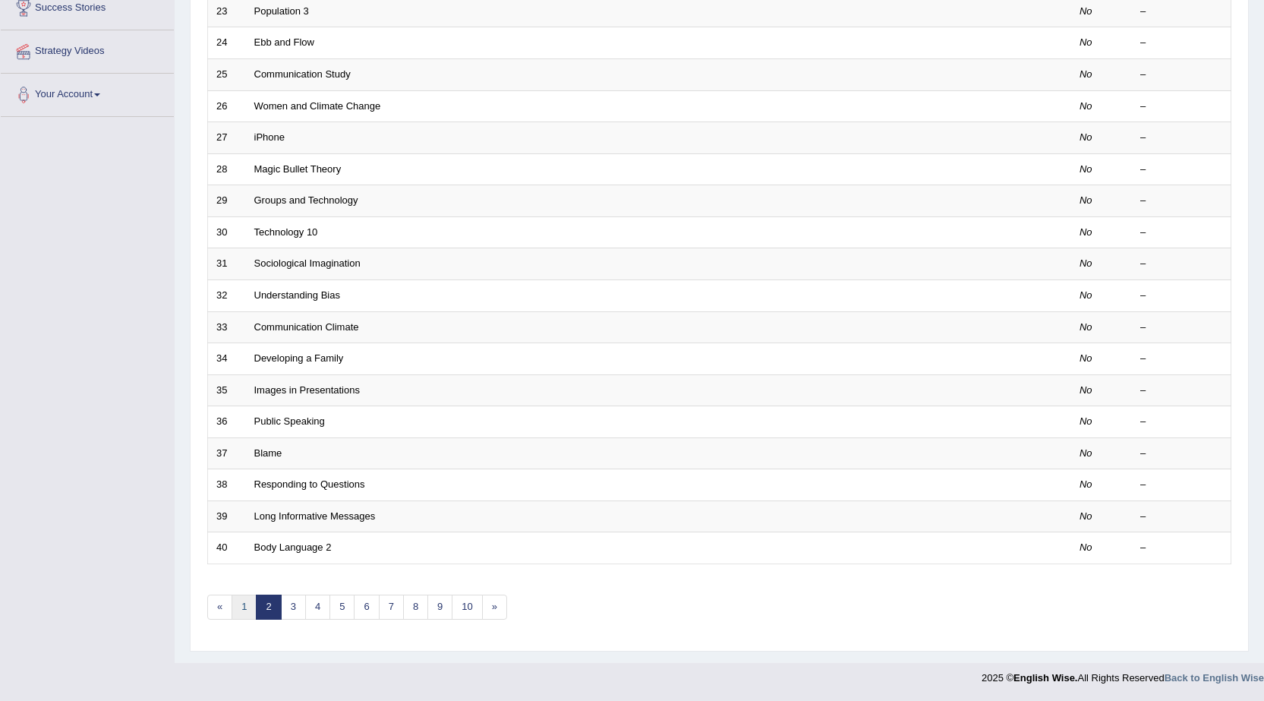
click at [244, 604] on link "1" at bounding box center [244, 607] width 25 height 25
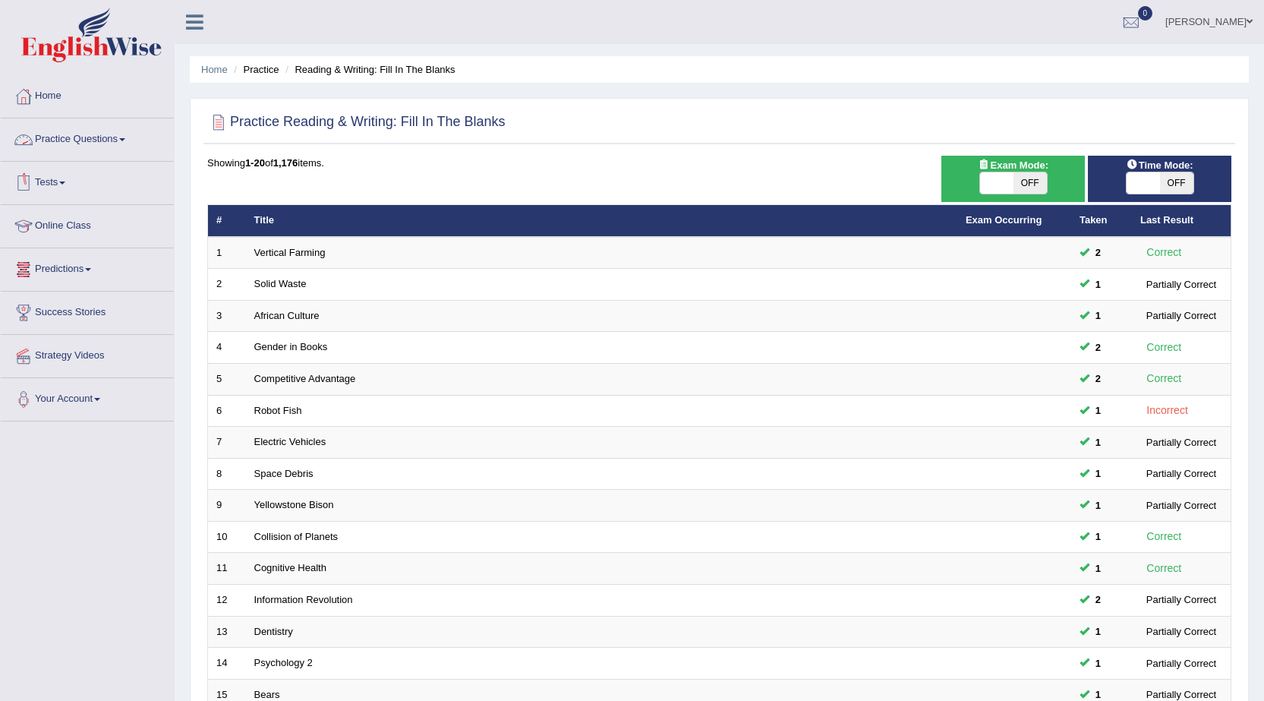
click at [115, 136] on link "Practice Questions" at bounding box center [87, 137] width 173 height 38
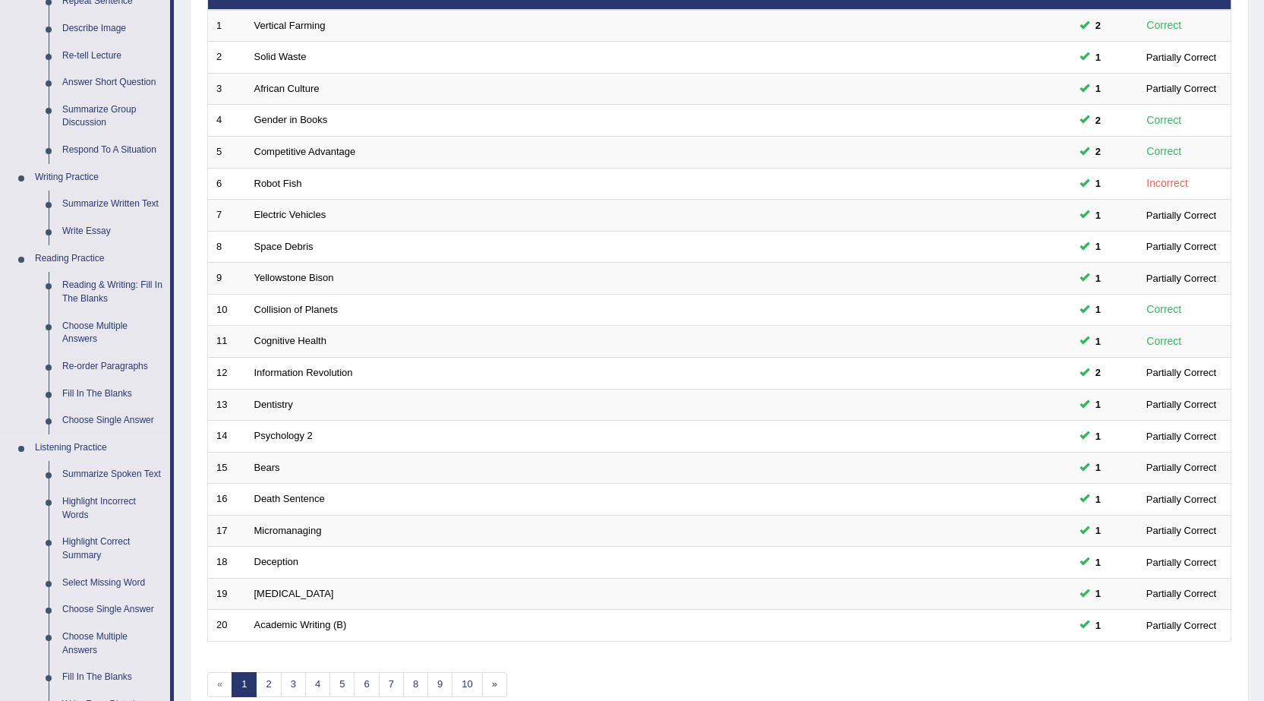
scroll to position [228, 0]
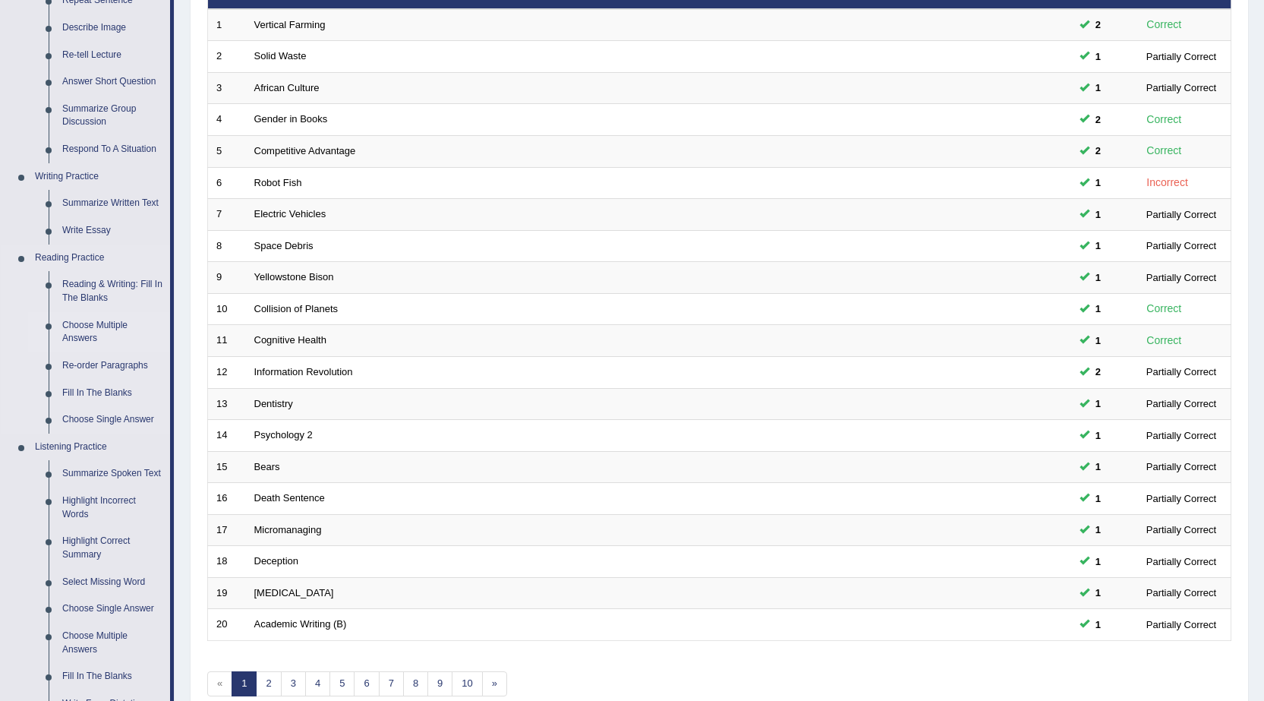
click at [106, 322] on link "Choose Multiple Answers" at bounding box center [112, 332] width 115 height 40
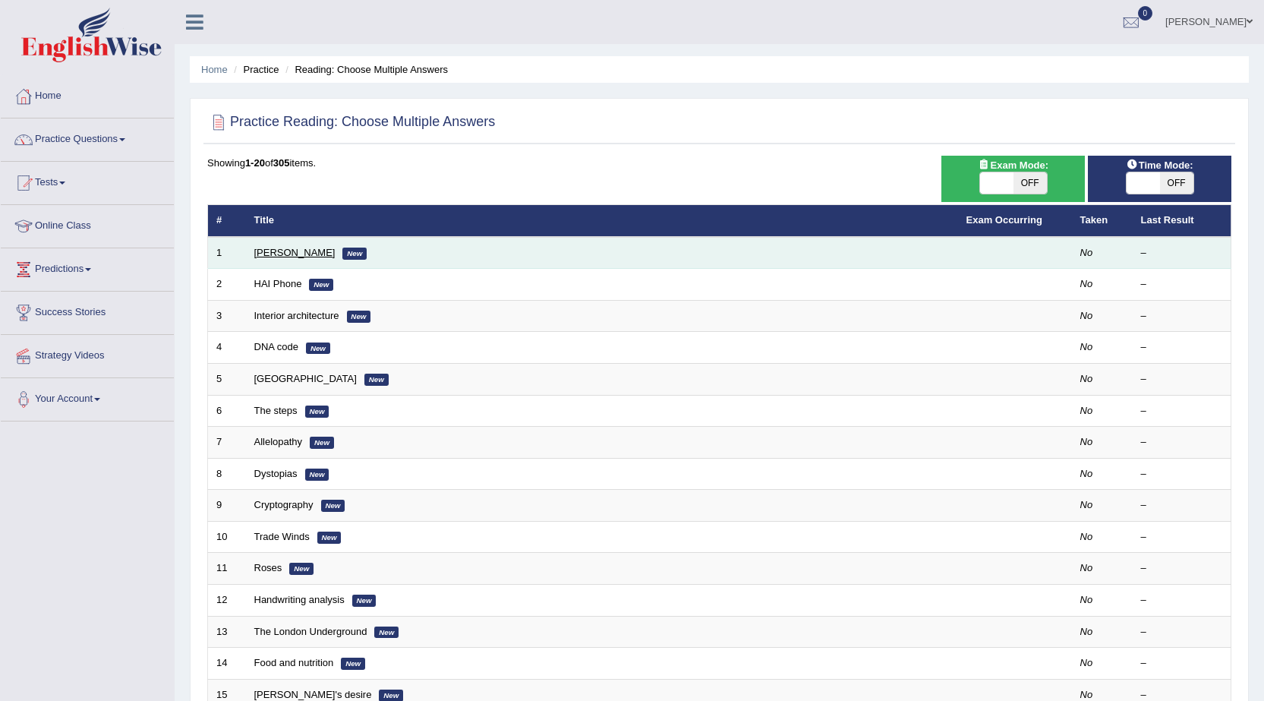
click at [274, 251] on link "[PERSON_NAME]" at bounding box center [294, 252] width 81 height 11
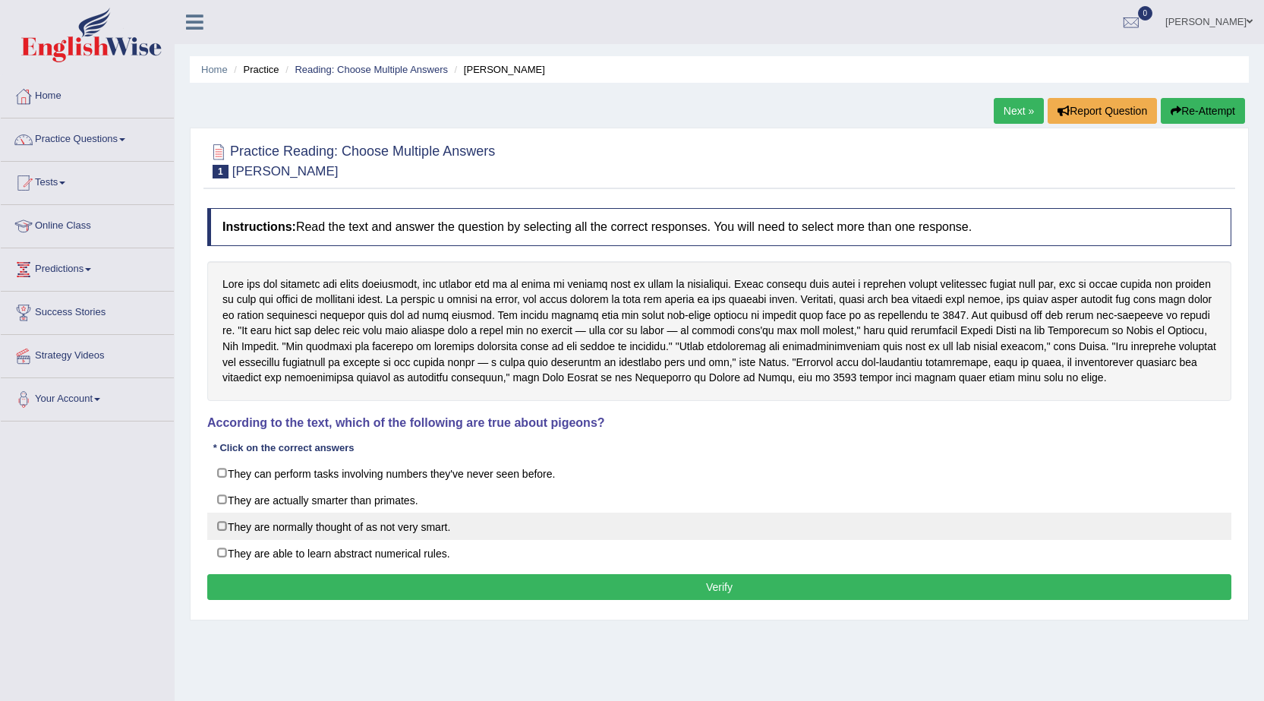
click at [471, 522] on label "They are normally thought of as not very smart." at bounding box center [719, 526] width 1024 height 27
checkbox input "true"
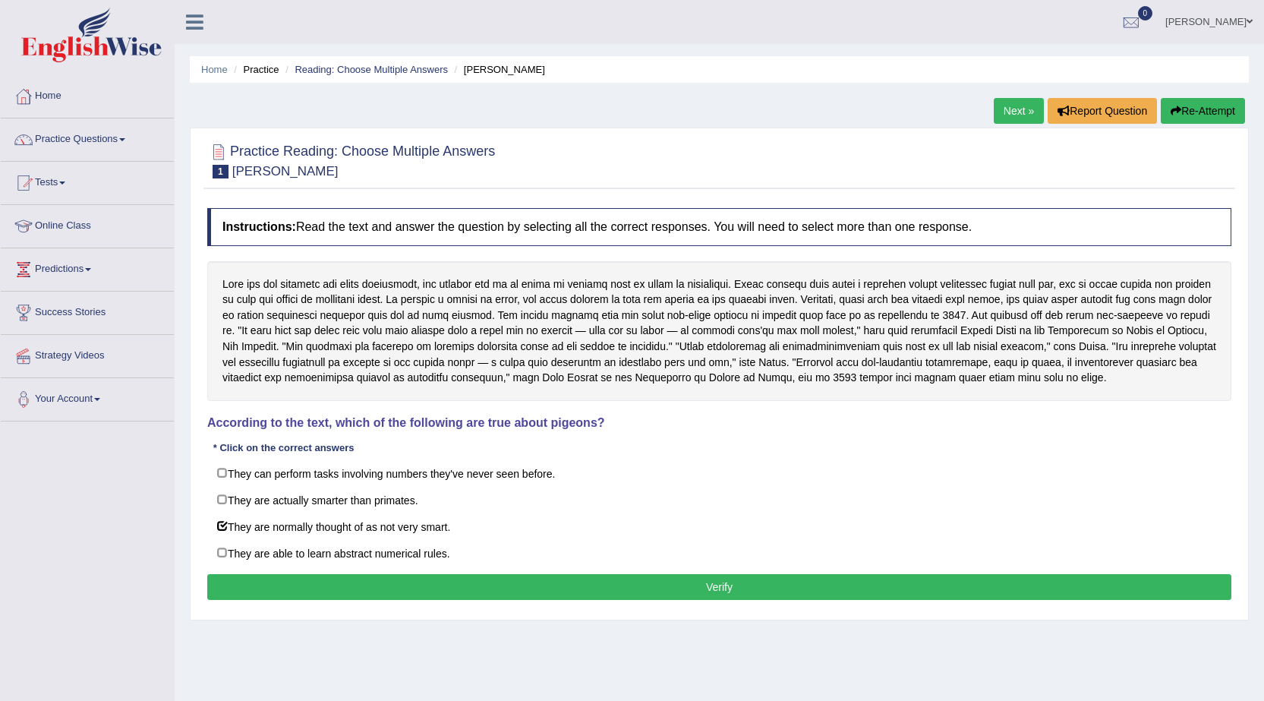
click at [473, 588] on button "Verify" at bounding box center [719, 587] width 1024 height 26
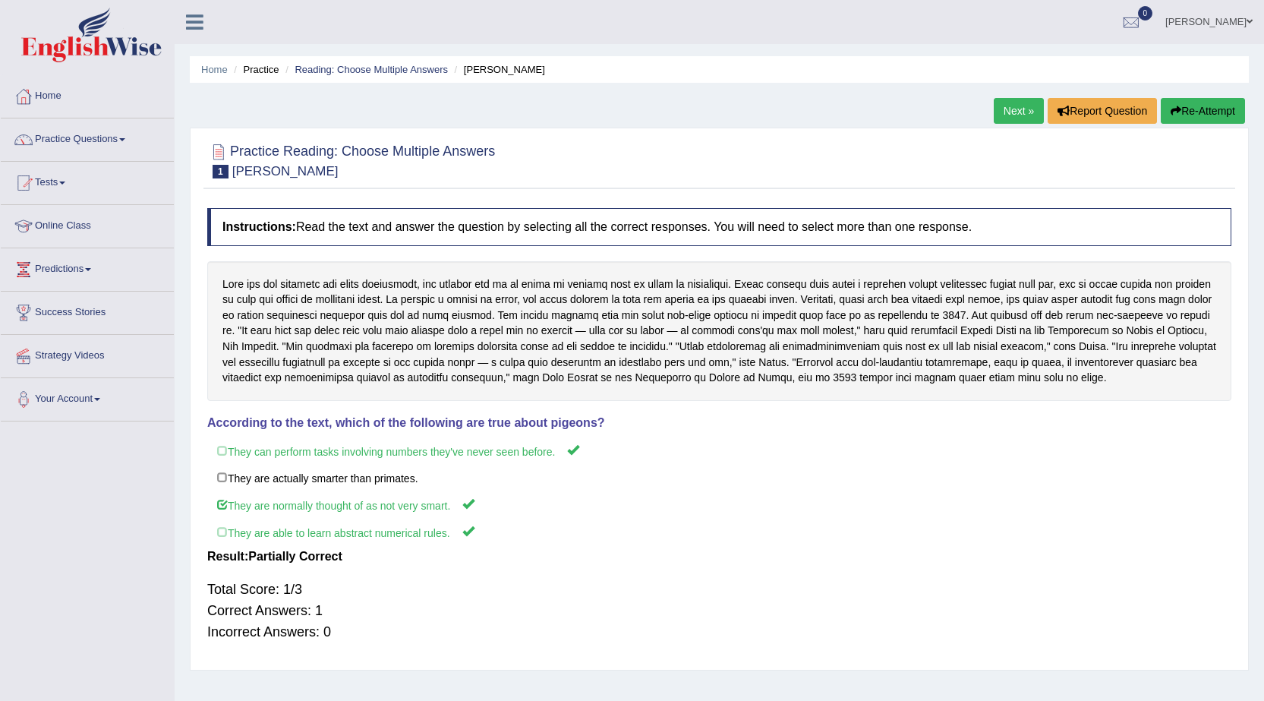
click at [1005, 112] on link "Next »" at bounding box center [1019, 111] width 50 height 26
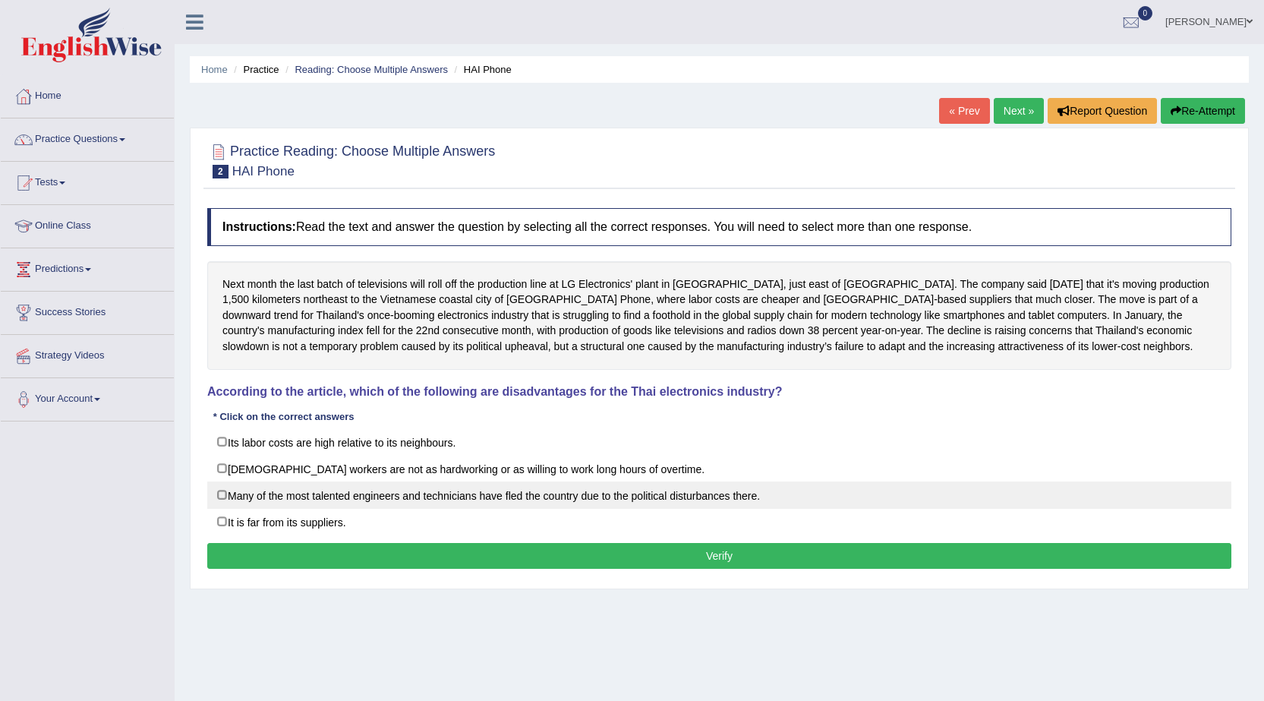
click at [353, 494] on label "Many of the most talented engineers and technicians have fled the country due t…" at bounding box center [719, 494] width 1024 height 27
checkbox input "true"
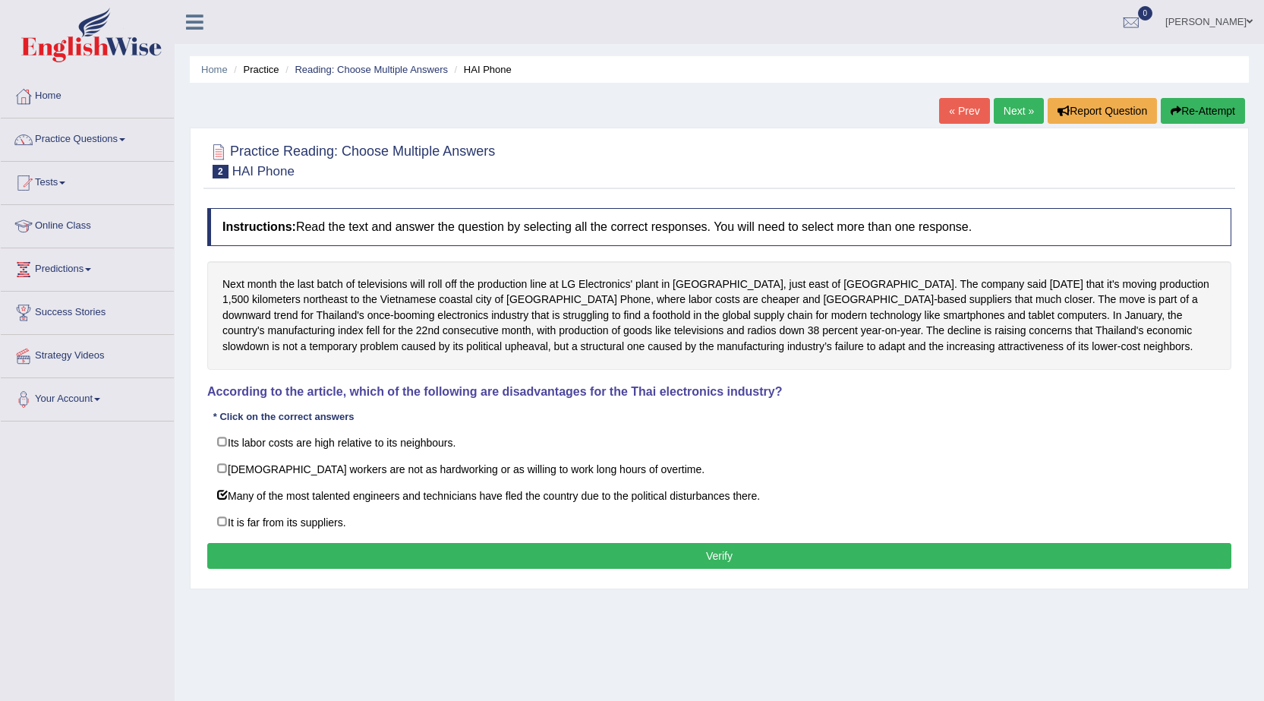
click at [384, 554] on button "Verify" at bounding box center [719, 556] width 1024 height 26
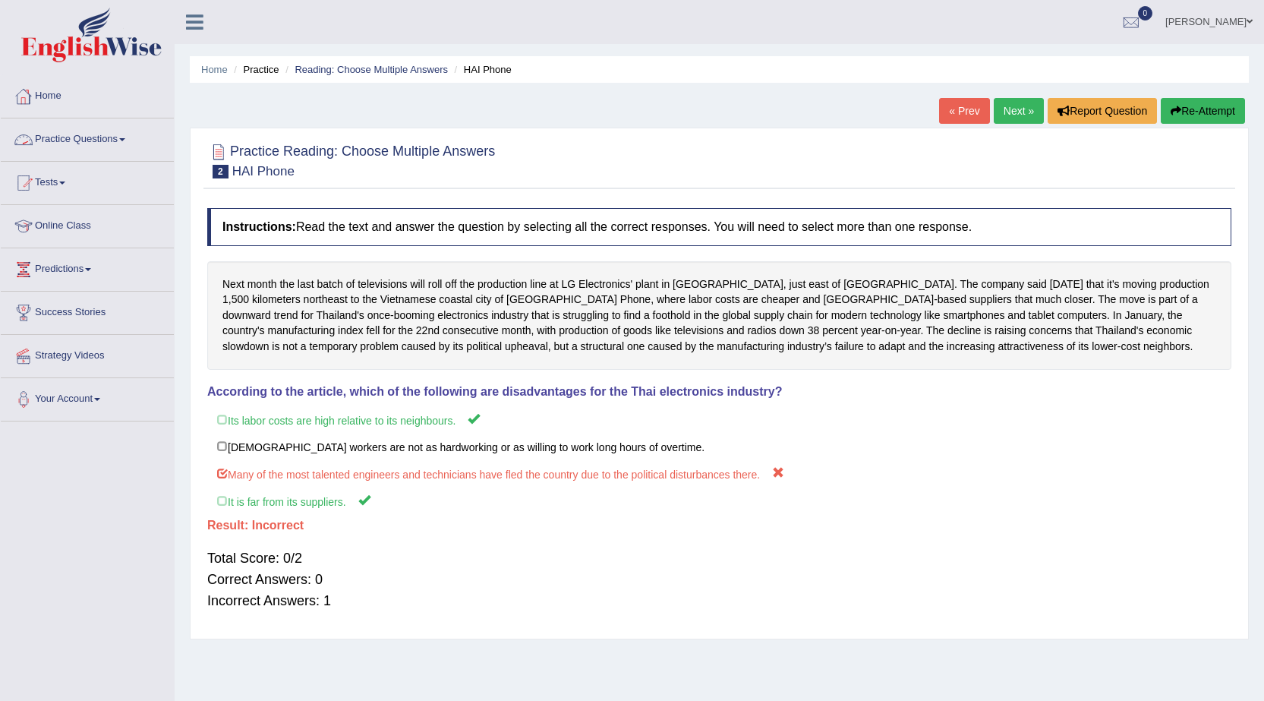
click at [118, 137] on link "Practice Questions" at bounding box center [87, 137] width 173 height 38
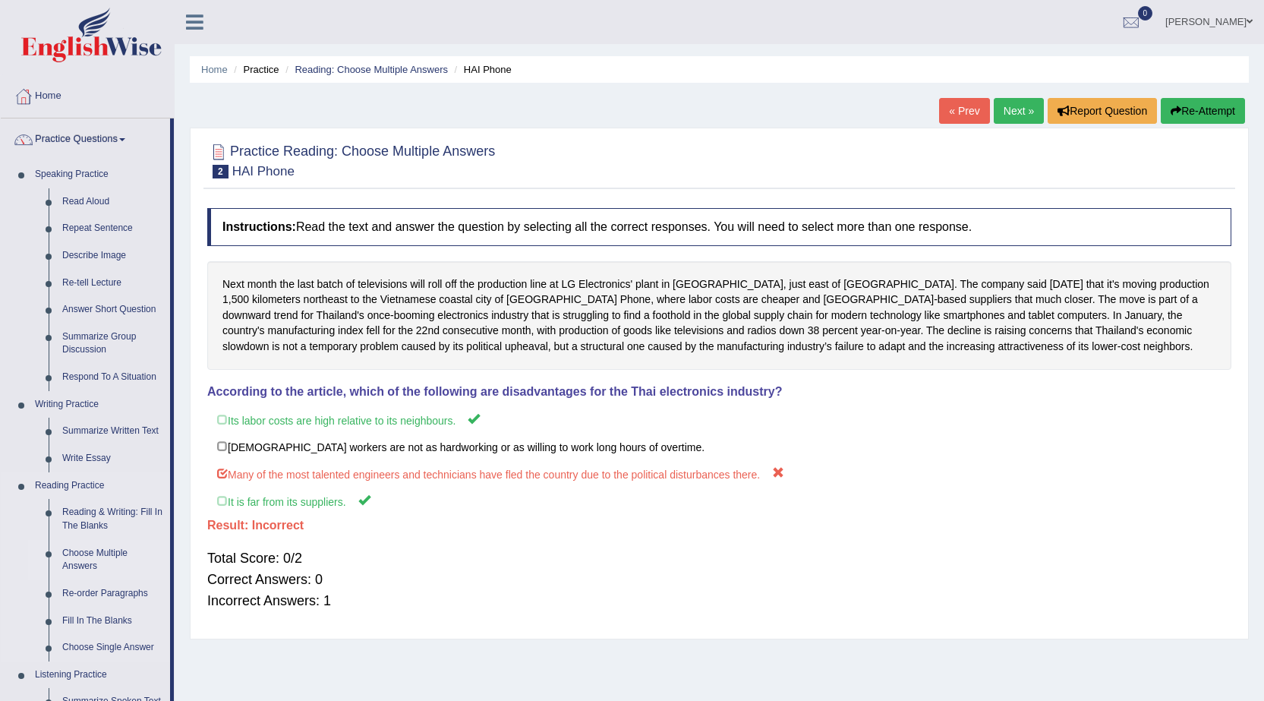
click at [105, 550] on link "Choose Multiple Answers" at bounding box center [112, 560] width 115 height 40
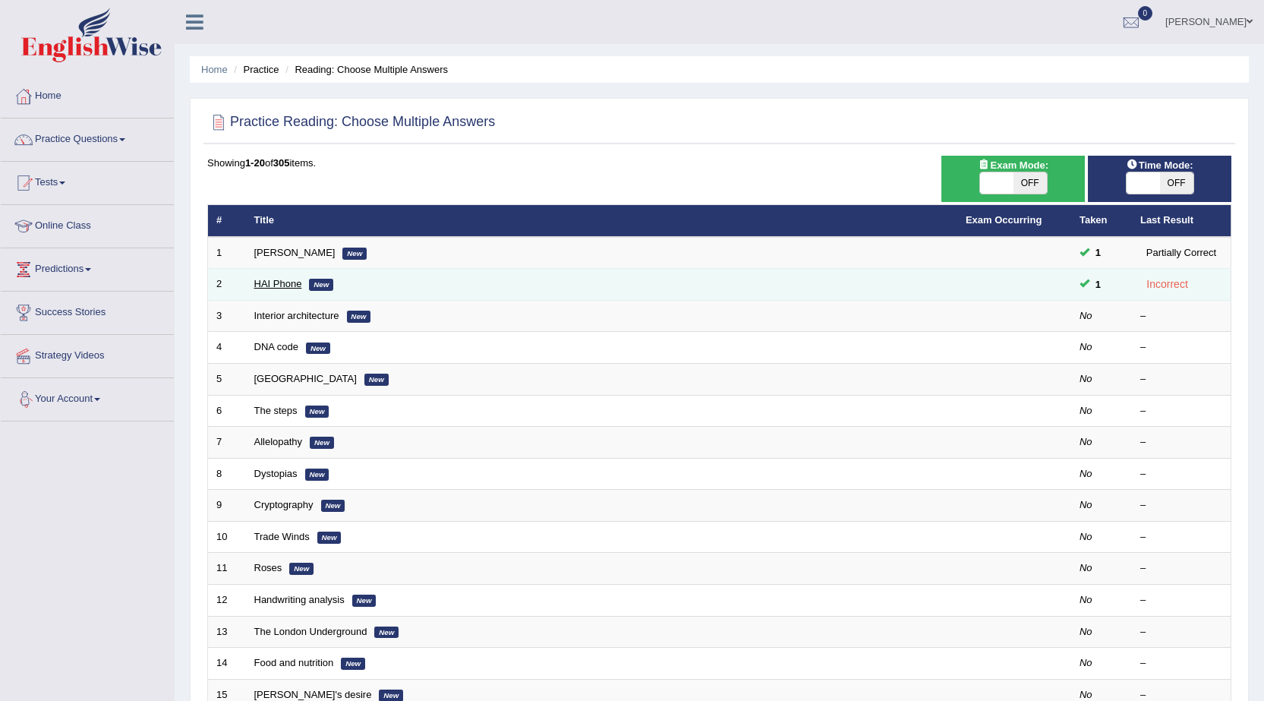
click at [260, 288] on link "HAI Phone" at bounding box center [278, 283] width 48 height 11
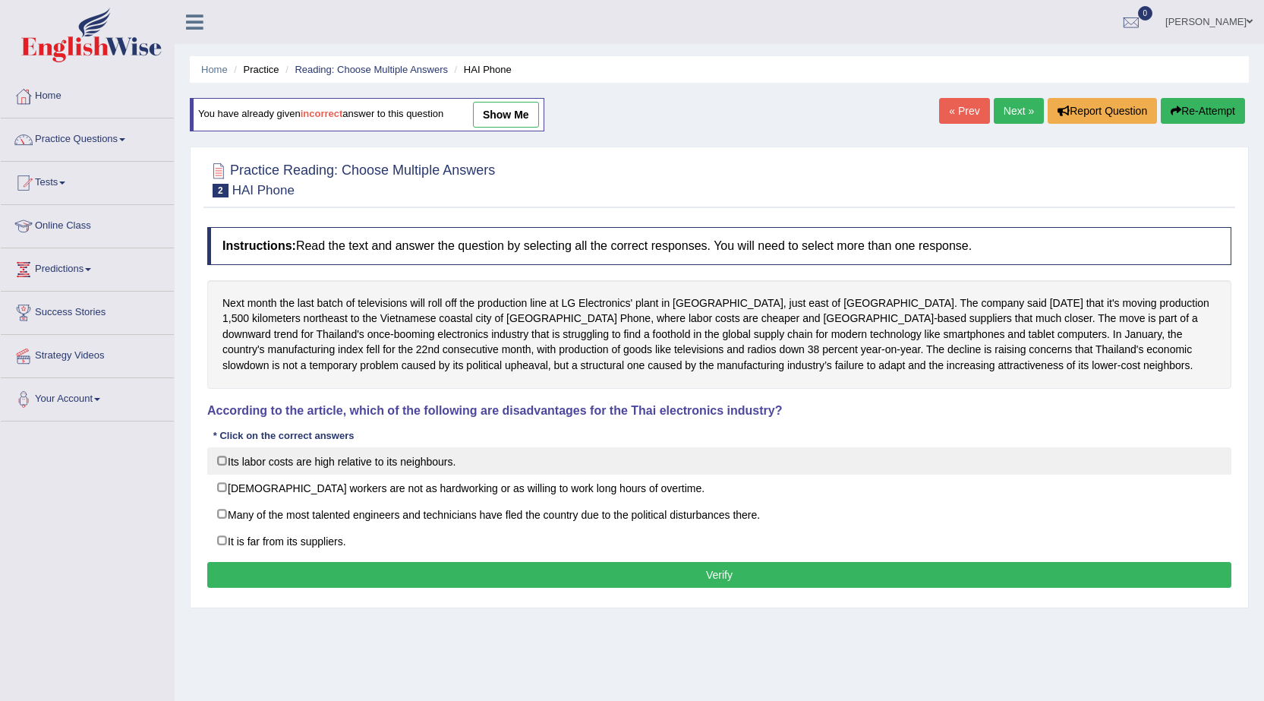
click at [297, 455] on label "Its labor costs are high relative to its neighbours." at bounding box center [719, 460] width 1024 height 27
checkbox input "true"
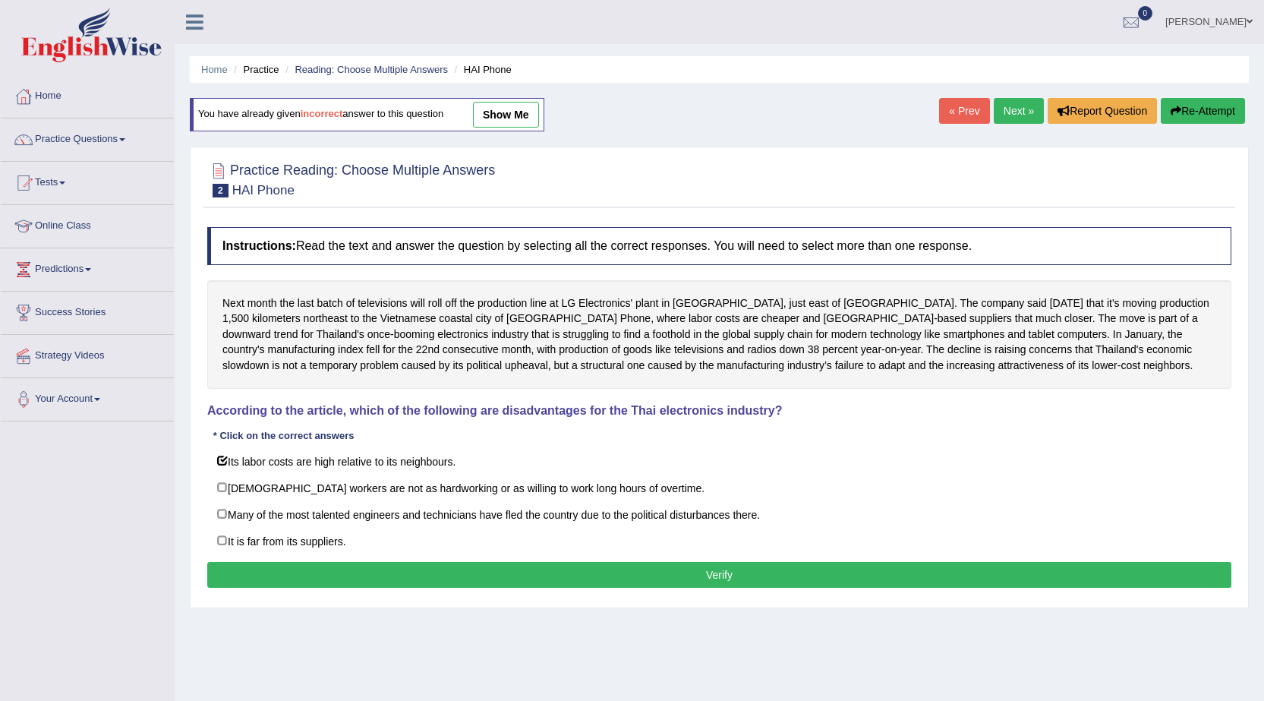
click at [345, 576] on button "Verify" at bounding box center [719, 575] width 1024 height 26
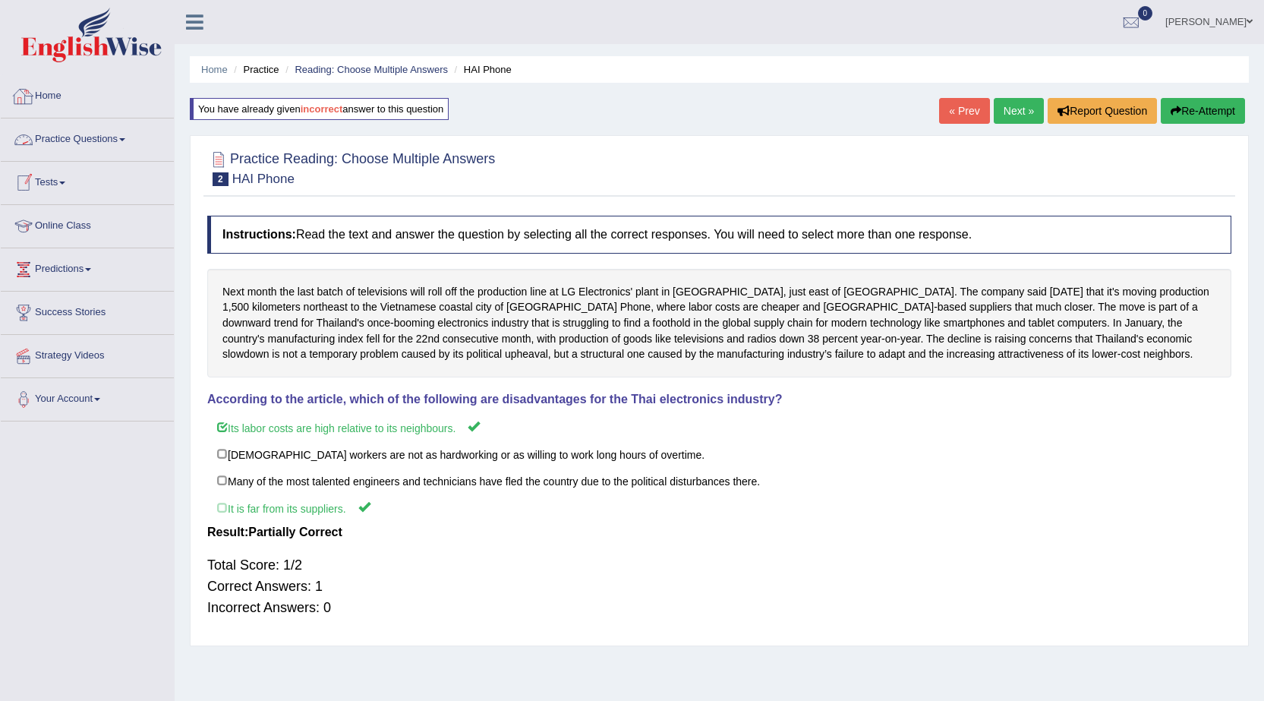
click at [79, 137] on link "Practice Questions" at bounding box center [87, 137] width 173 height 38
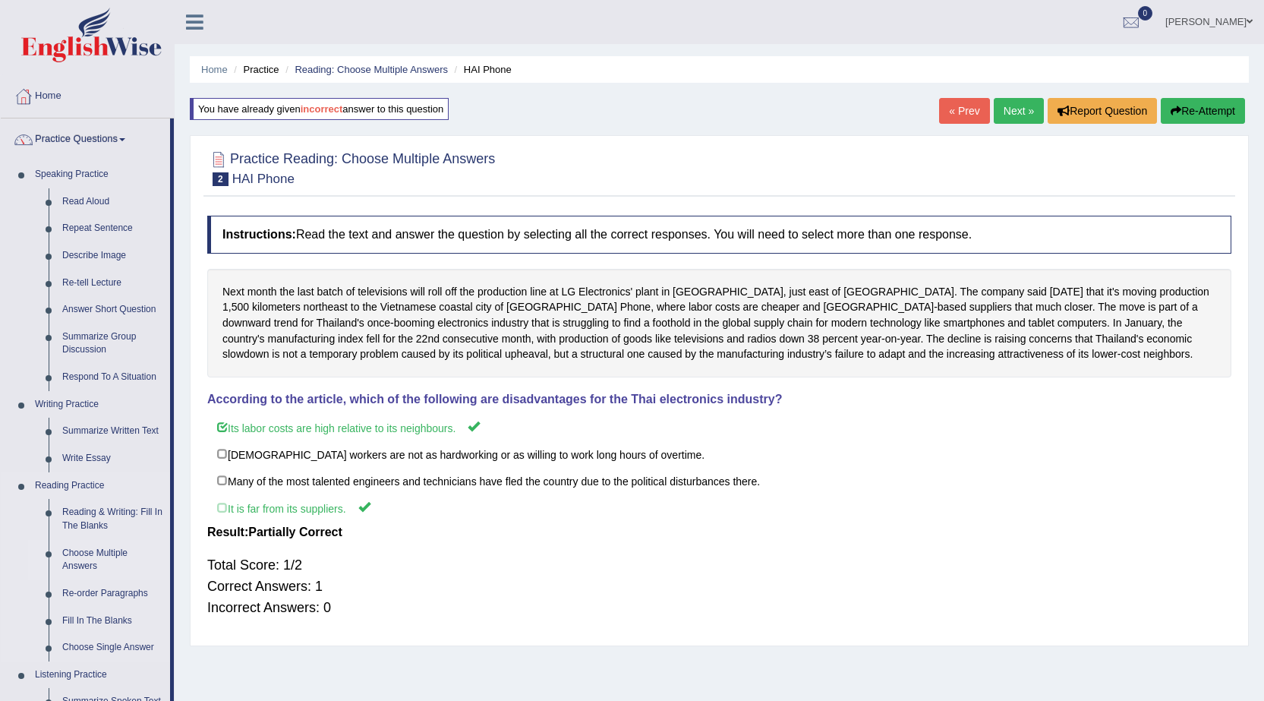
click at [123, 553] on link "Choose Multiple Answers" at bounding box center [112, 560] width 115 height 40
